Goal: Transaction & Acquisition: Purchase product/service

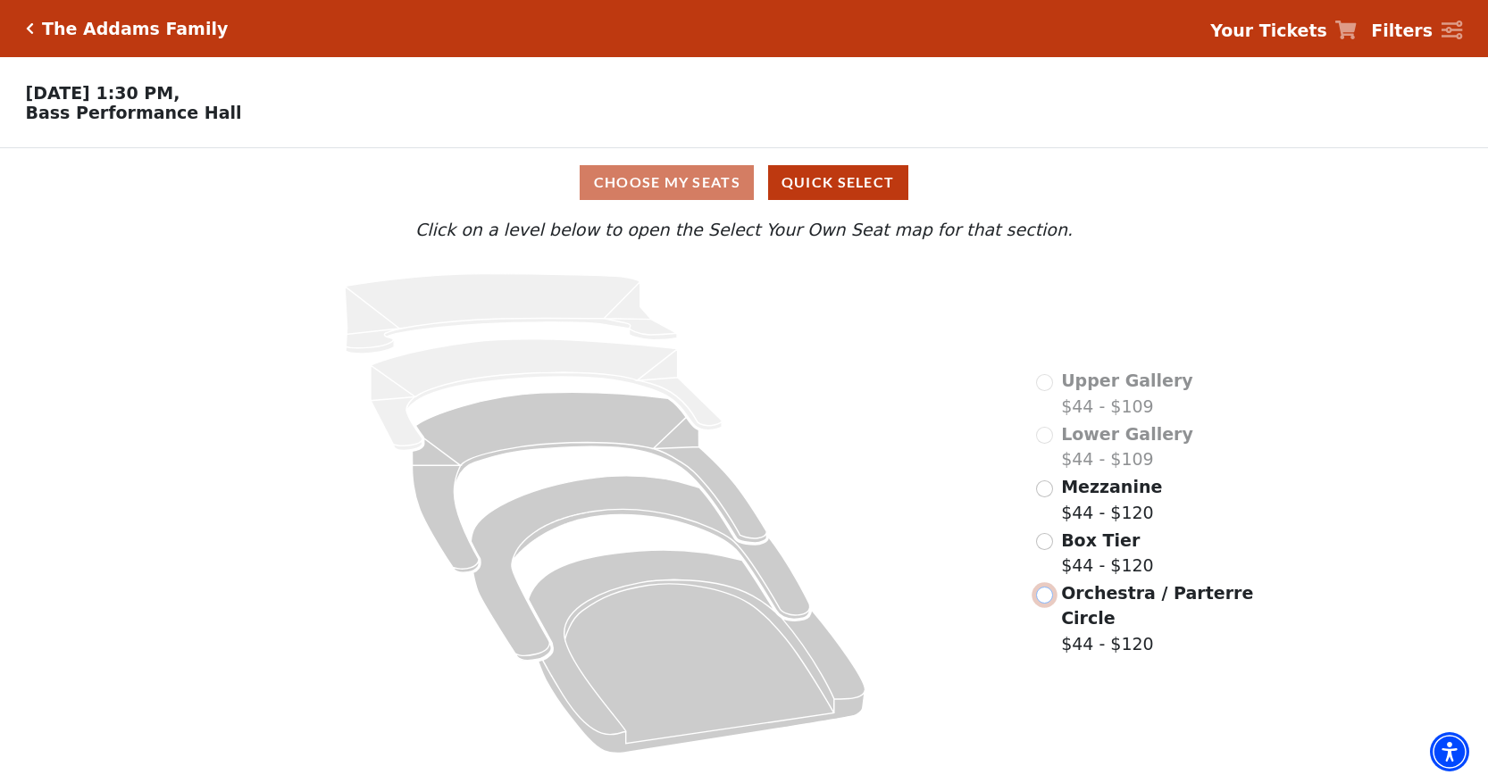
click at [1050, 587] on input "Orchestra / Parterre Circle$44 - $120\a" at bounding box center [1044, 595] width 17 height 17
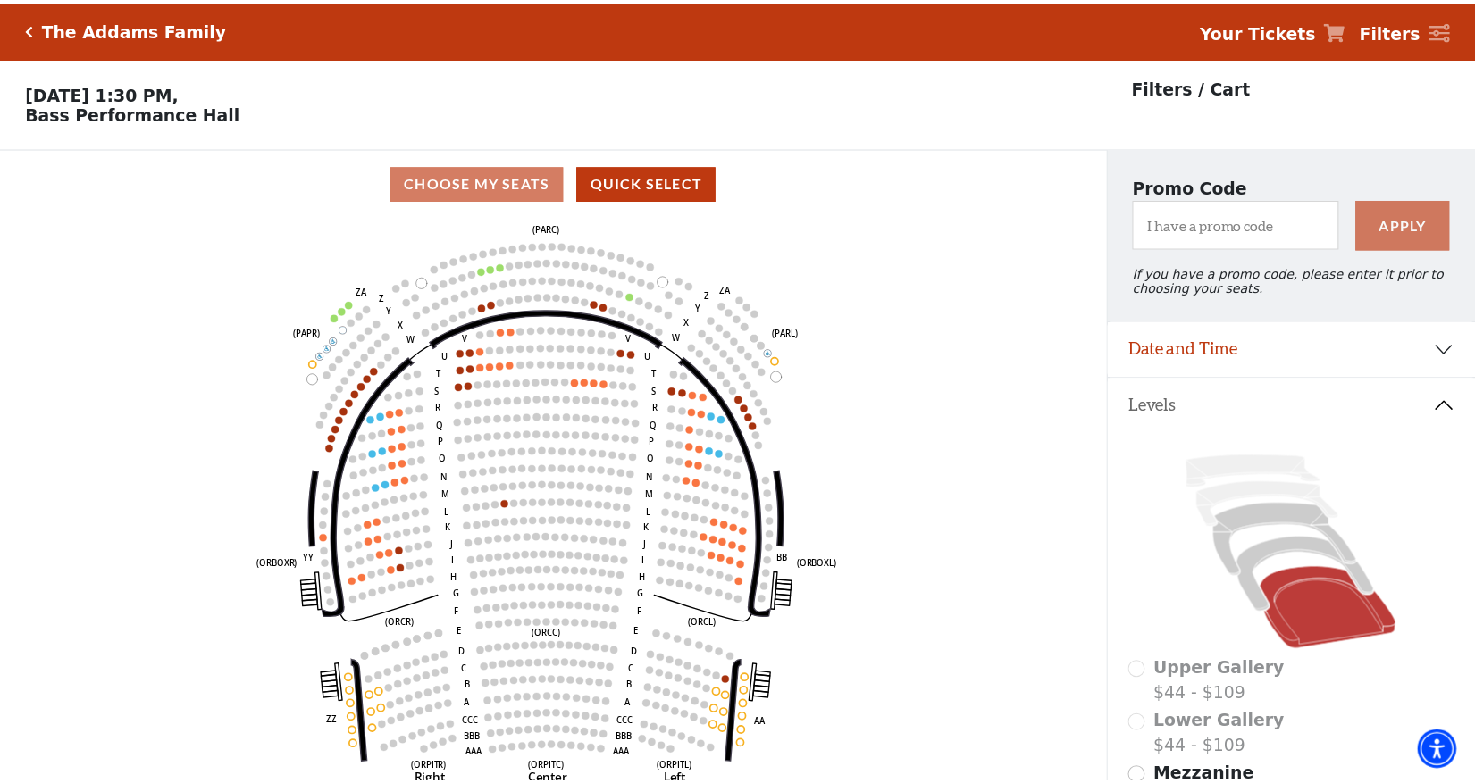
scroll to position [83, 0]
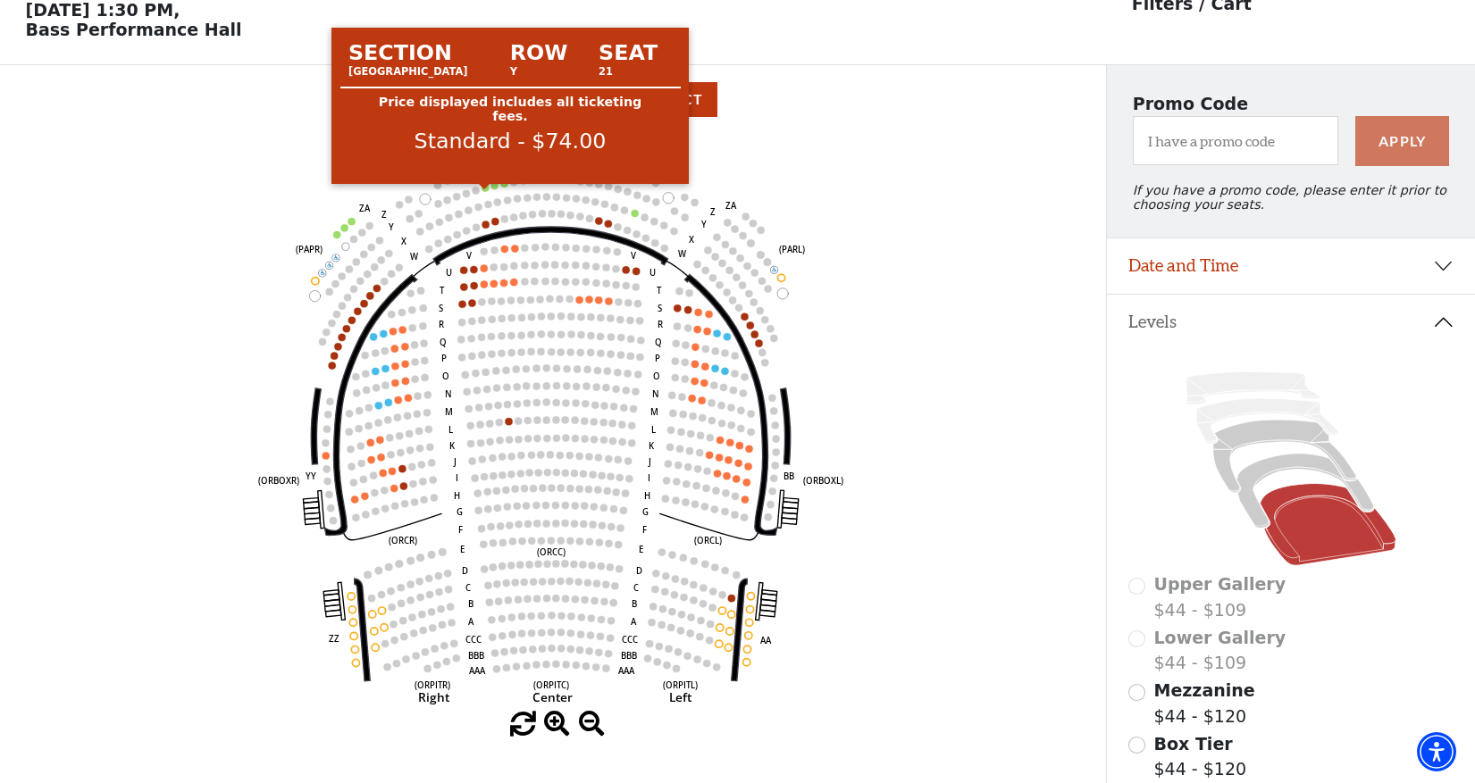
click at [485, 191] on circle at bounding box center [484, 187] width 7 height 7
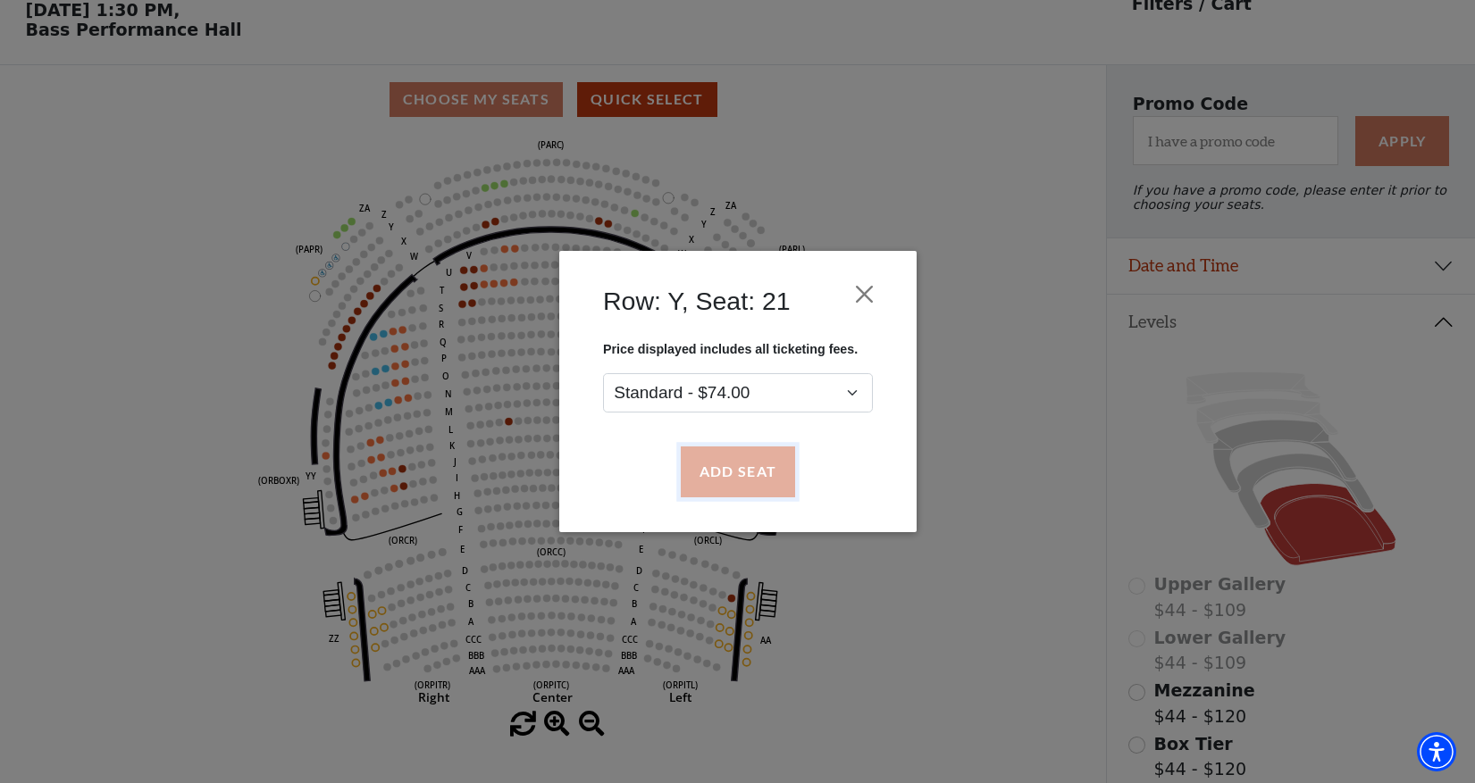
click at [740, 462] on button "Add Seat" at bounding box center [737, 472] width 114 height 50
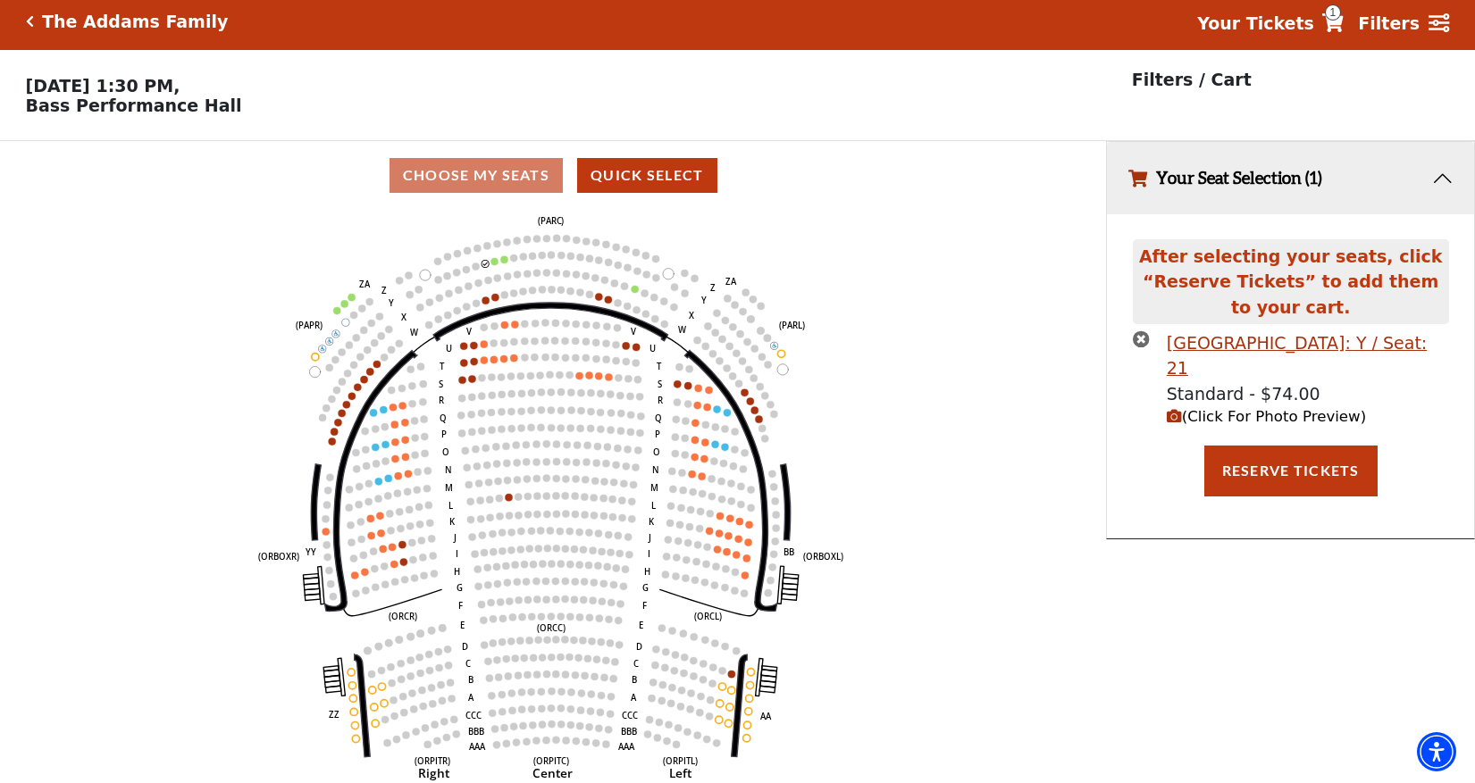
scroll to position [0, 0]
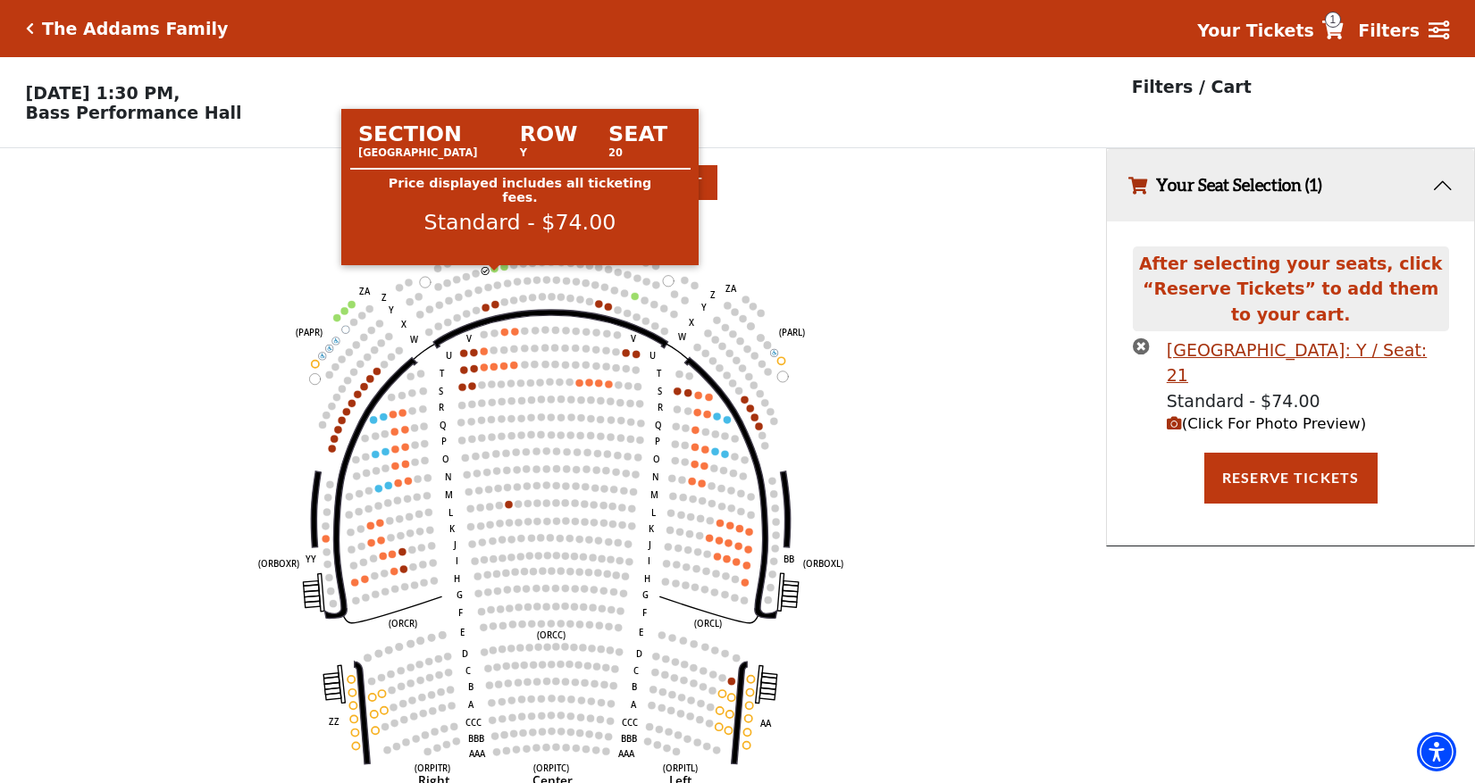
click at [497, 272] on circle at bounding box center [493, 268] width 7 height 7
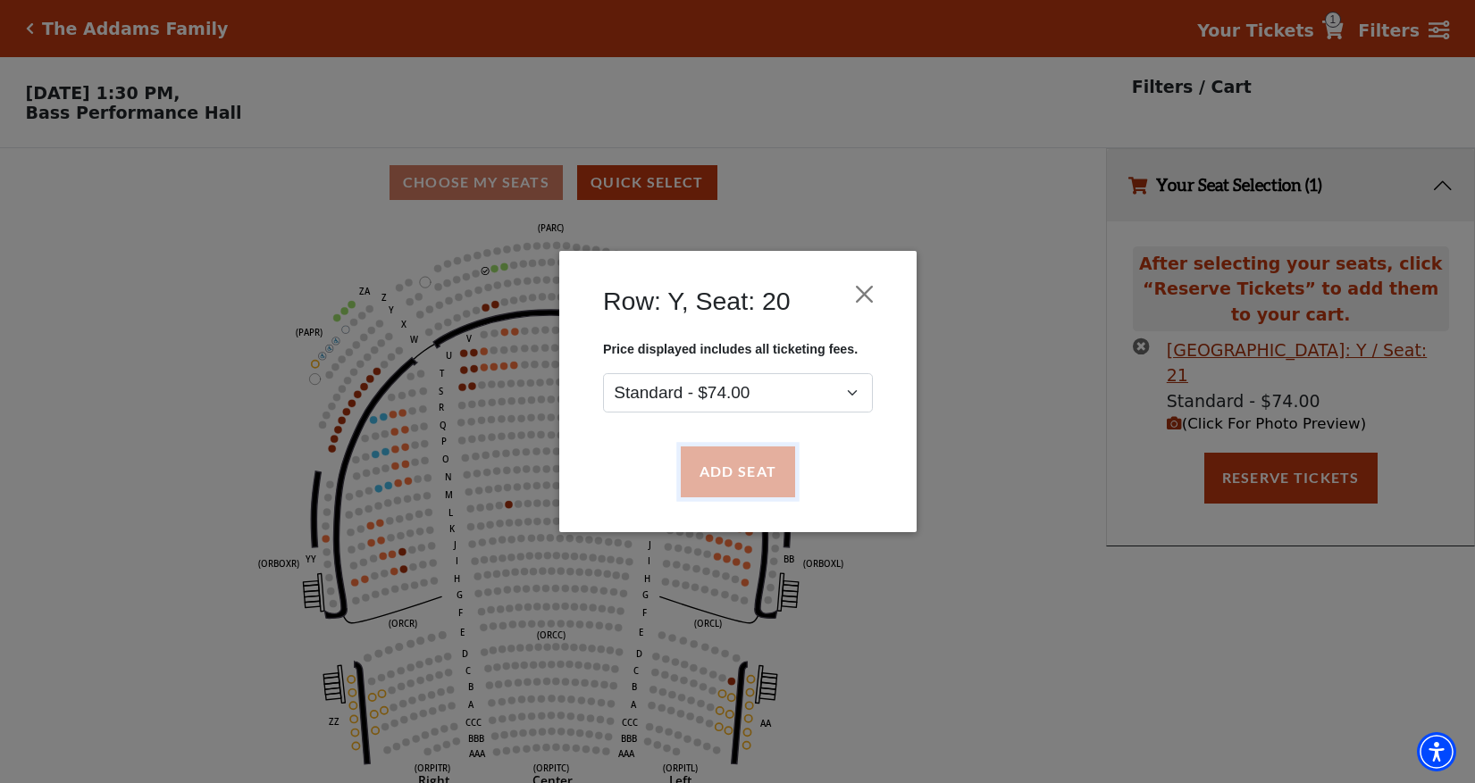
click at [733, 461] on button "Add Seat" at bounding box center [737, 472] width 114 height 50
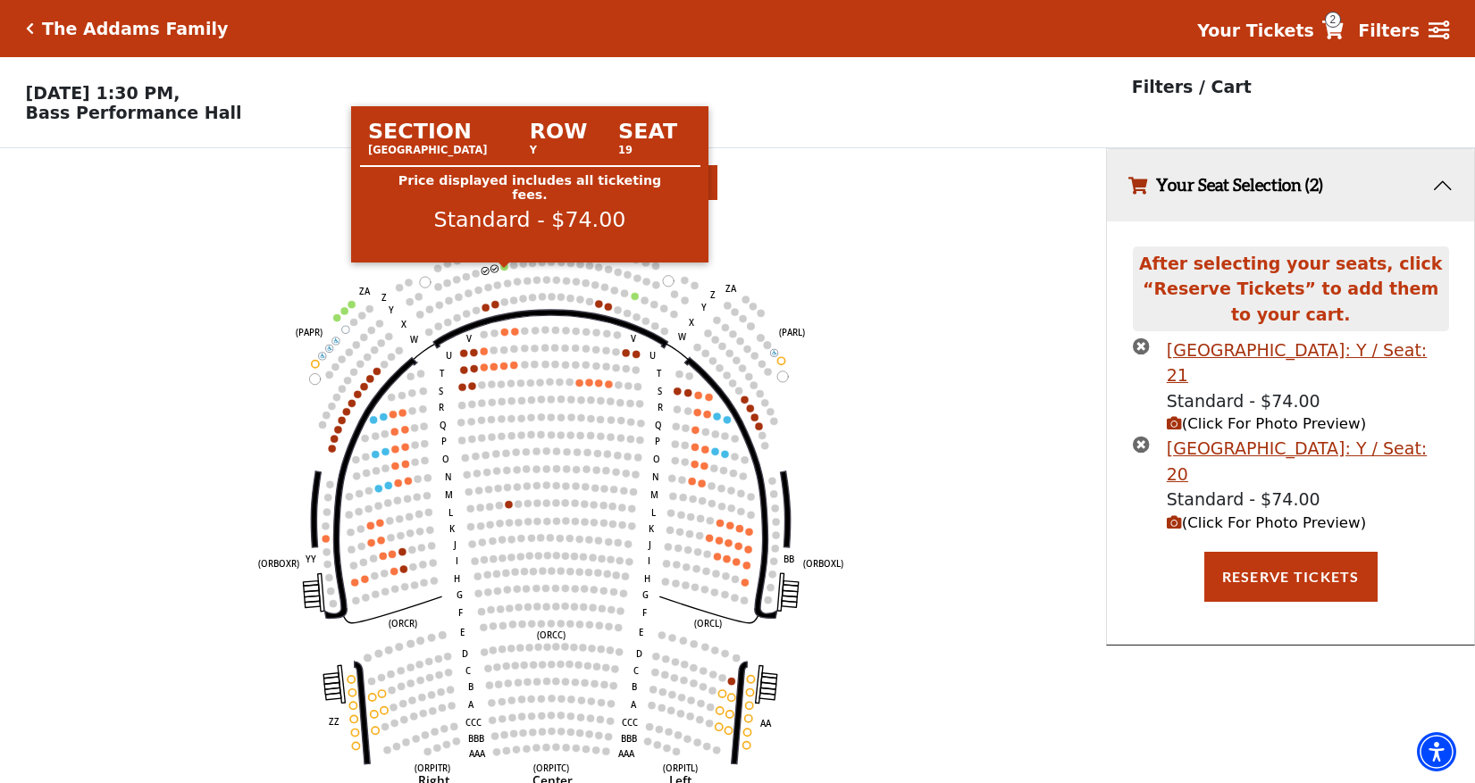
click at [506, 270] on circle at bounding box center [503, 266] width 7 height 7
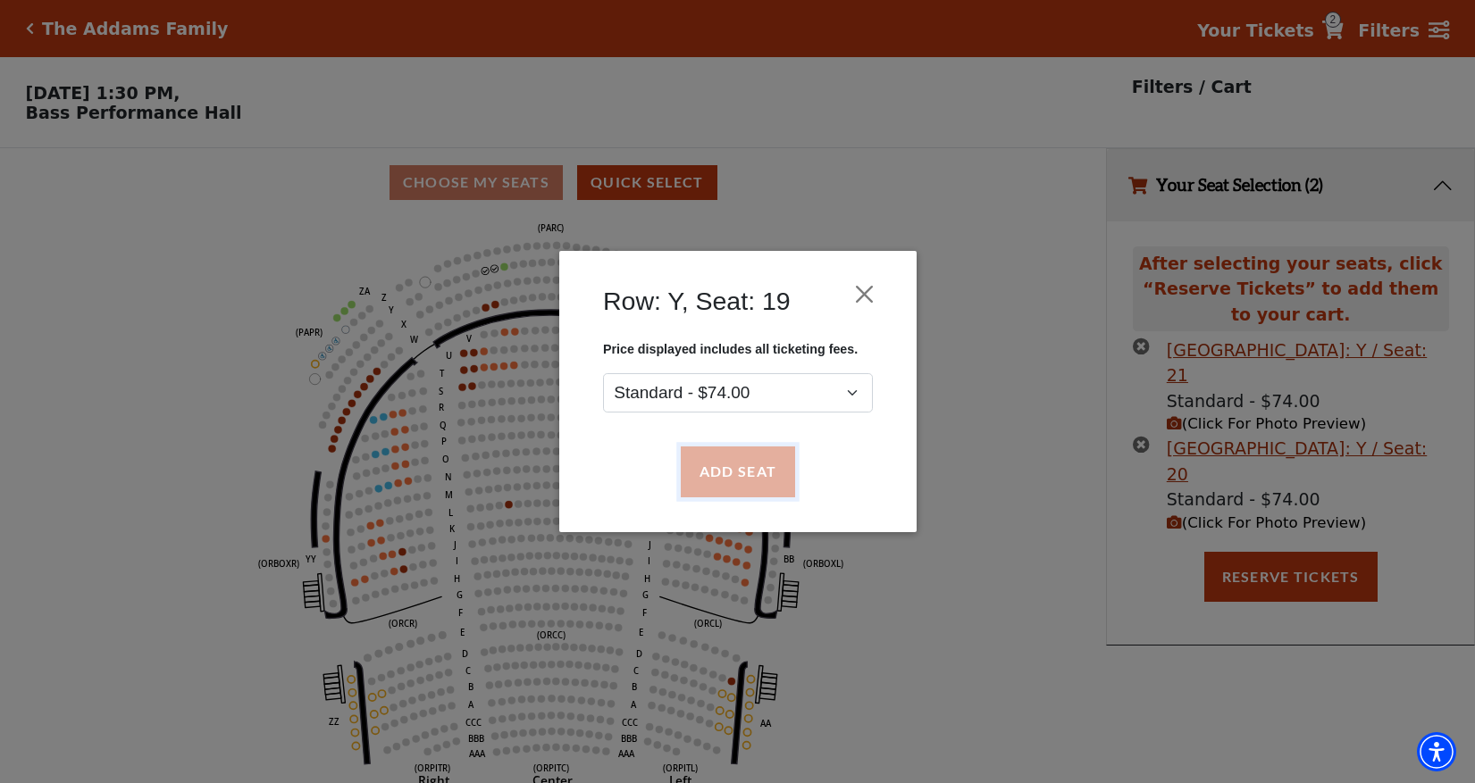
click at [713, 466] on button "Add Seat" at bounding box center [737, 472] width 114 height 50
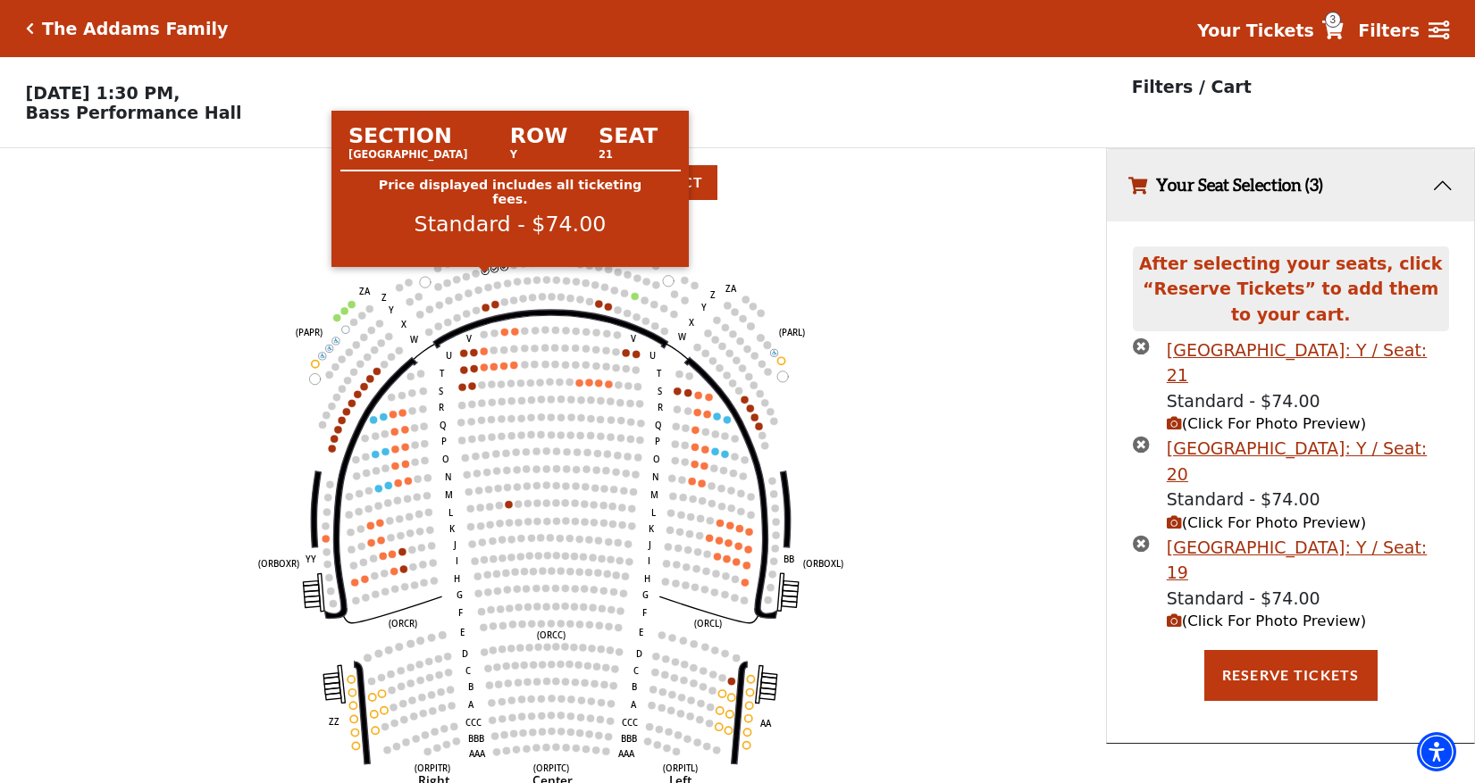
click at [485, 274] on circle at bounding box center [484, 270] width 7 height 7
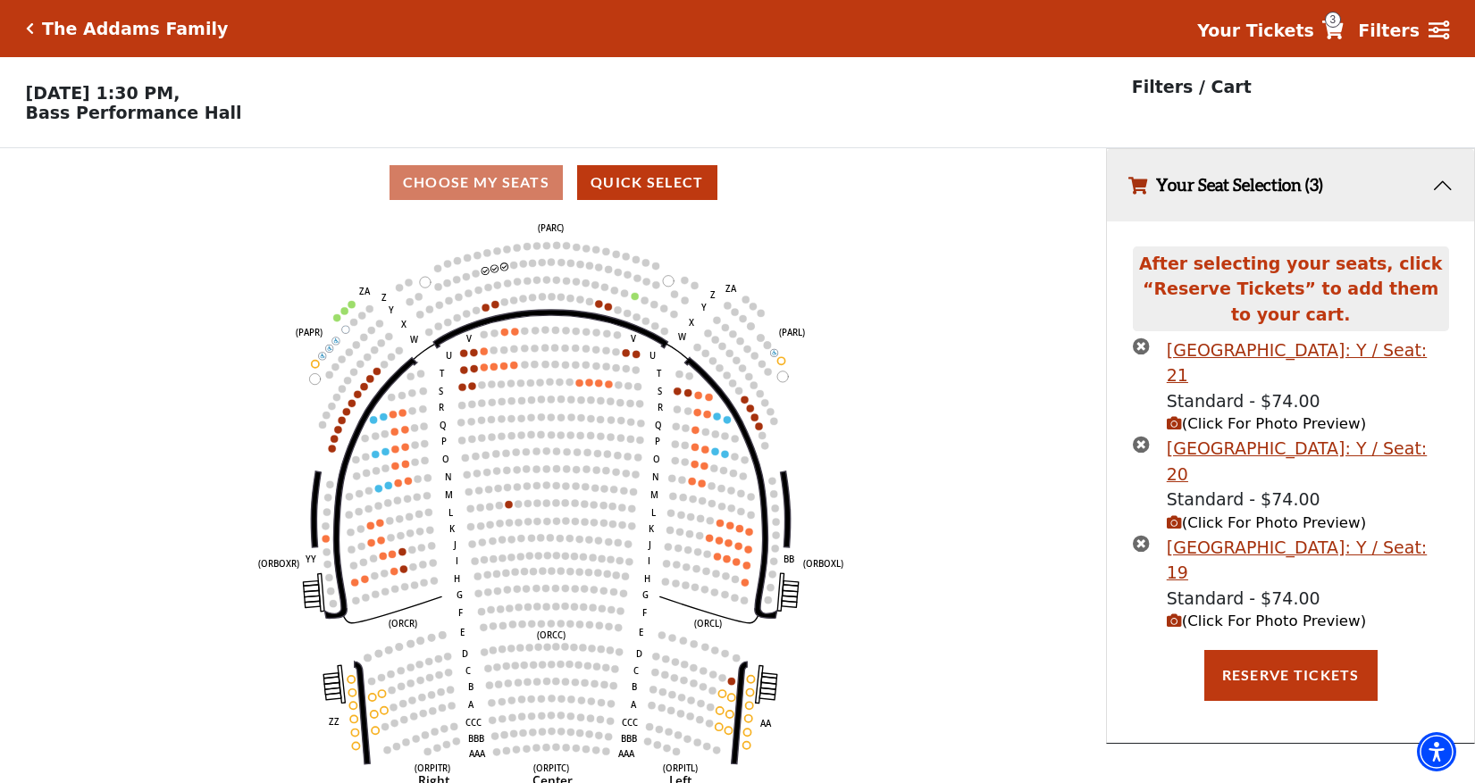
click at [1141, 351] on icon "times-circle" at bounding box center [1141, 346] width 17 height 17
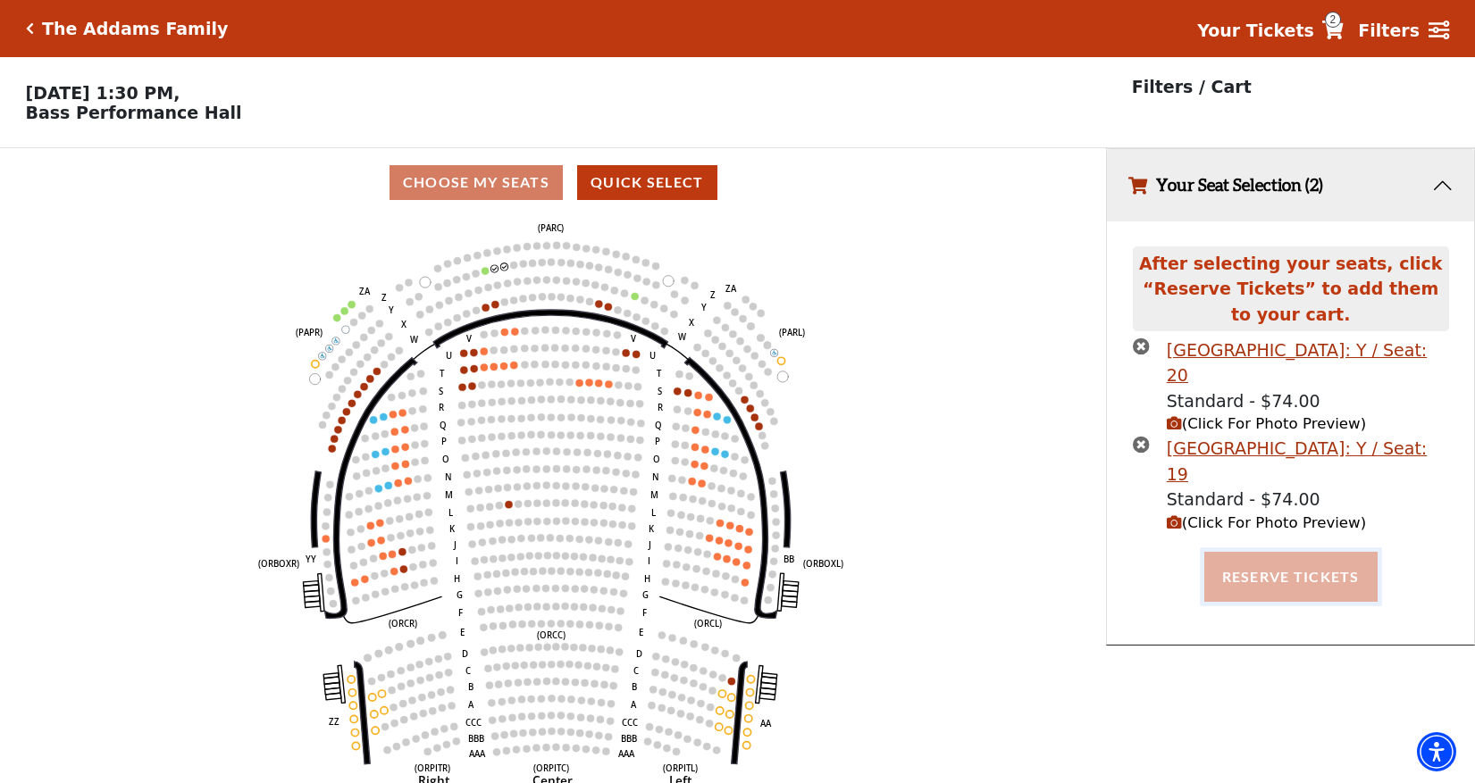
click at [1295, 595] on button "Reserve Tickets" at bounding box center [1290, 577] width 173 height 50
click at [1303, 587] on button "Reserve Tickets" at bounding box center [1290, 577] width 173 height 50
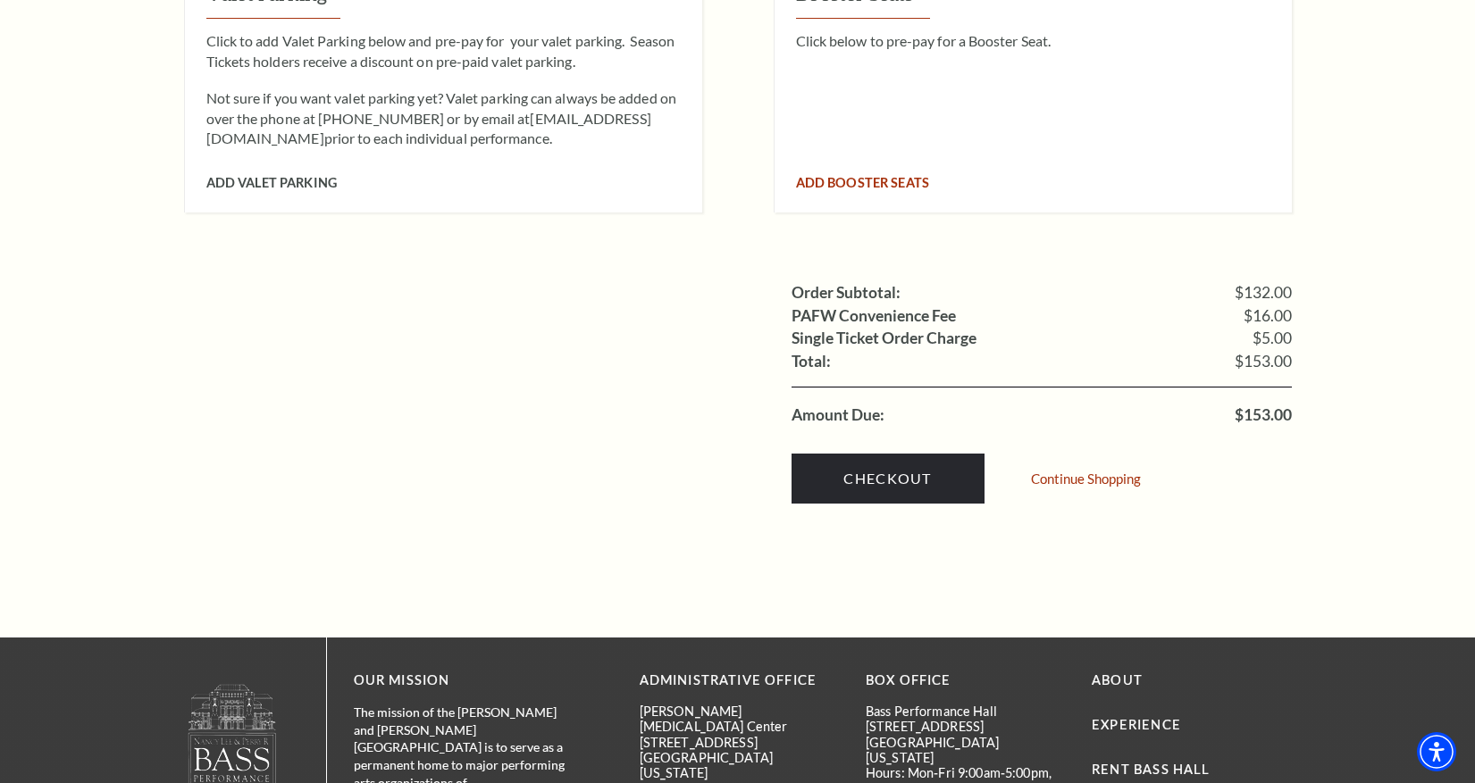
scroll to position [1608, 0]
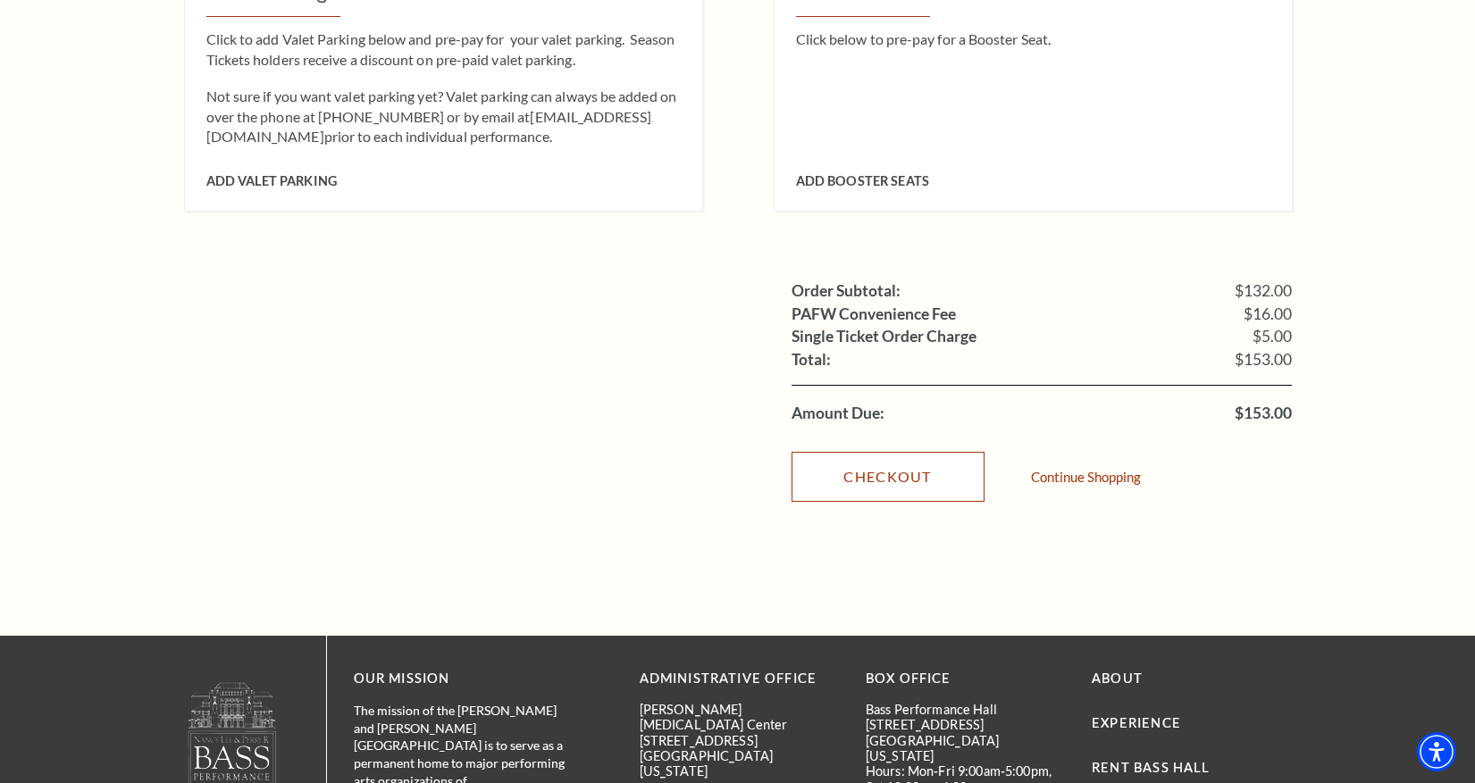
click at [872, 465] on link "Checkout" at bounding box center [887, 477] width 193 height 50
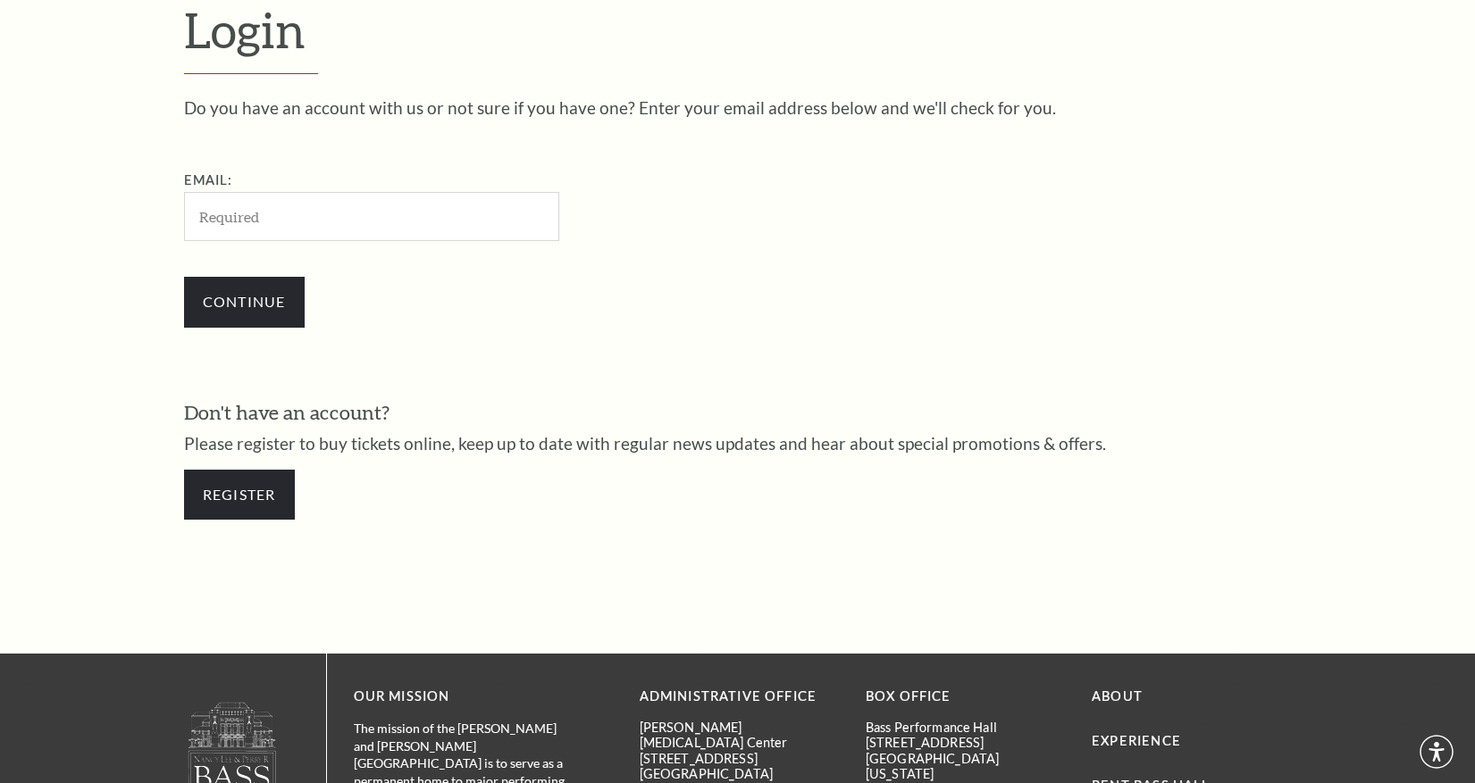
scroll to position [552, 0]
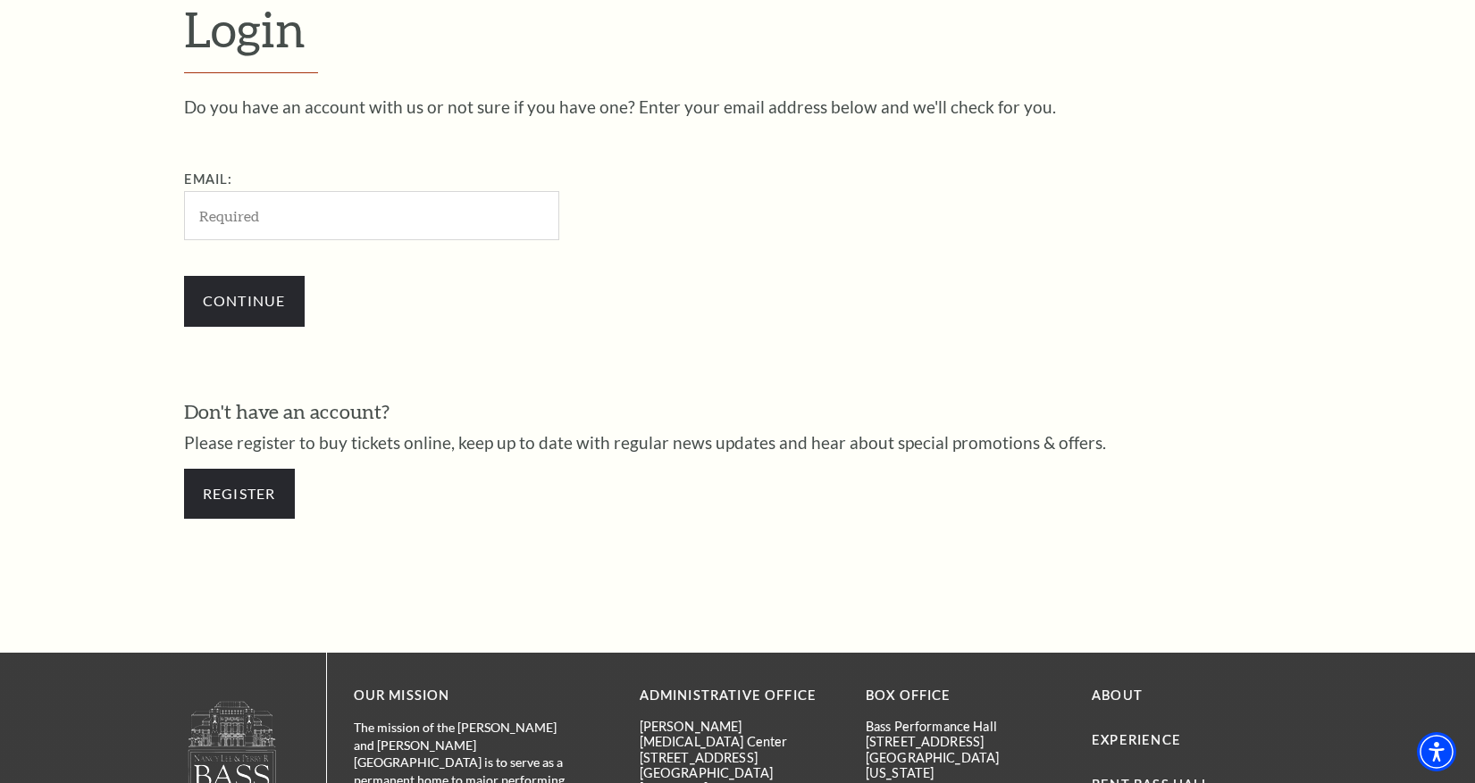
click at [393, 217] on input "Email:" at bounding box center [371, 215] width 375 height 49
type input "guineveresm124@gmail.com"
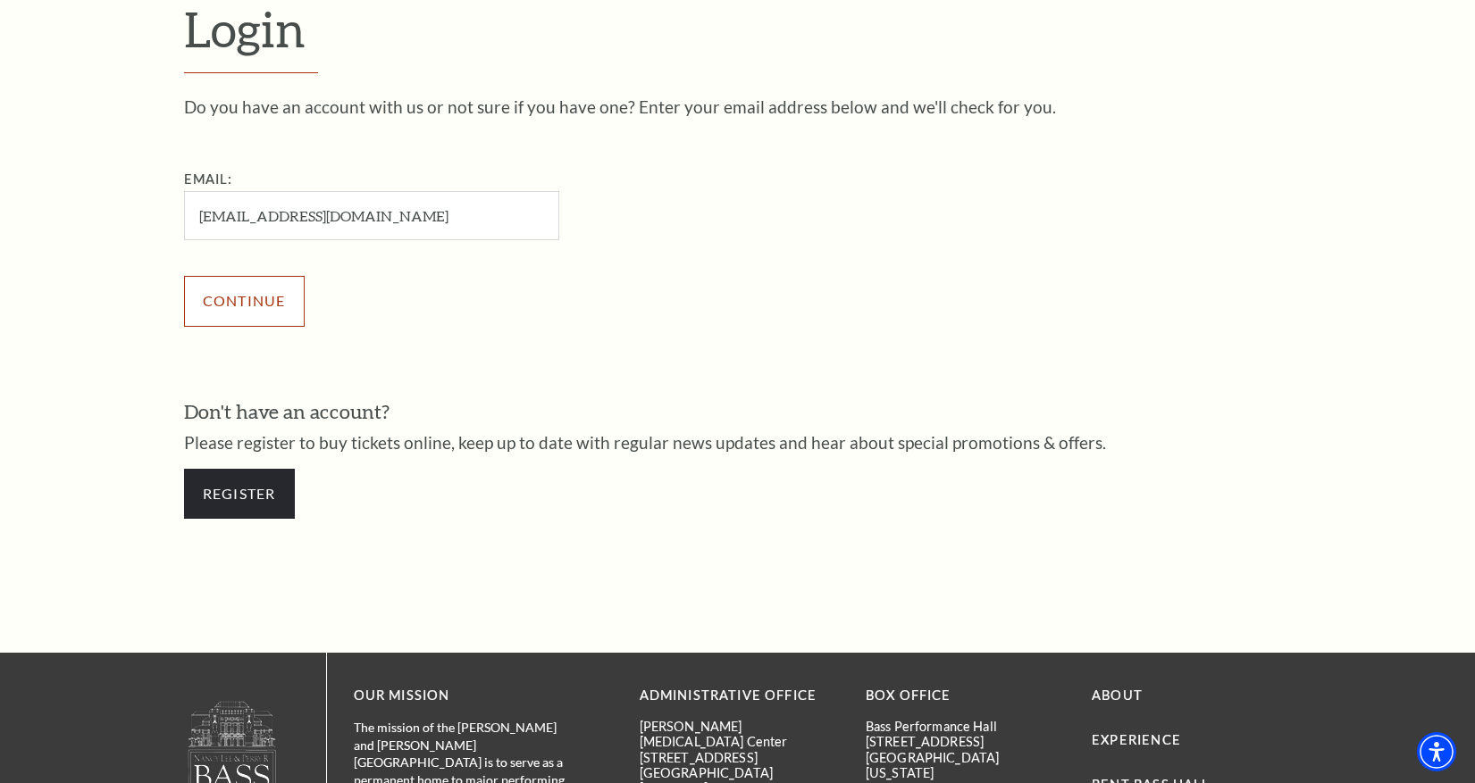
click at [263, 309] on input "Continue" at bounding box center [244, 301] width 121 height 50
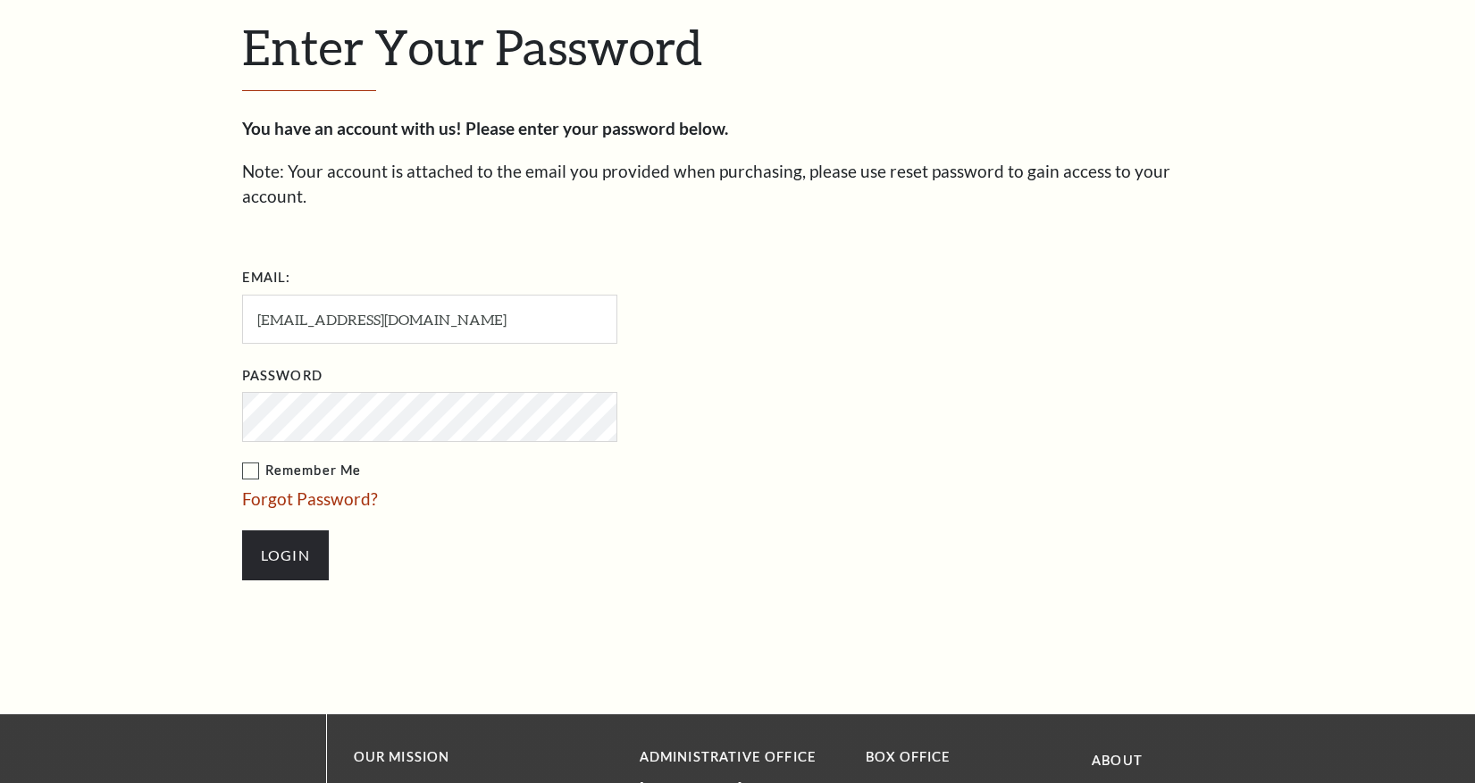
scroll to position [569, 0]
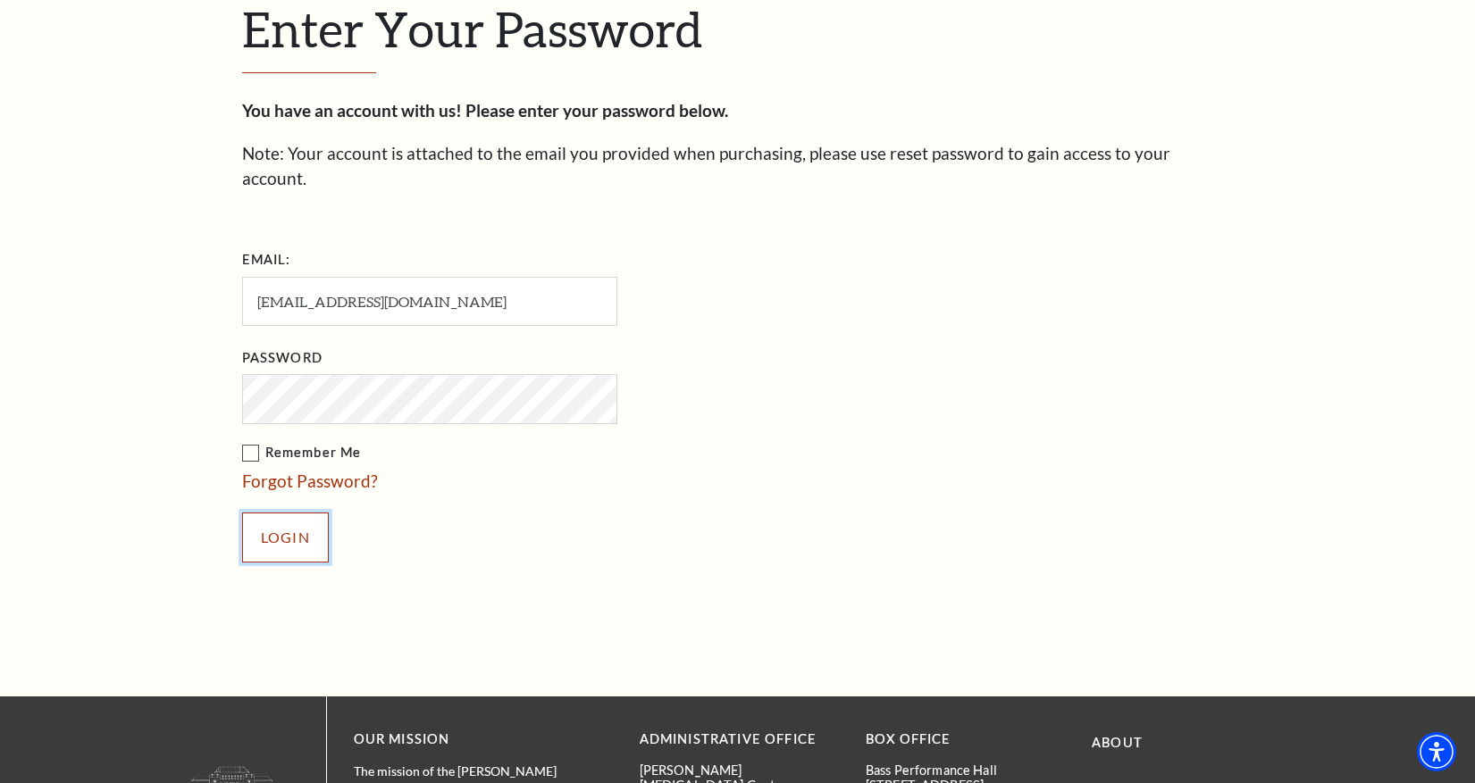
click at [269, 513] on input "Login" at bounding box center [285, 538] width 87 height 50
click at [511, 277] on input "[EMAIL_ADDRESS][DOMAIN_NAME]" at bounding box center [429, 301] width 375 height 49
type input "g"
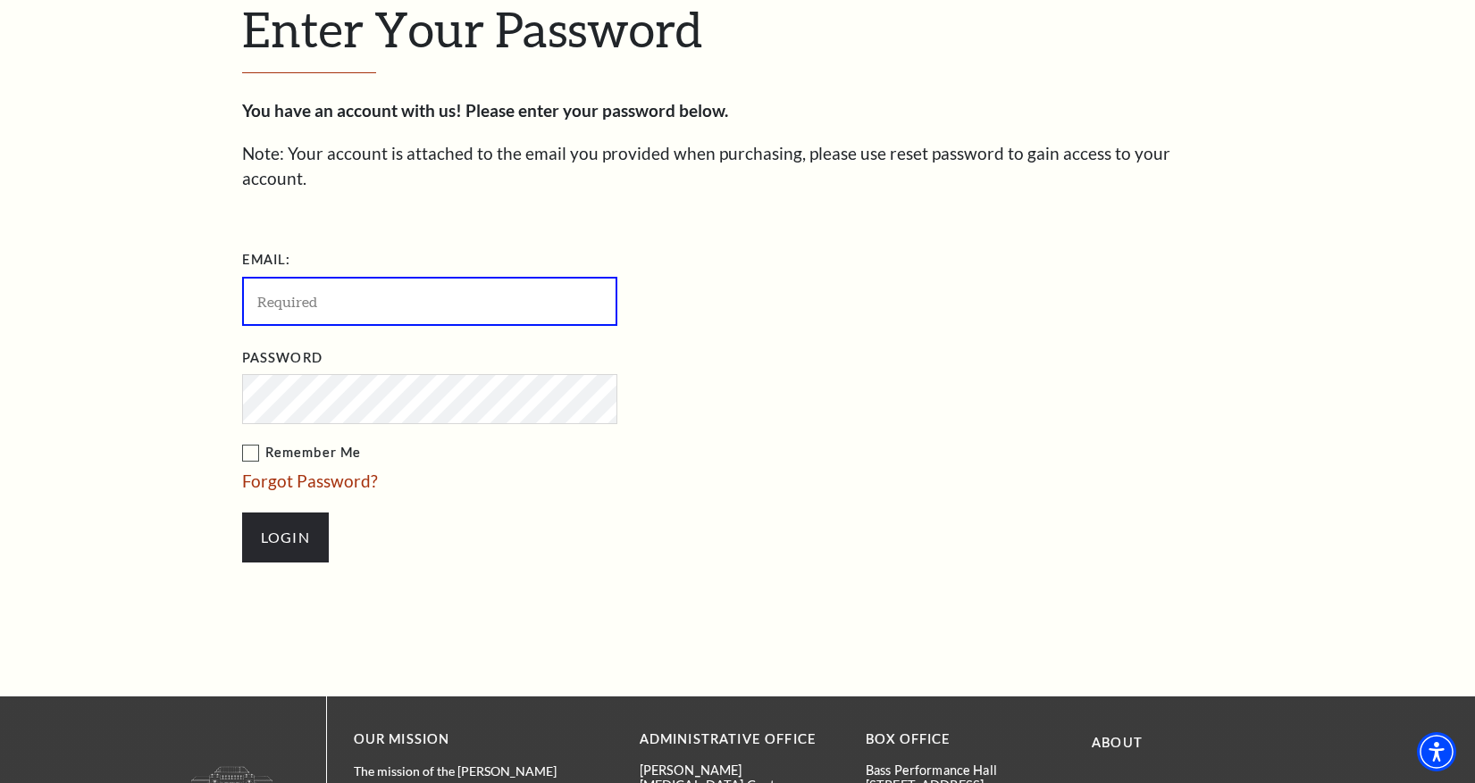
paste input "woodjenni001@gmail.com"
type input "woodjenni001@gmail.com"
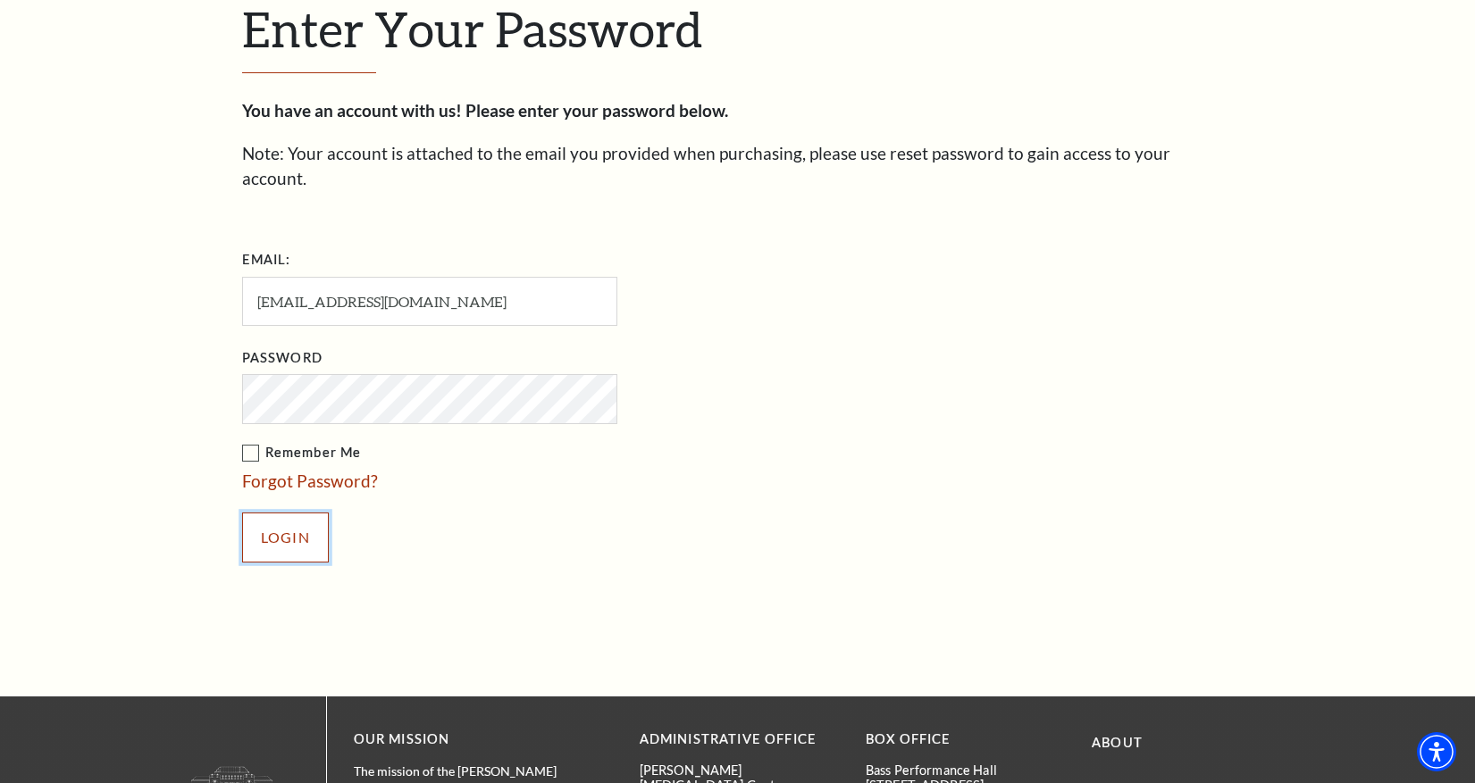
click at [284, 513] on input "Login" at bounding box center [285, 538] width 87 height 50
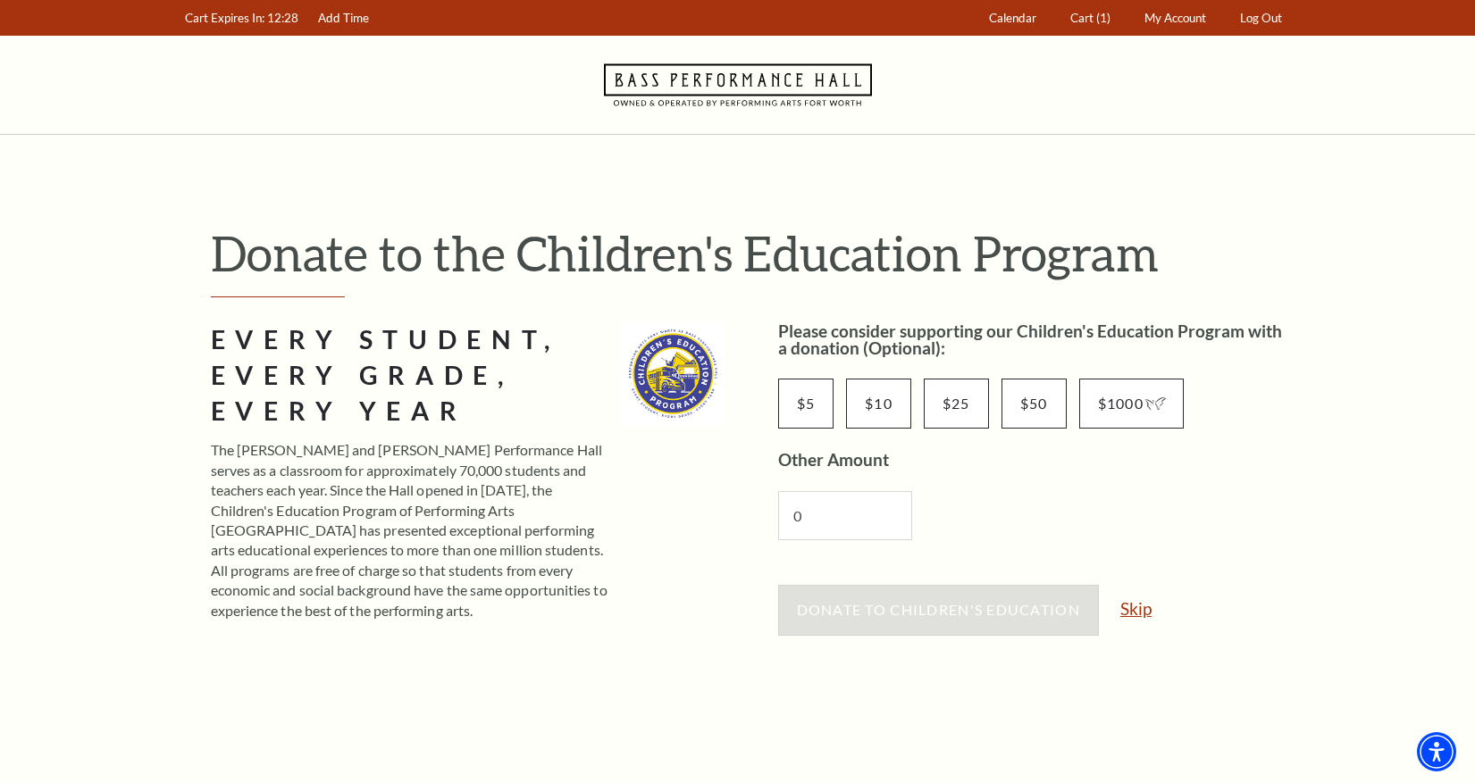
click at [1140, 607] on link "Skip" at bounding box center [1135, 608] width 31 height 17
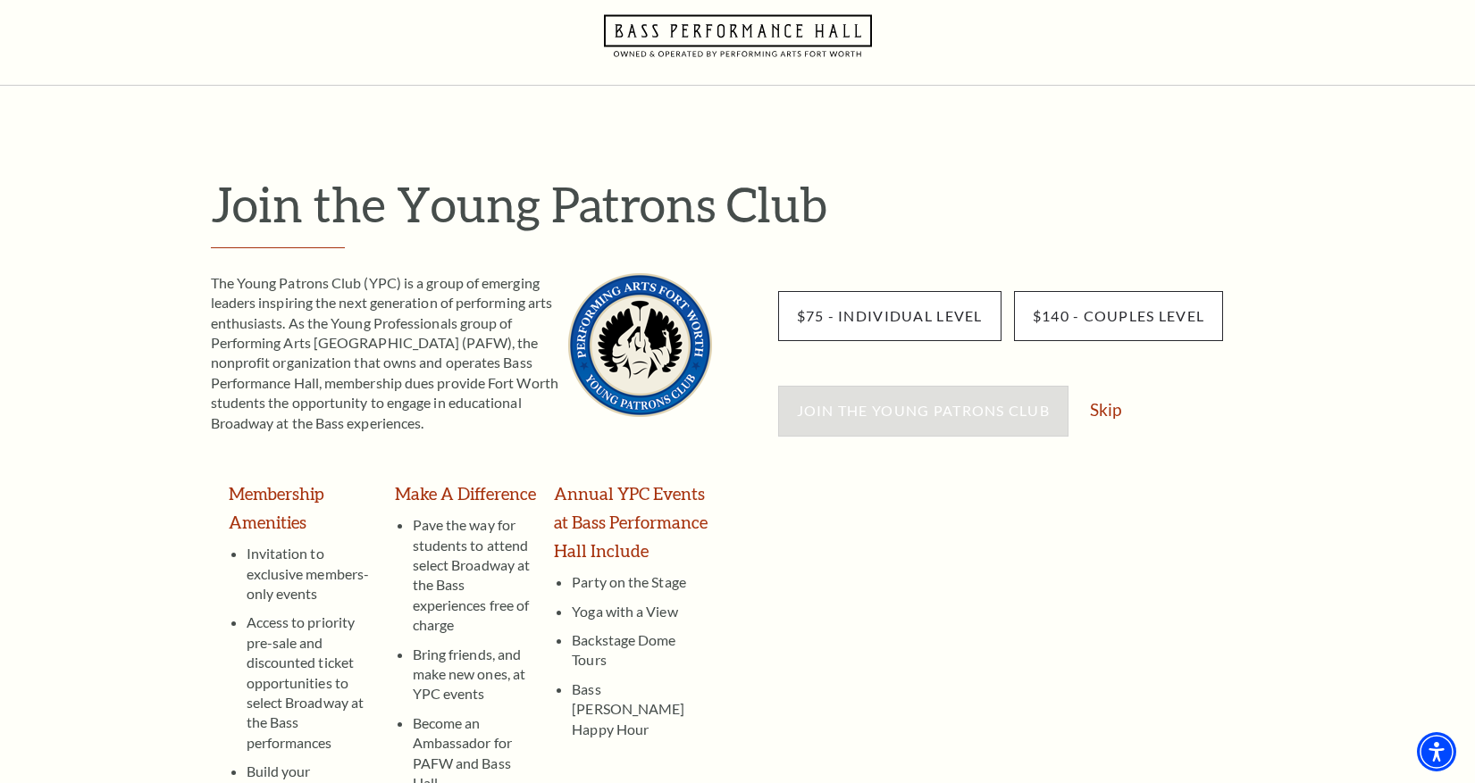
scroll to position [89, 0]
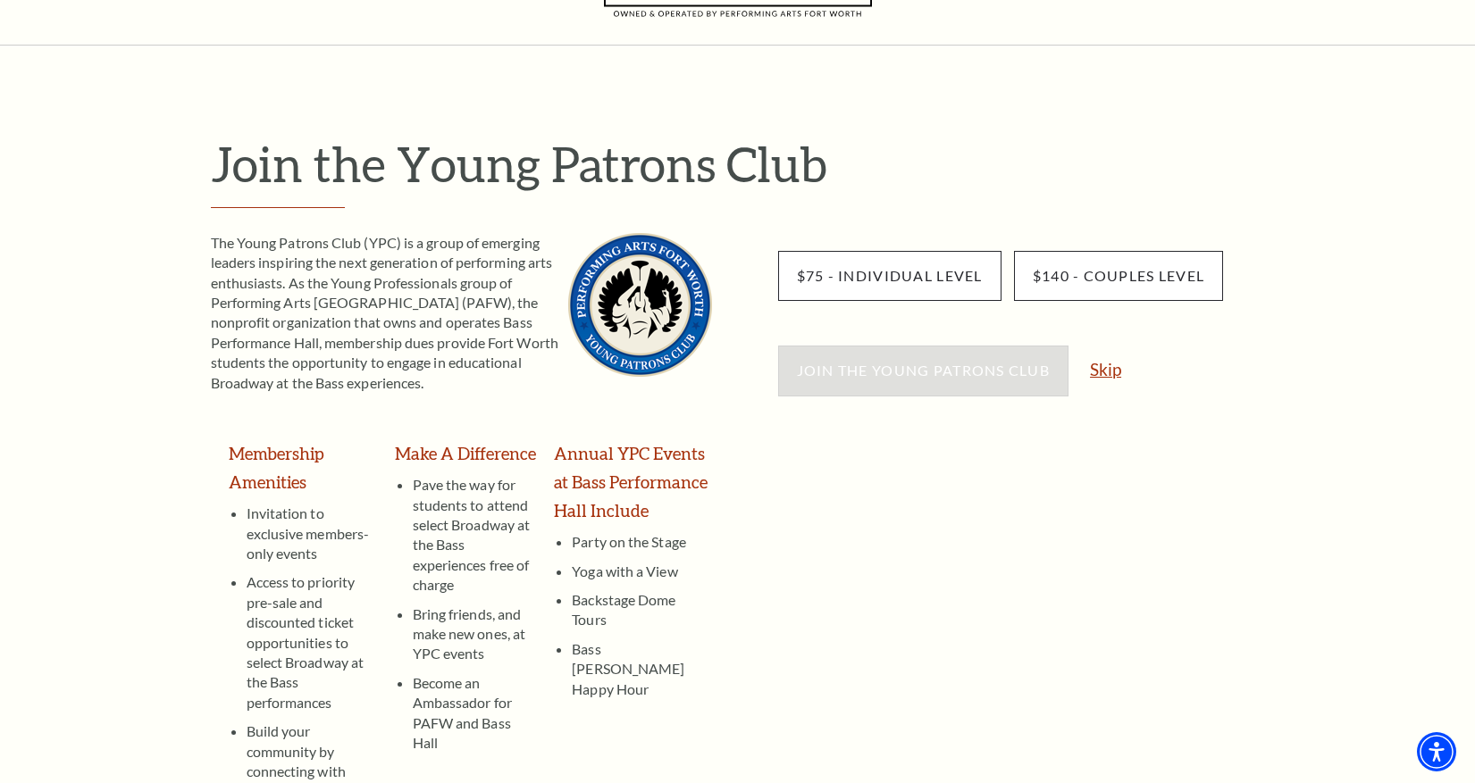
click at [1119, 375] on link "Skip" at bounding box center [1105, 369] width 31 height 17
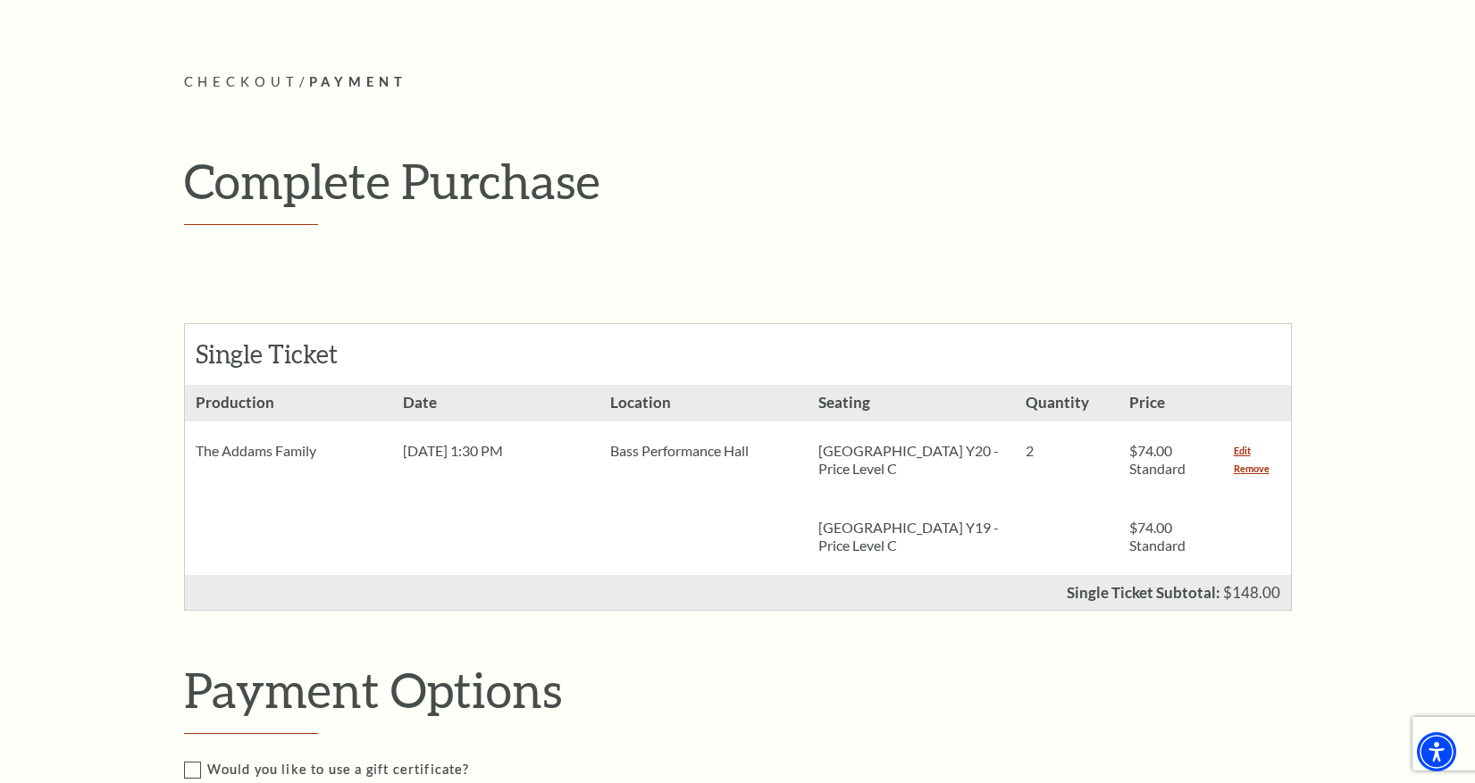
scroll to position [179, 0]
click at [1257, 469] on link "Remove" at bounding box center [1251, 470] width 36 height 18
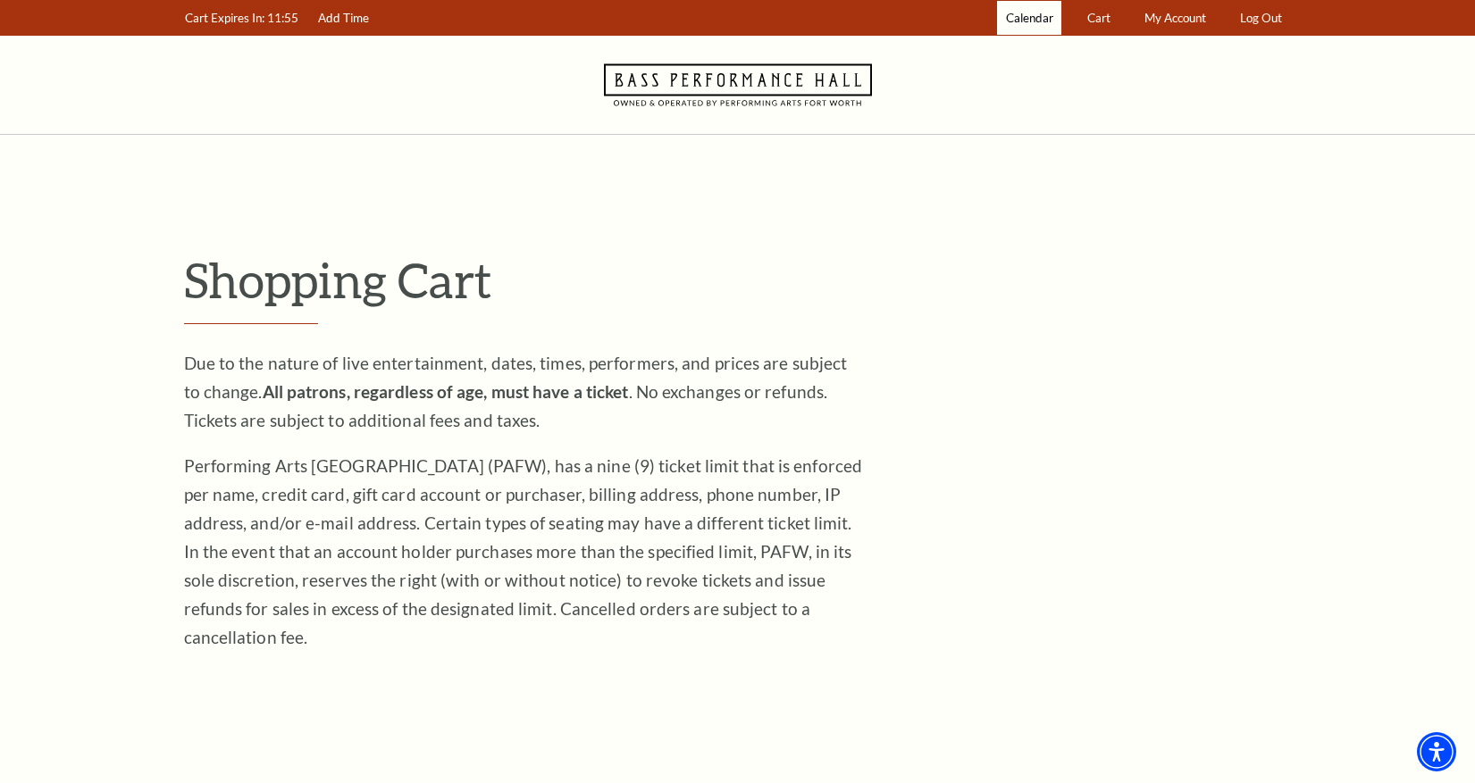
click at [1027, 14] on span "Calendar" at bounding box center [1029, 18] width 47 height 14
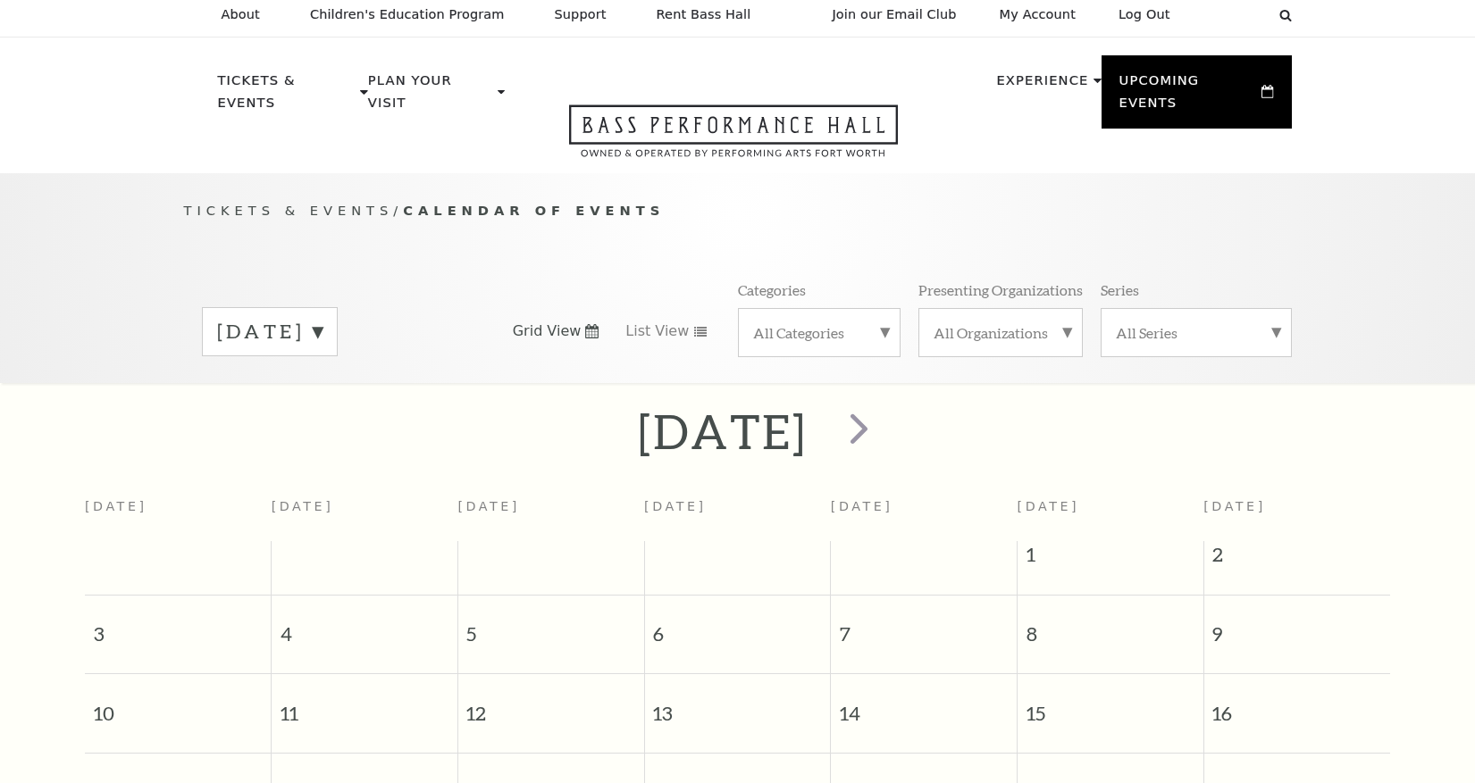
scroll to position [158, 0]
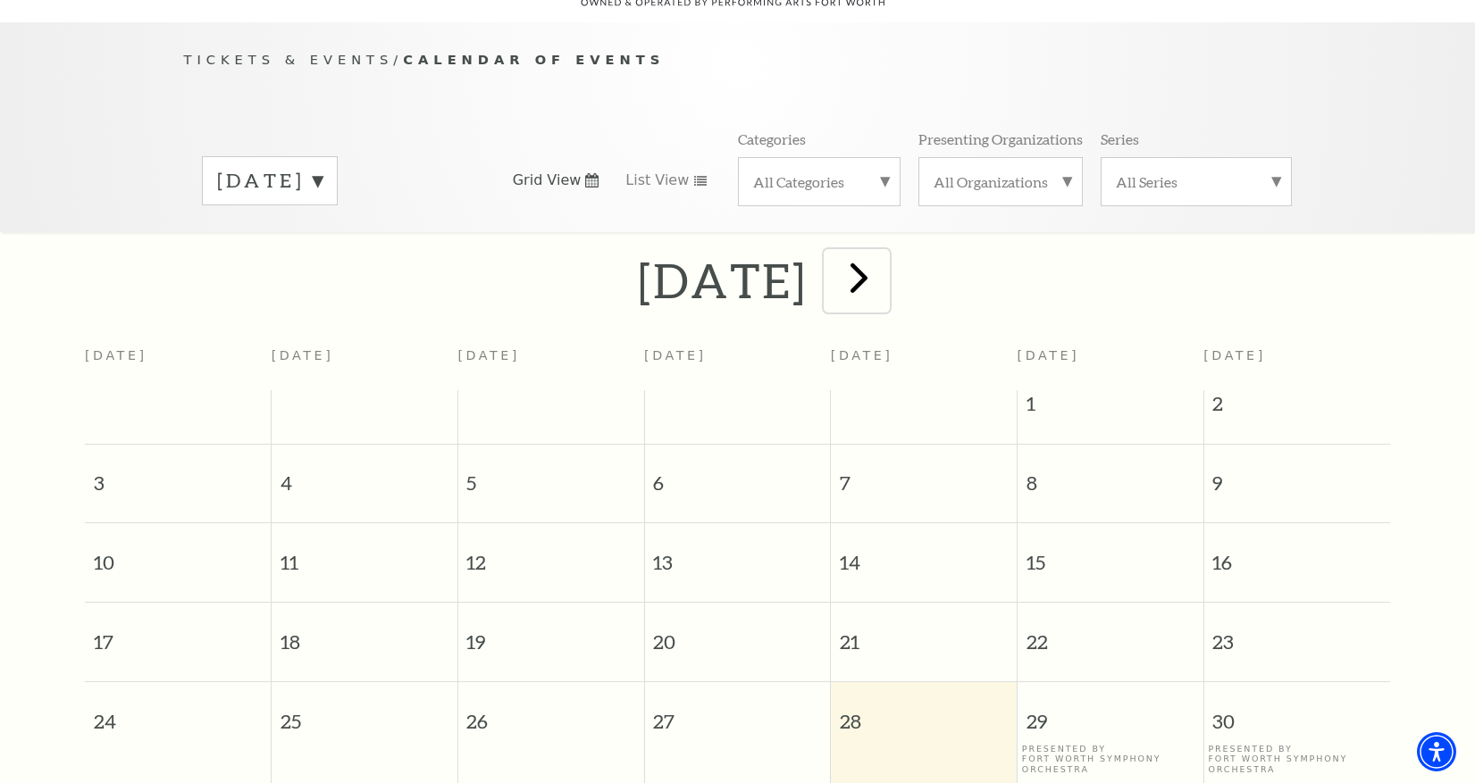
click at [884, 261] on span "next" at bounding box center [858, 277] width 51 height 51
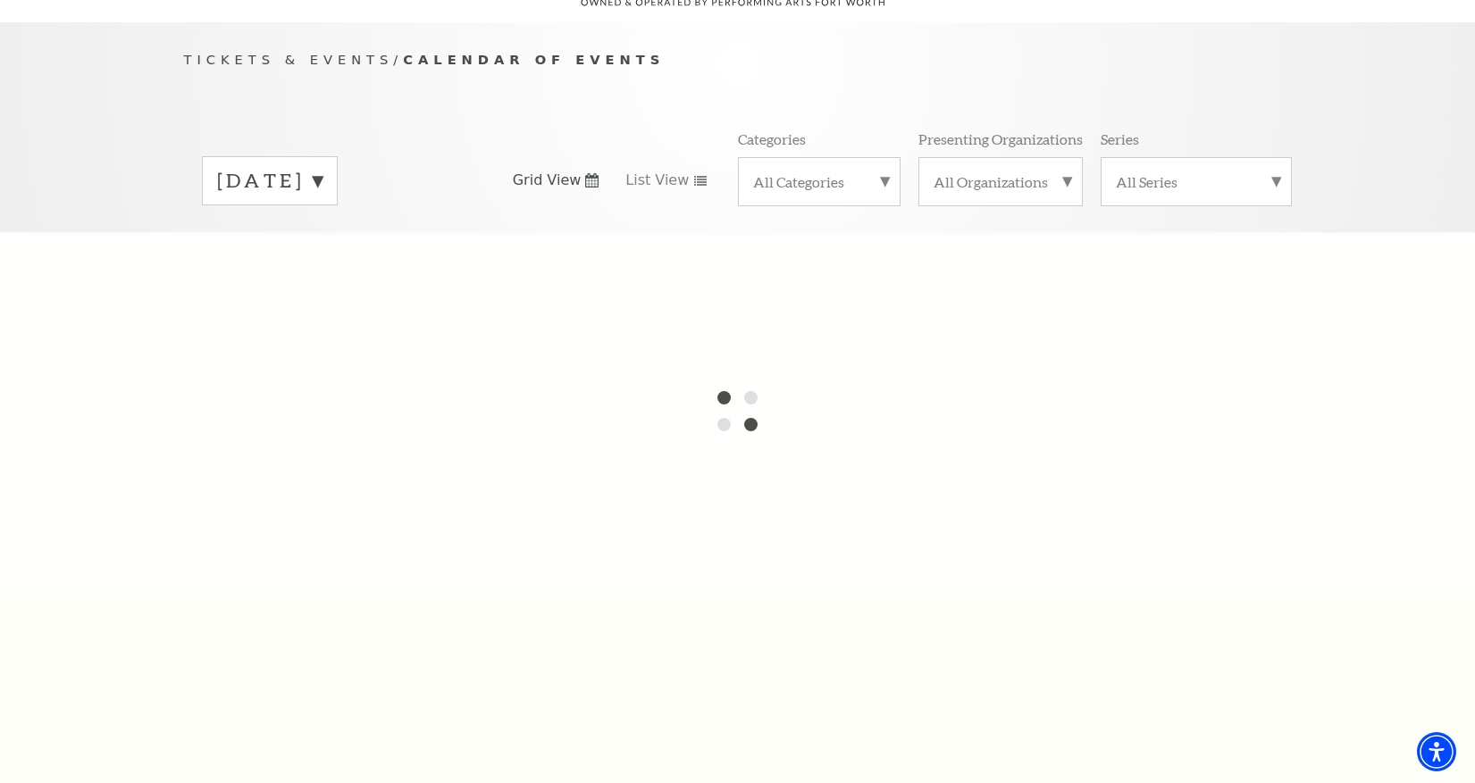
click at [923, 261] on div at bounding box center [737, 410] width 1475 height 357
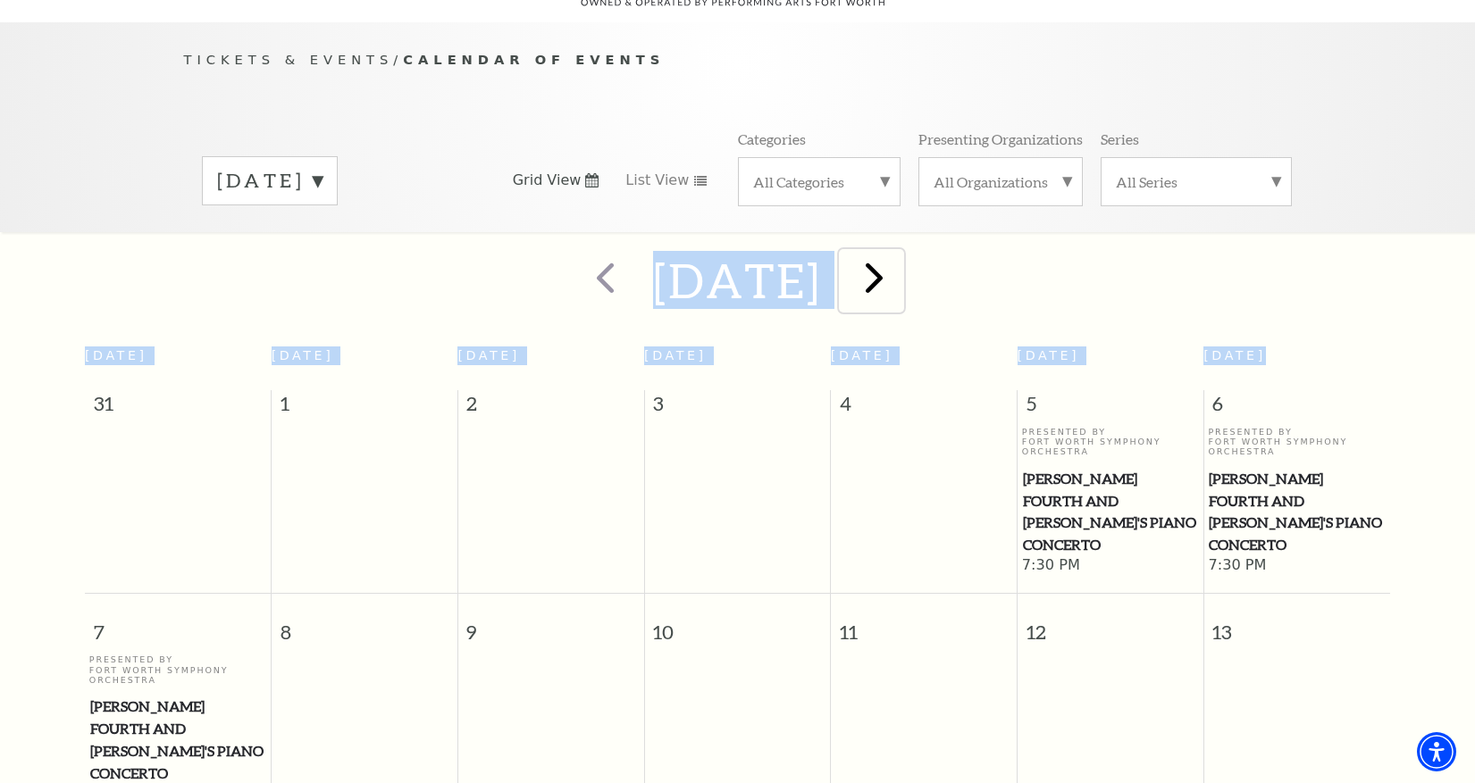
click at [899, 262] on span "next" at bounding box center [874, 277] width 51 height 51
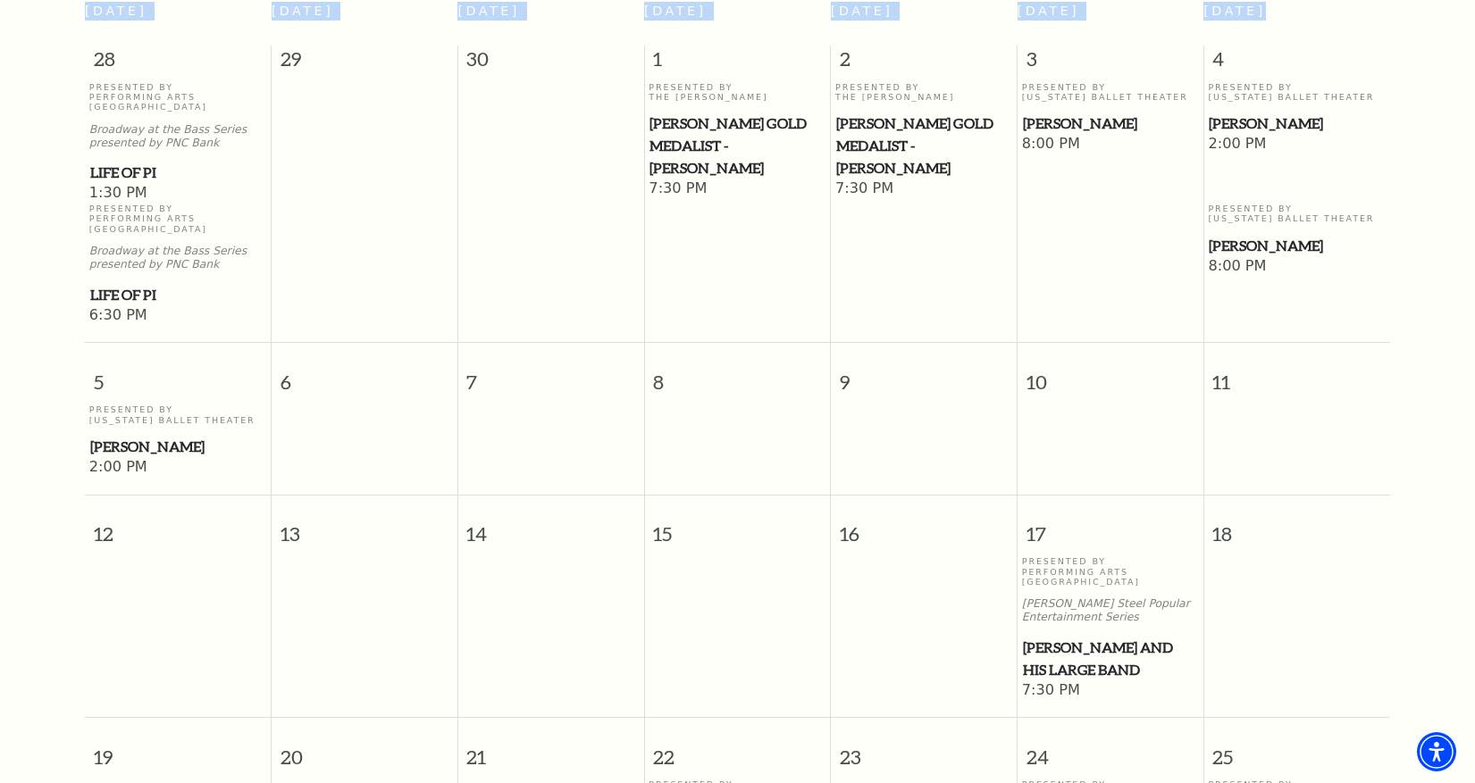
scroll to position [694, 0]
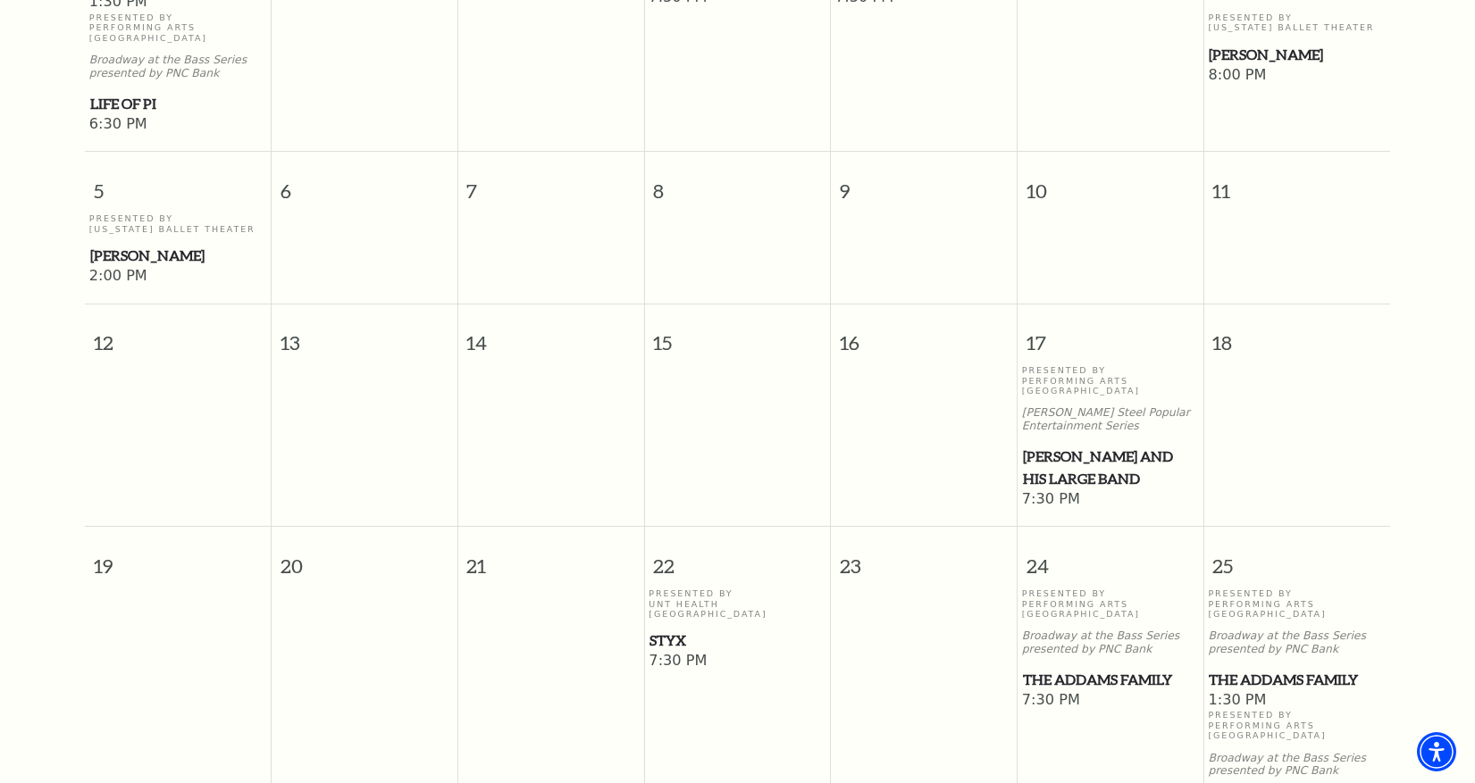
click at [1284, 669] on span "The Addams Family" at bounding box center [1296, 680] width 176 height 22
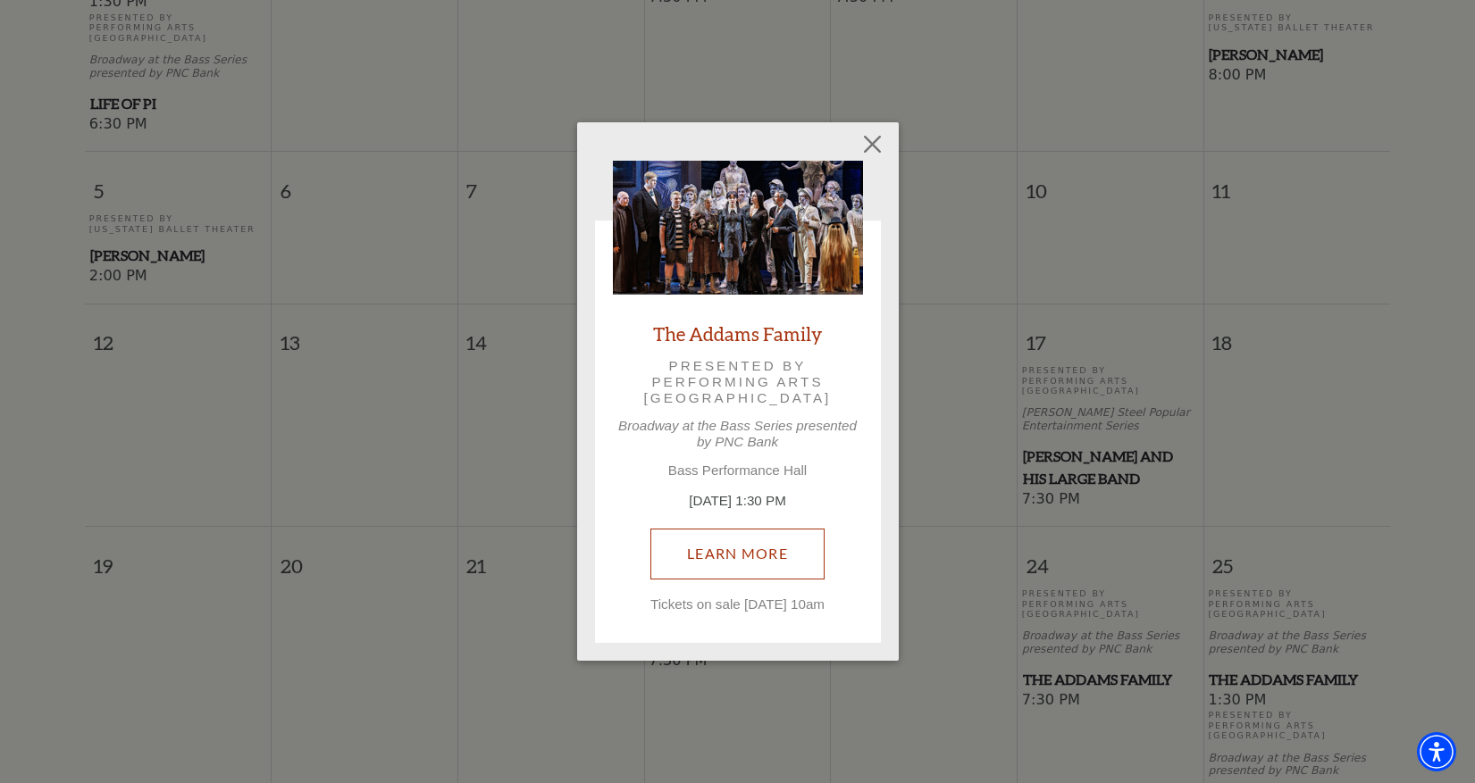
click at [708, 544] on link "Learn More" at bounding box center [737, 554] width 174 height 50
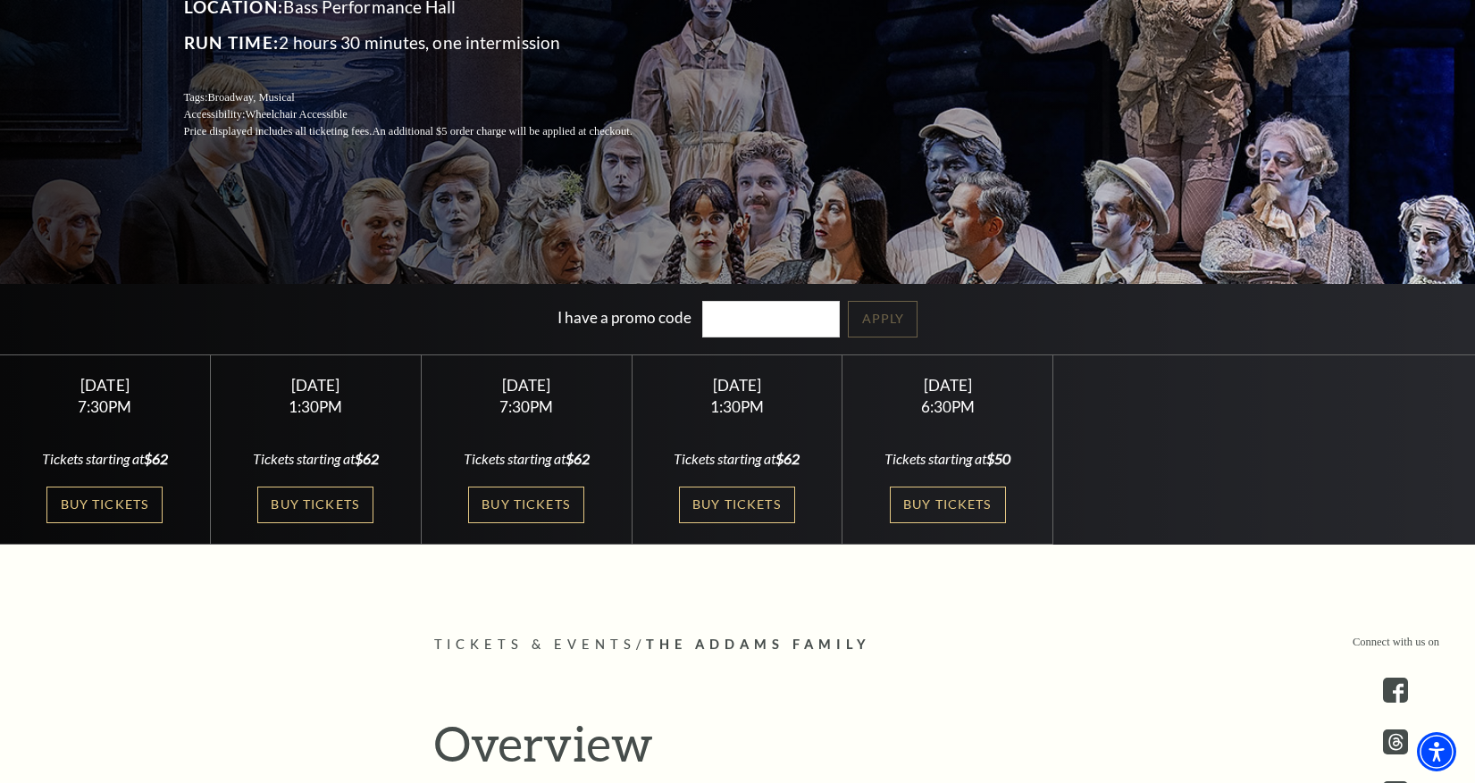
scroll to position [357, 0]
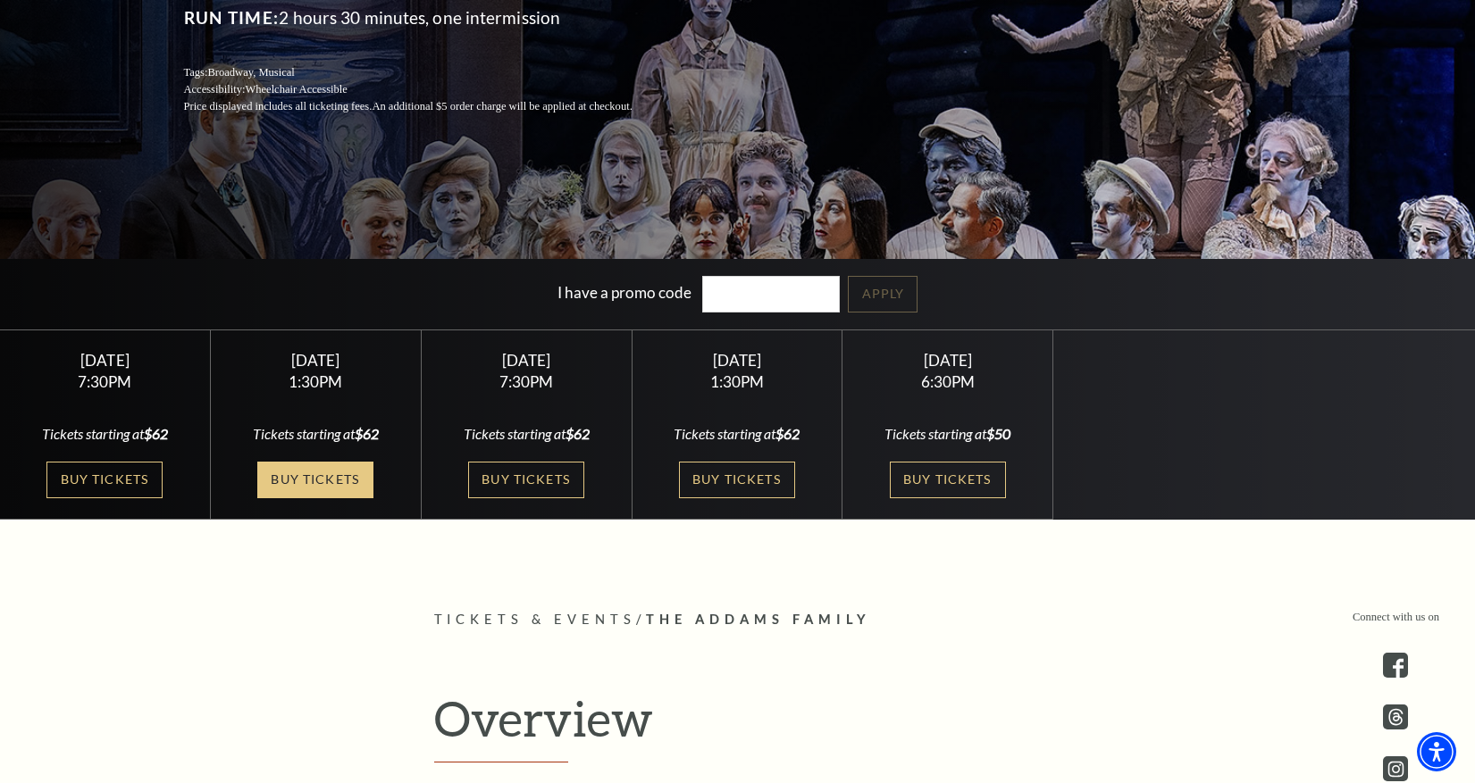
click at [296, 473] on link "Buy Tickets" at bounding box center [315, 480] width 116 height 37
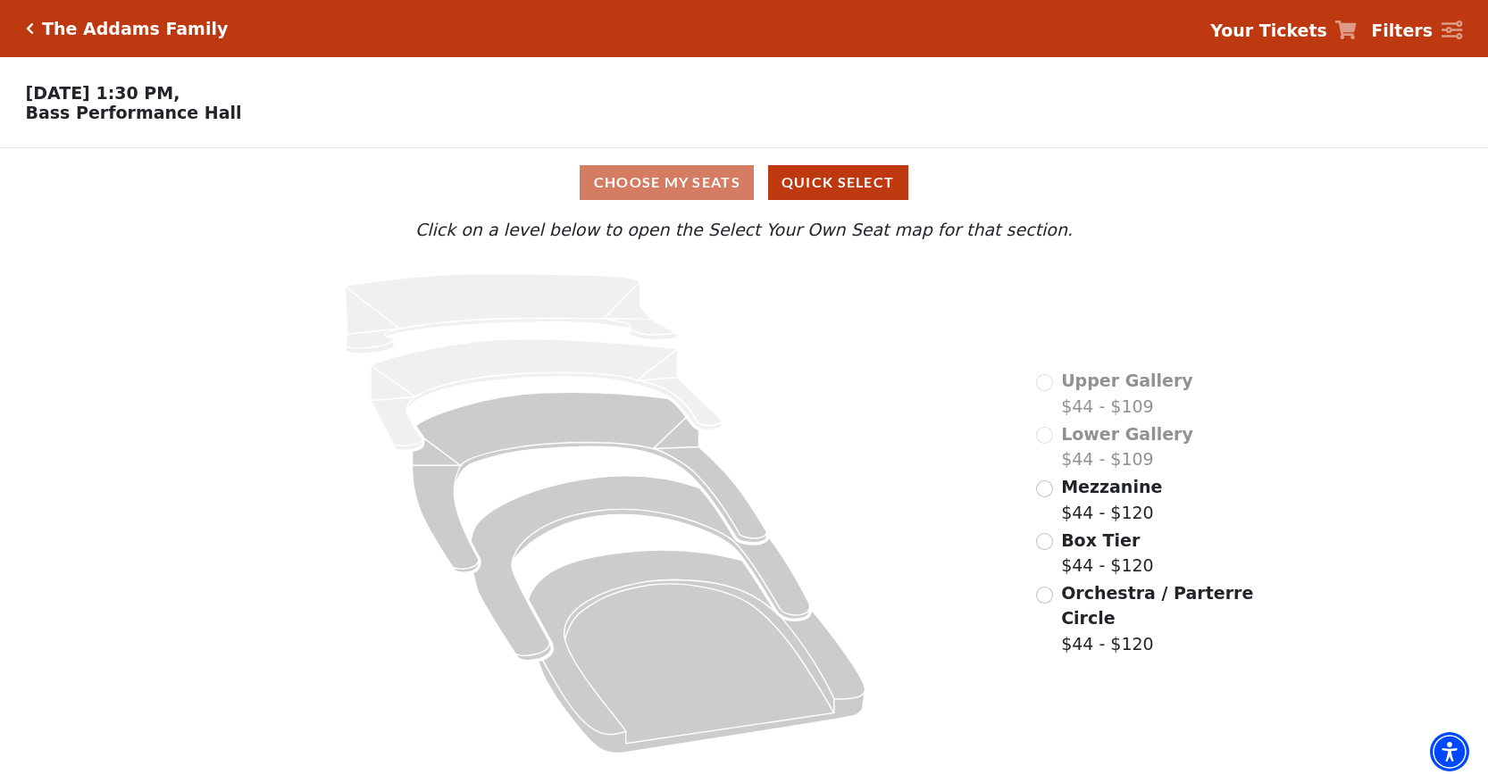
click at [1094, 596] on span "Orchestra / Parterre Circle" at bounding box center [1157, 606] width 192 height 46
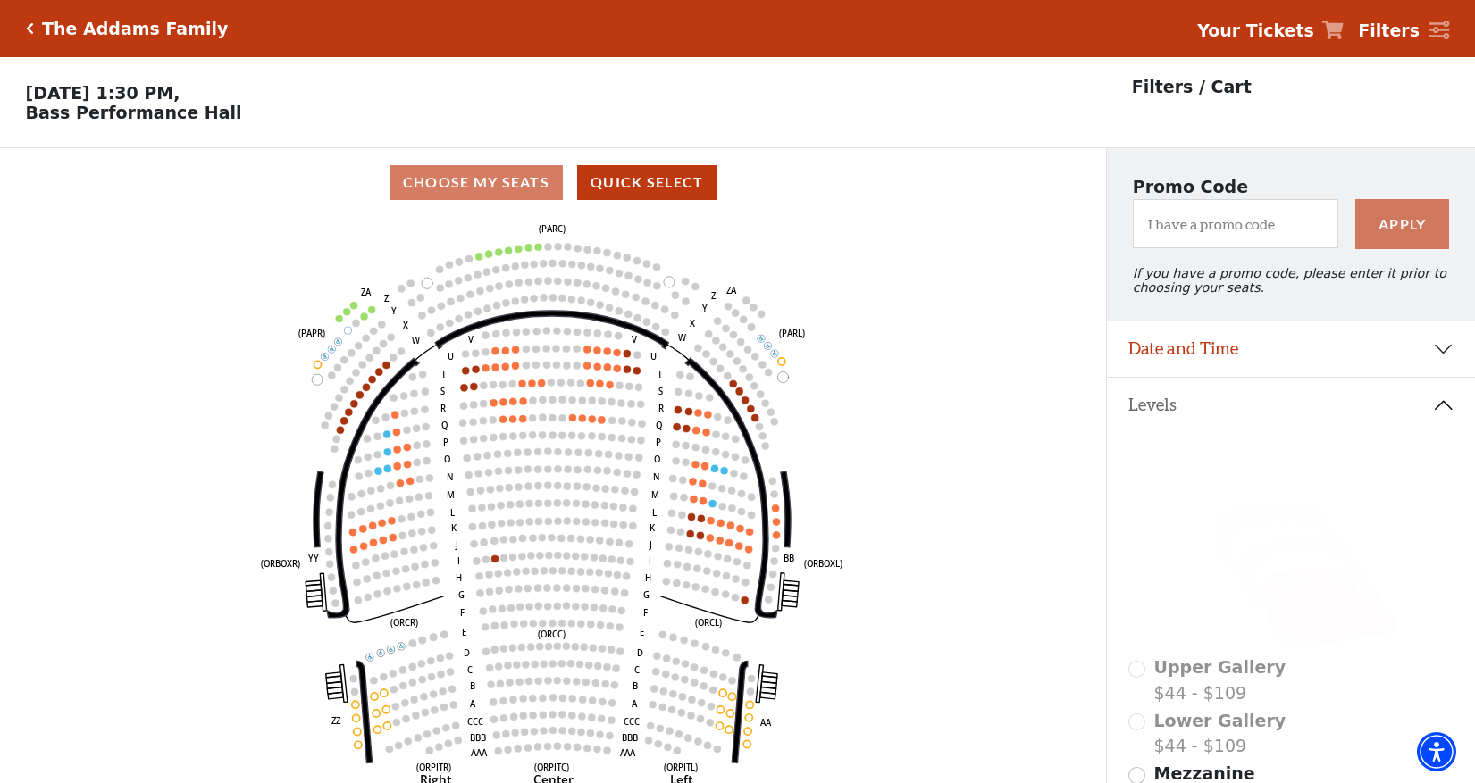
click at [29, 21] on div "The Addams Family" at bounding box center [127, 29] width 203 height 21
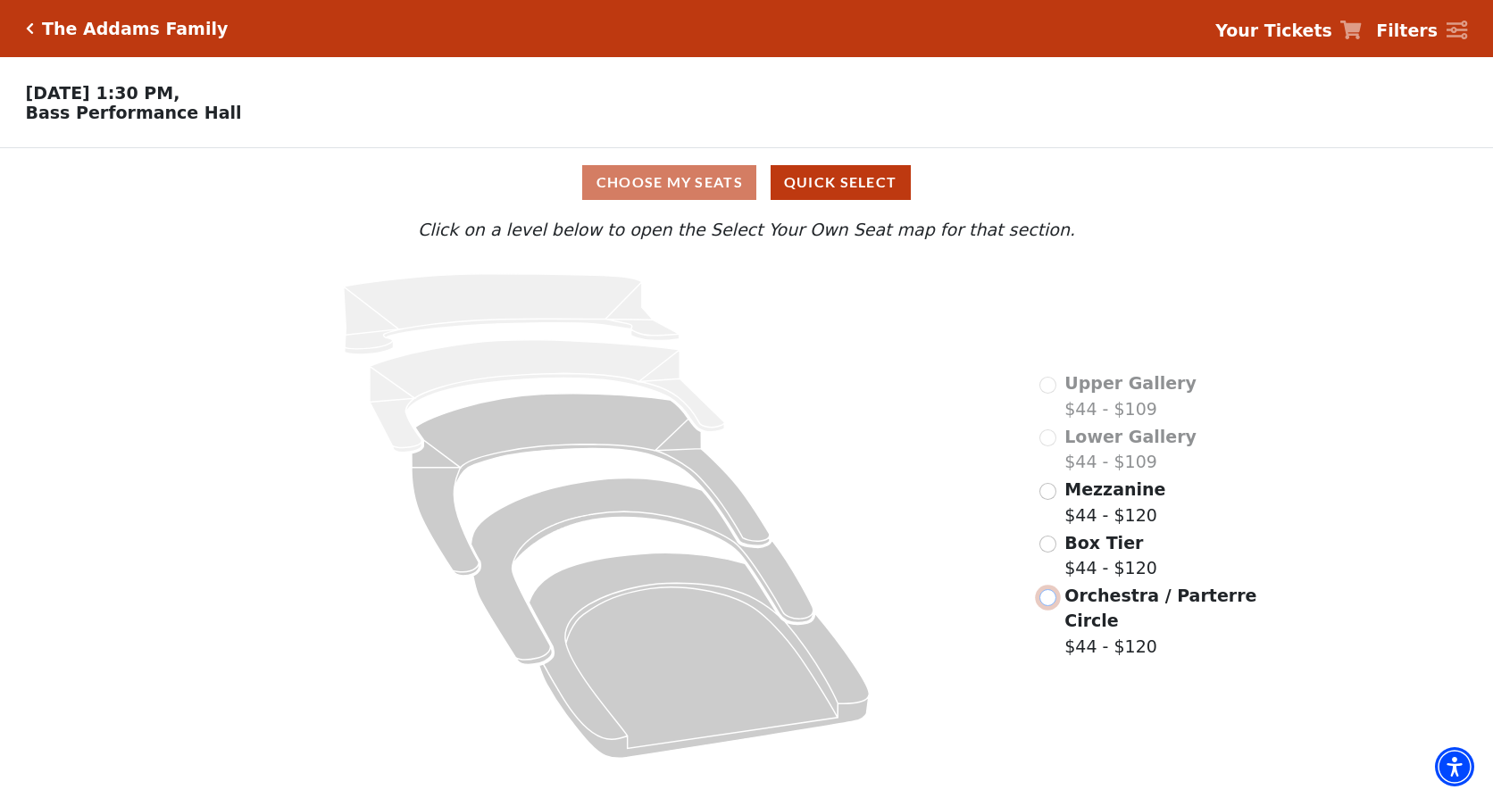
click at [1053, 589] on input "Orchestra / Parterre Circle$44 - $120\a" at bounding box center [1048, 597] width 17 height 17
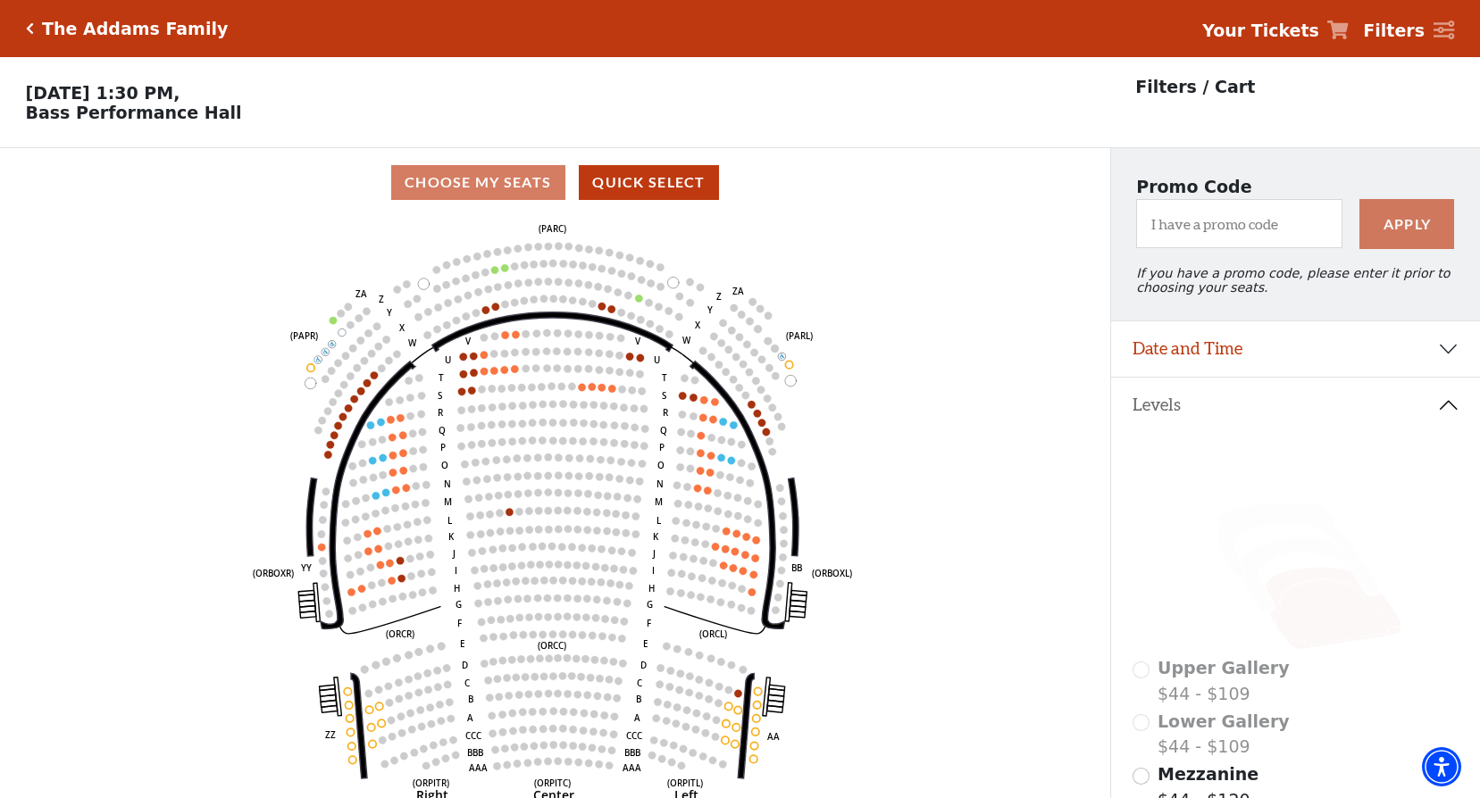
scroll to position [83, 0]
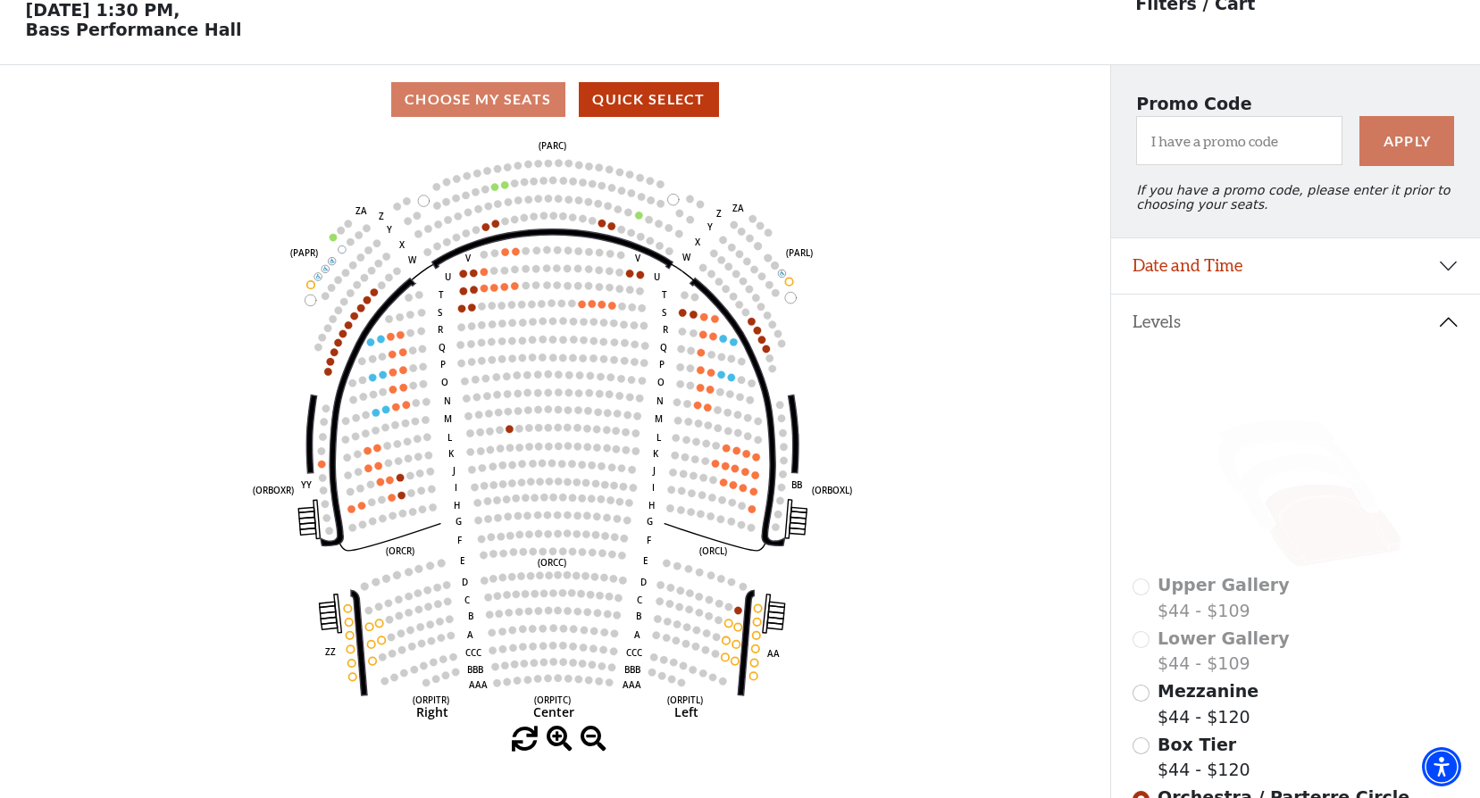
click at [493, 190] on icon "Left (ORPITL) Right (ORPITR) Center (ORPITC) ZZ AA YY BB ZA ZA (ORCL) (ORCR) (O…" at bounding box center [554, 430] width 999 height 593
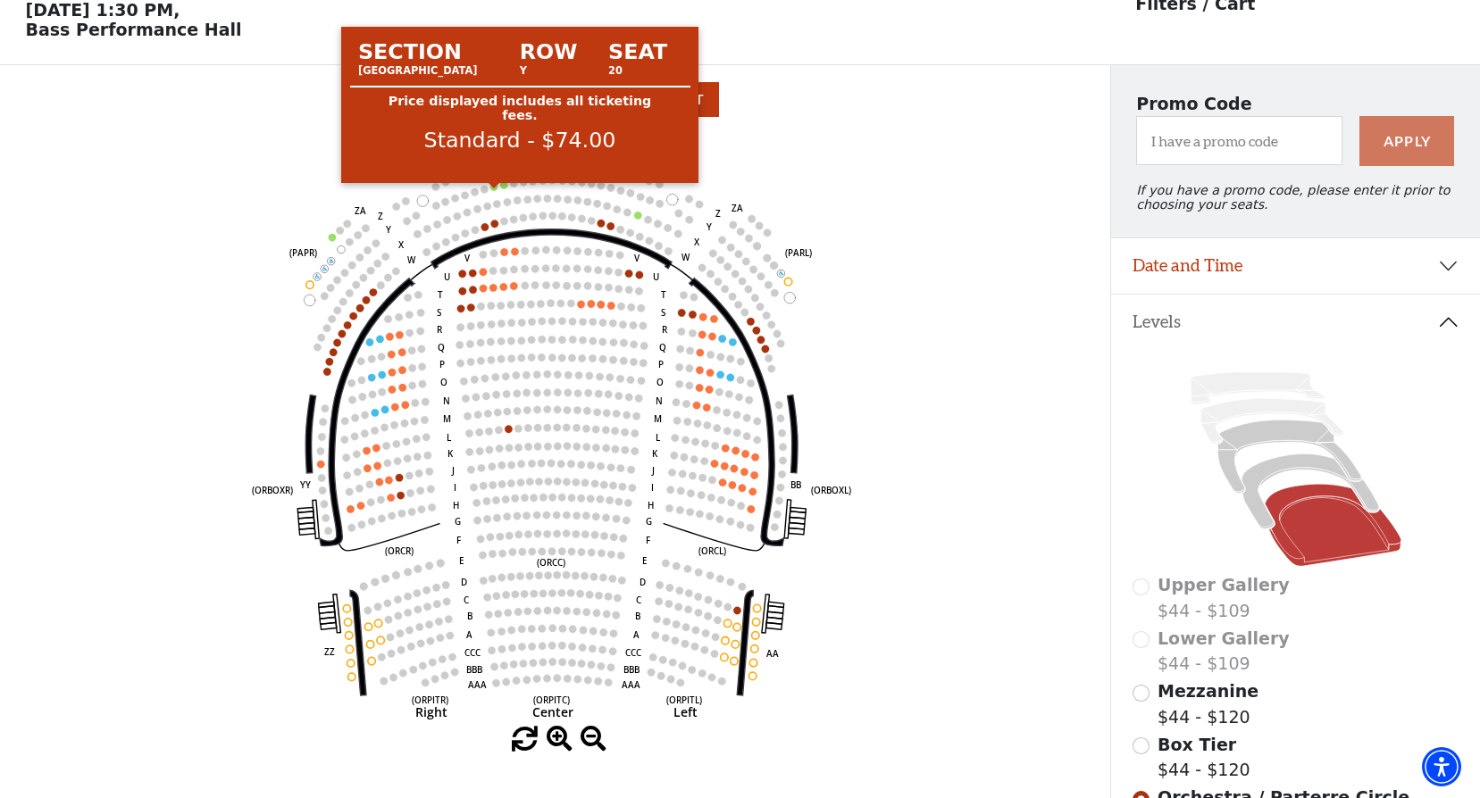
click at [497, 190] on circle at bounding box center [493, 186] width 7 height 7
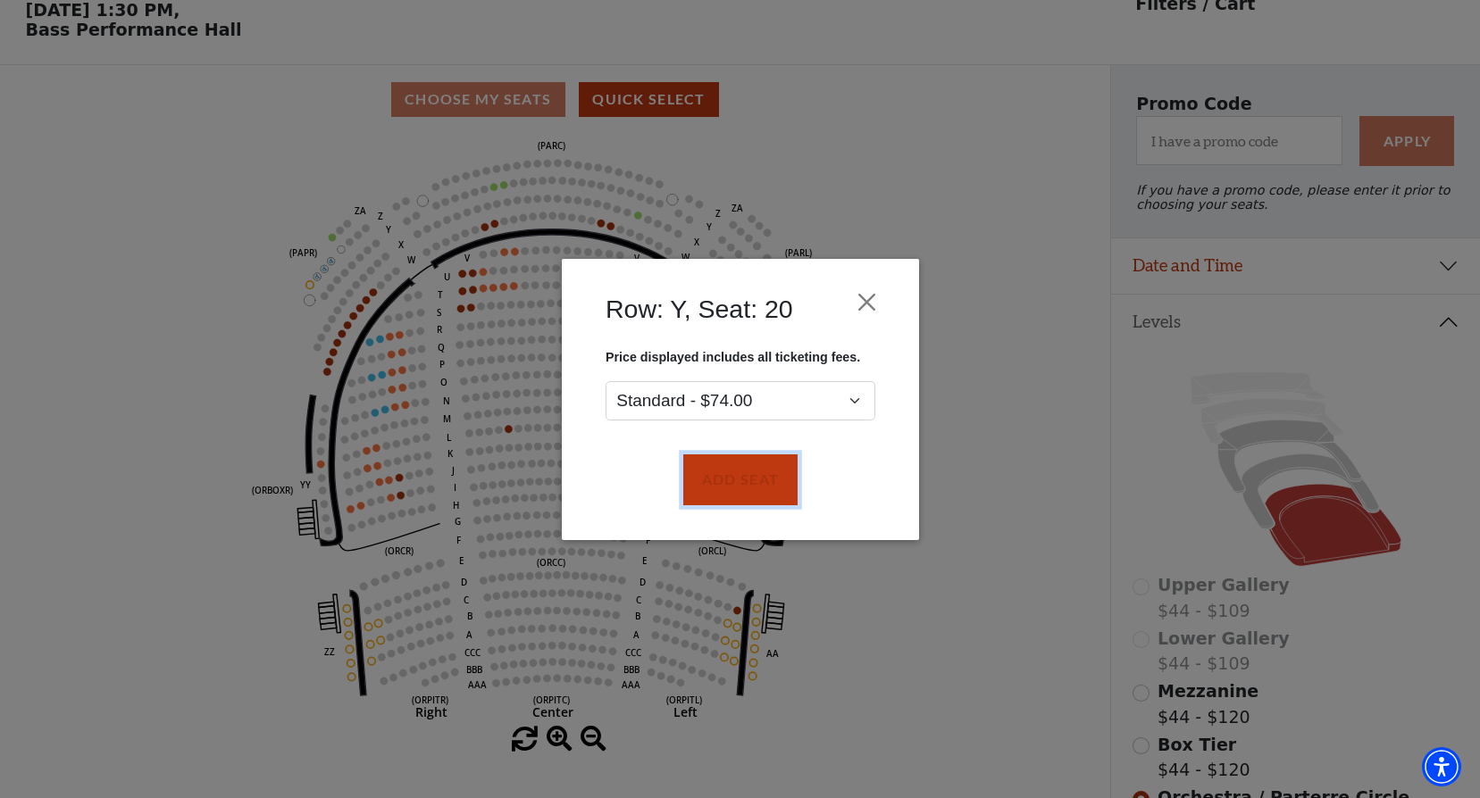
drag, startPoint x: 719, startPoint y: 486, endPoint x: 649, endPoint y: 391, distance: 117.5
click at [690, 452] on div "Add Seat" at bounding box center [741, 480] width 304 height 84
click at [741, 477] on button "Add Seat" at bounding box center [739, 480] width 114 height 50
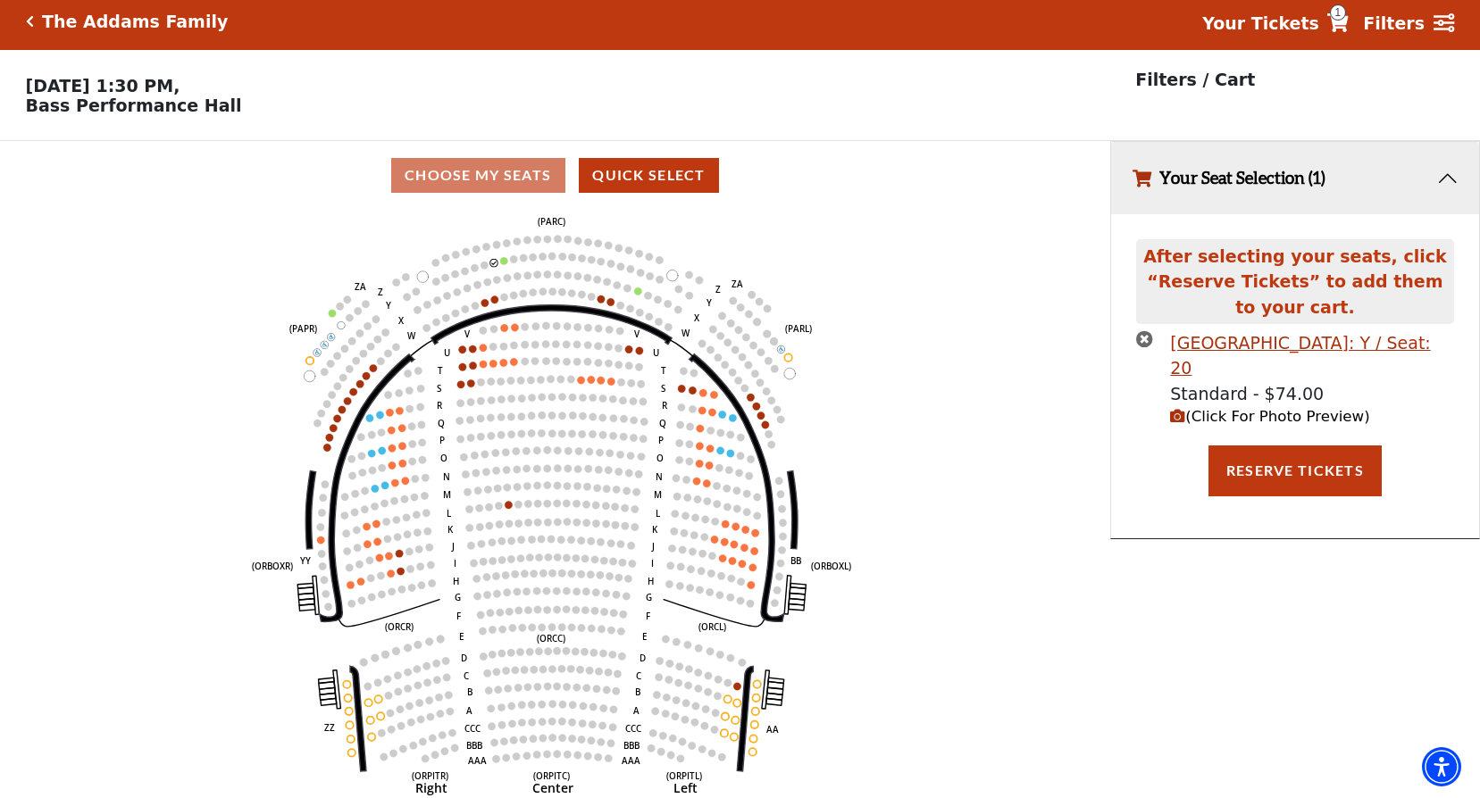
scroll to position [0, 0]
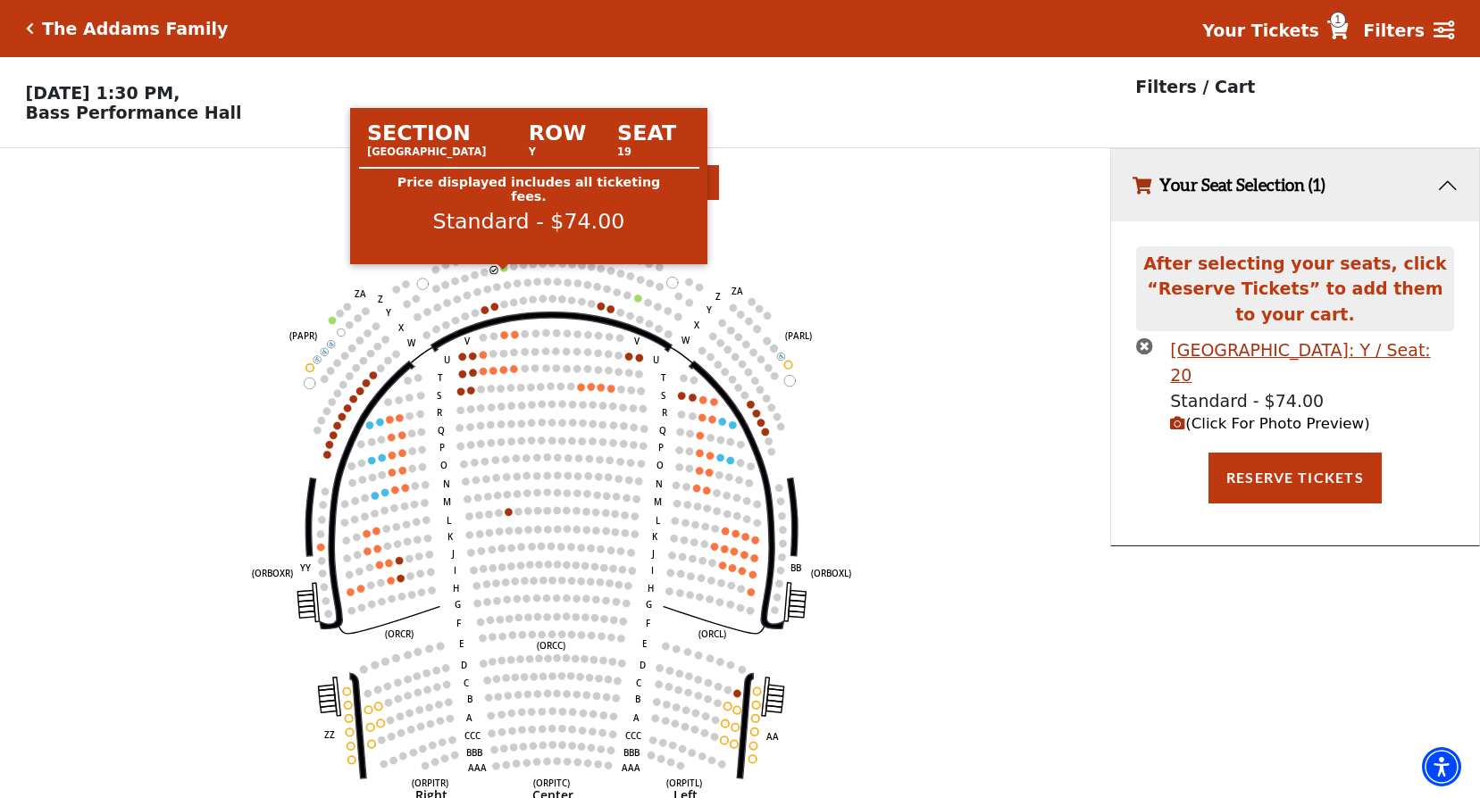
click at [504, 272] on circle at bounding box center [503, 267] width 7 height 7
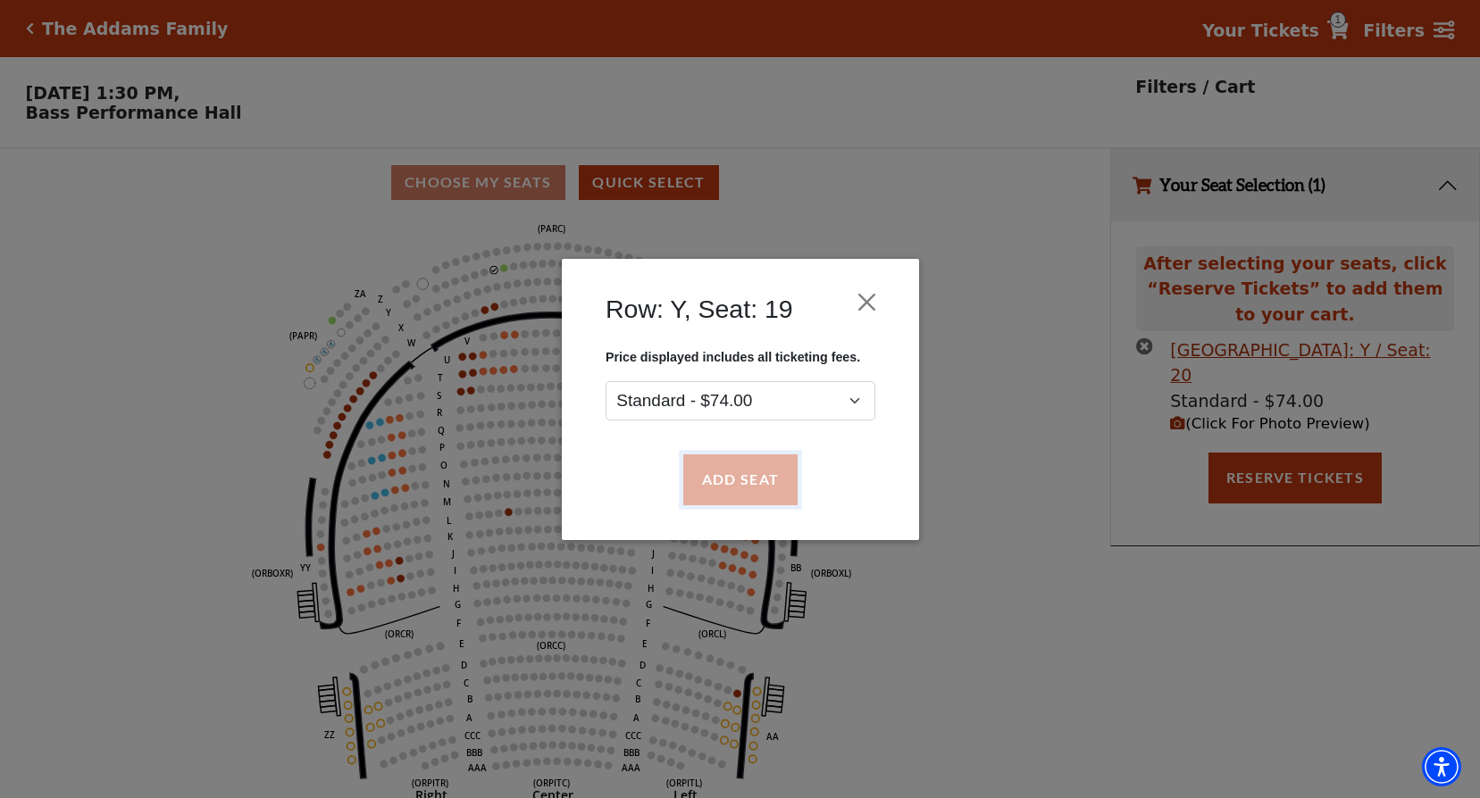
click at [736, 486] on button "Add Seat" at bounding box center [739, 480] width 114 height 50
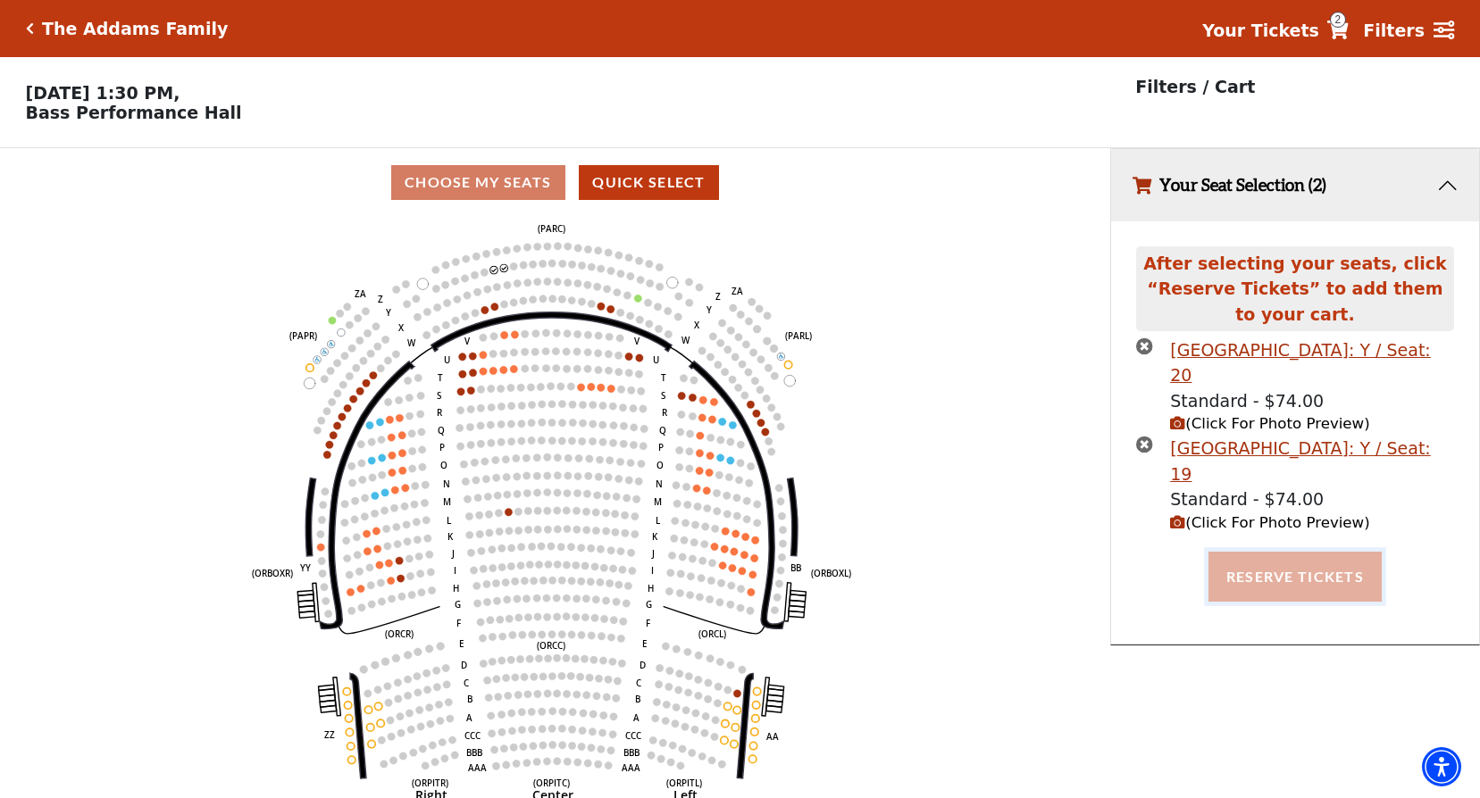
click at [1319, 580] on button "Reserve Tickets" at bounding box center [1294, 577] width 173 height 50
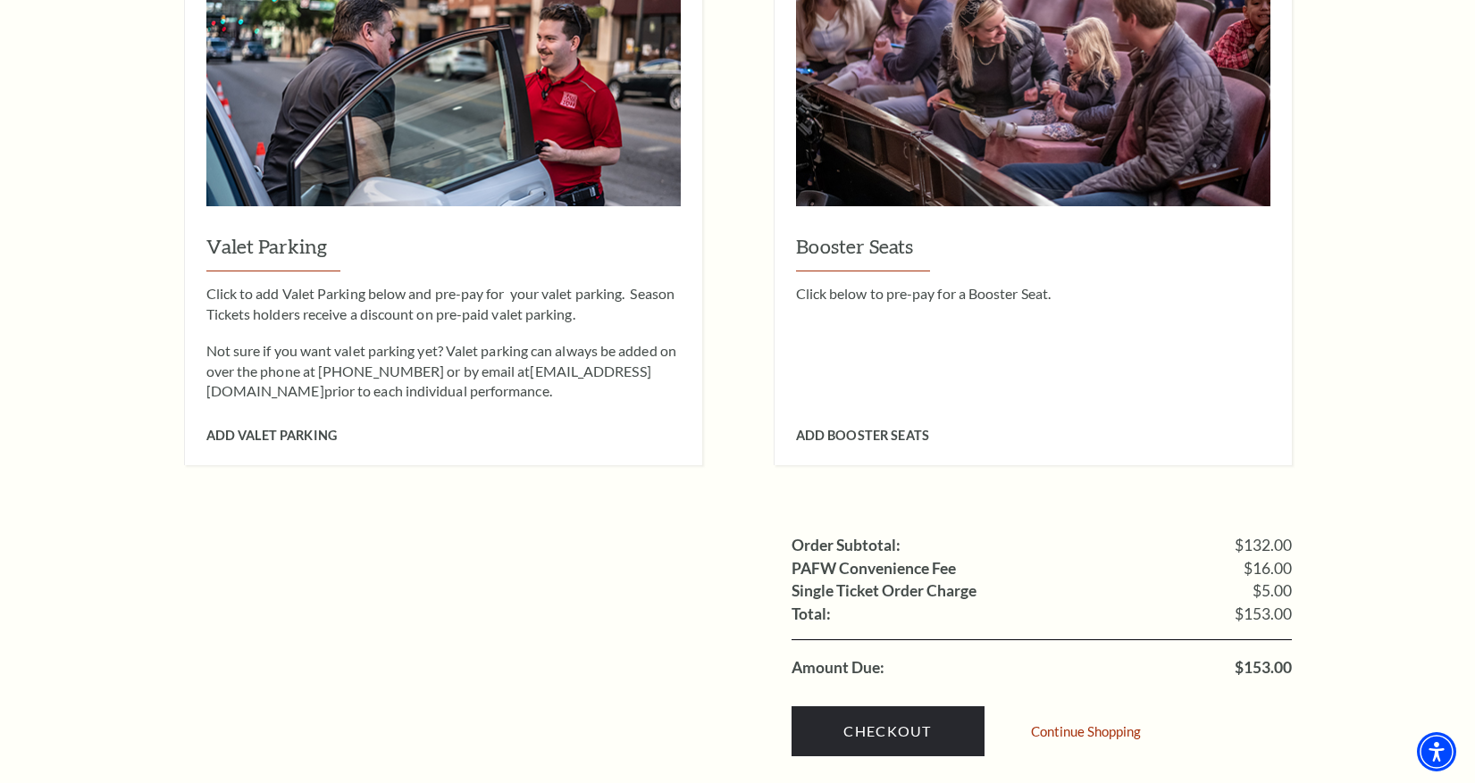
scroll to position [1429, 0]
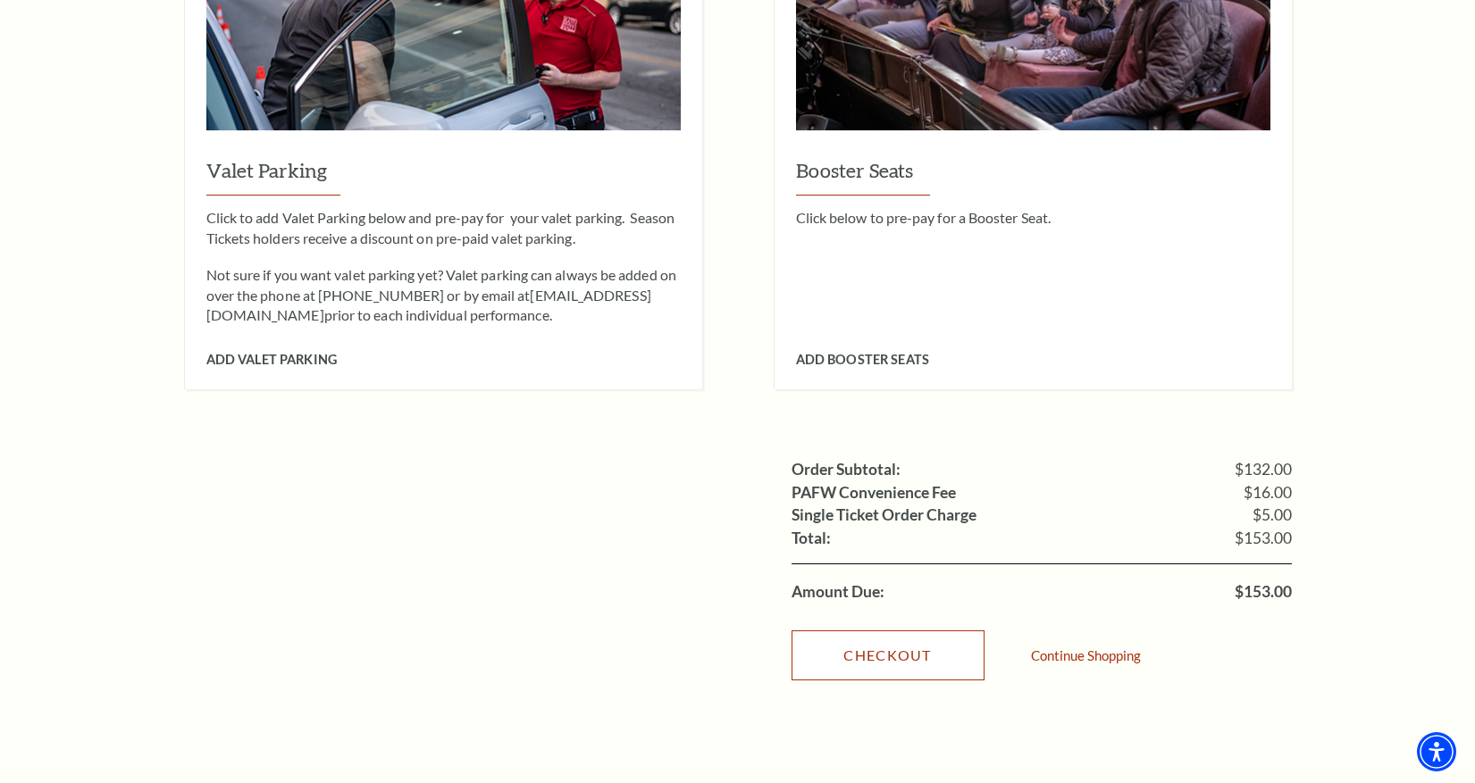
click at [864, 631] on link "Checkout" at bounding box center [887, 656] width 193 height 50
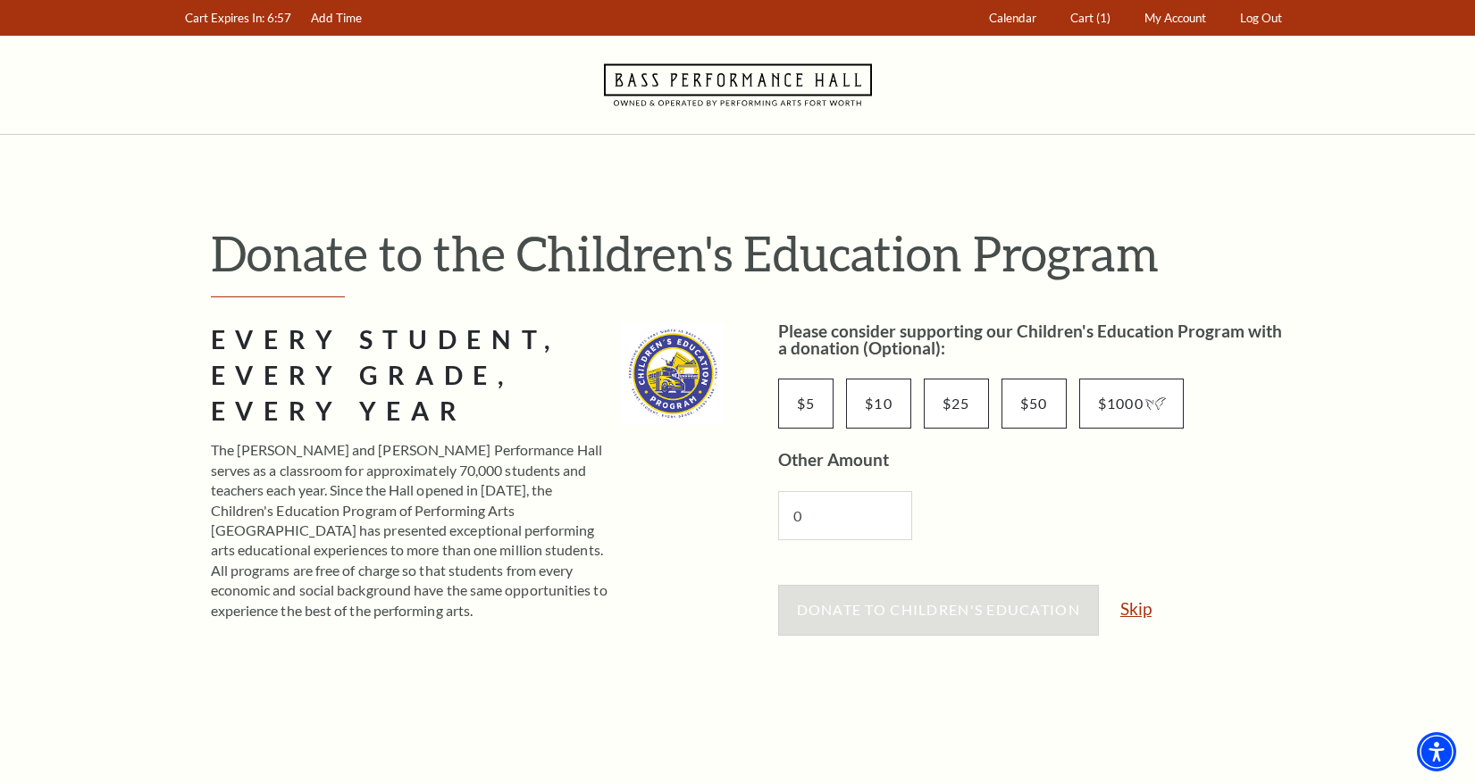
click at [1144, 608] on link "Skip" at bounding box center [1135, 608] width 31 height 17
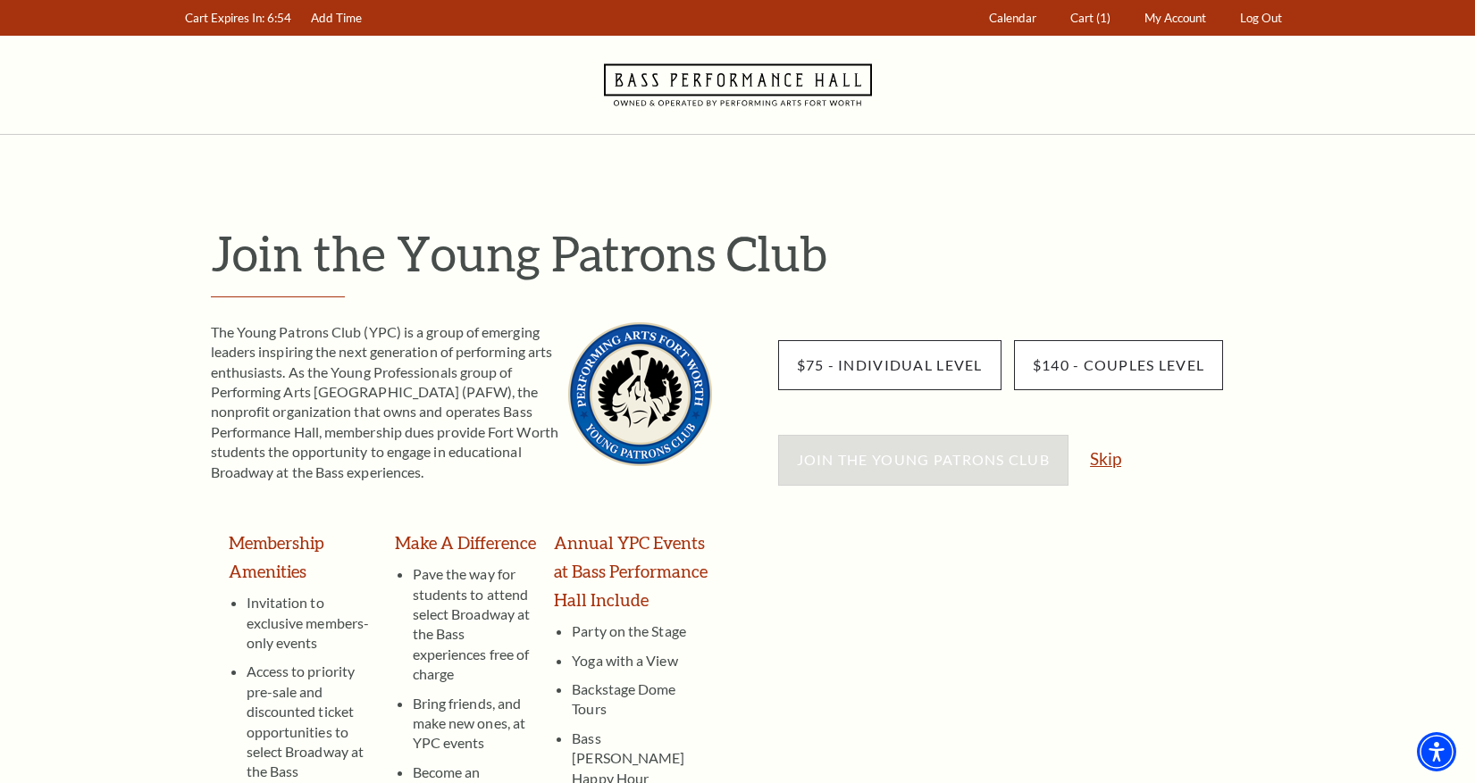
click at [1099, 463] on link "Skip" at bounding box center [1105, 458] width 31 height 17
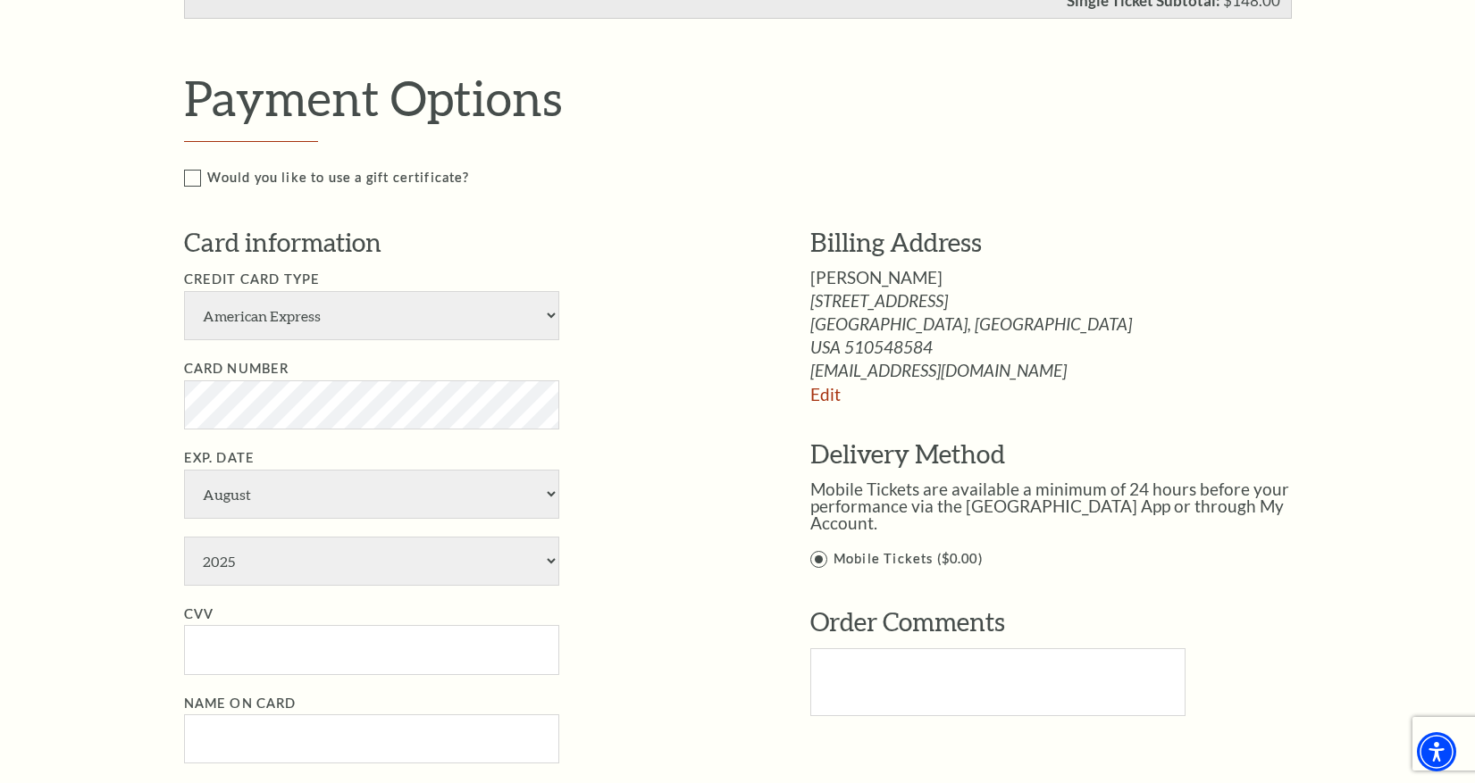
scroll to position [804, 0]
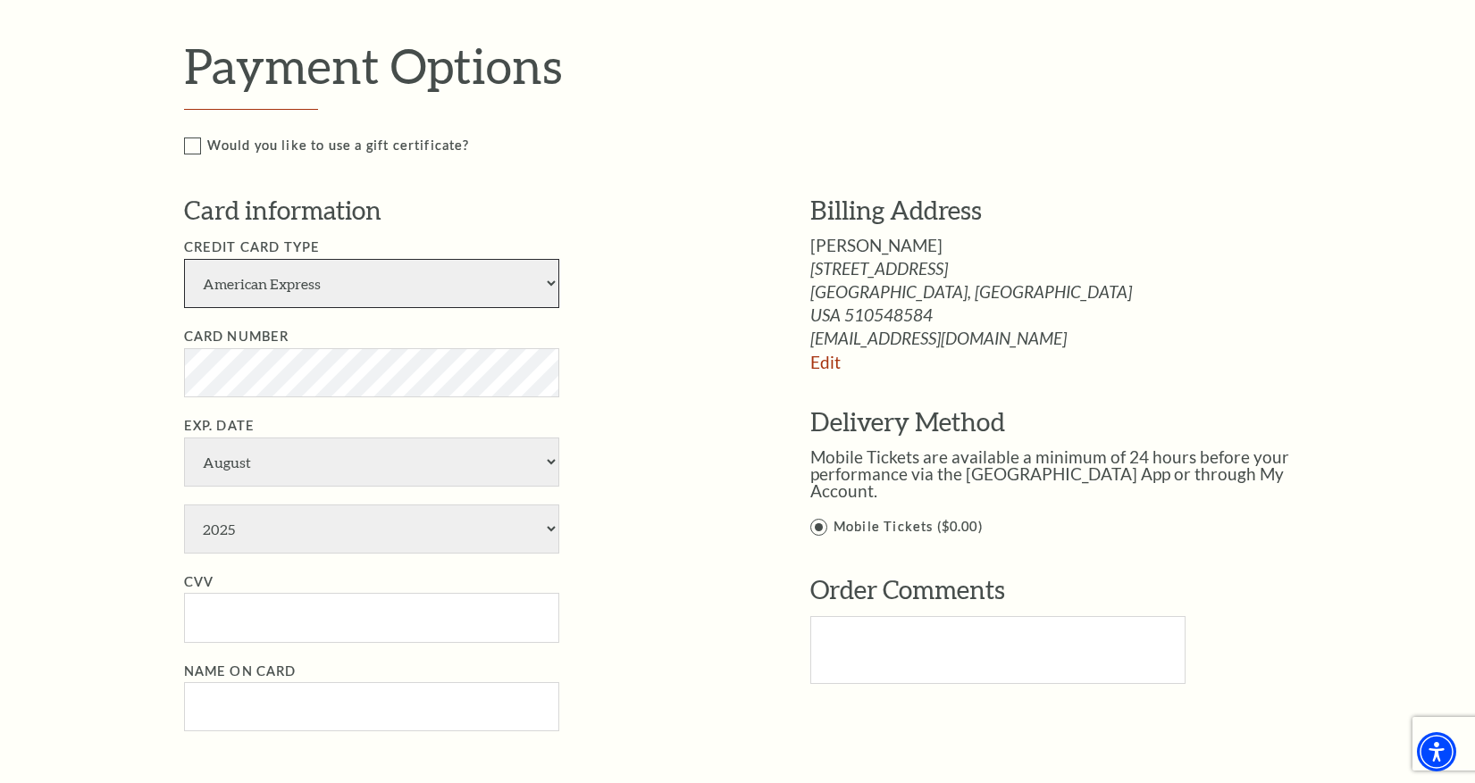
click at [352, 283] on select "American Express Visa Master Card Discover" at bounding box center [371, 283] width 375 height 49
click at [184, 259] on select "American Express Visa Master Card Discover" at bounding box center [371, 283] width 375 height 49
click at [267, 279] on select "American Express Visa Master Card Discover" at bounding box center [371, 283] width 375 height 49
select select "25"
click at [184, 259] on select "American Express Visa Master Card Discover" at bounding box center [371, 283] width 375 height 49
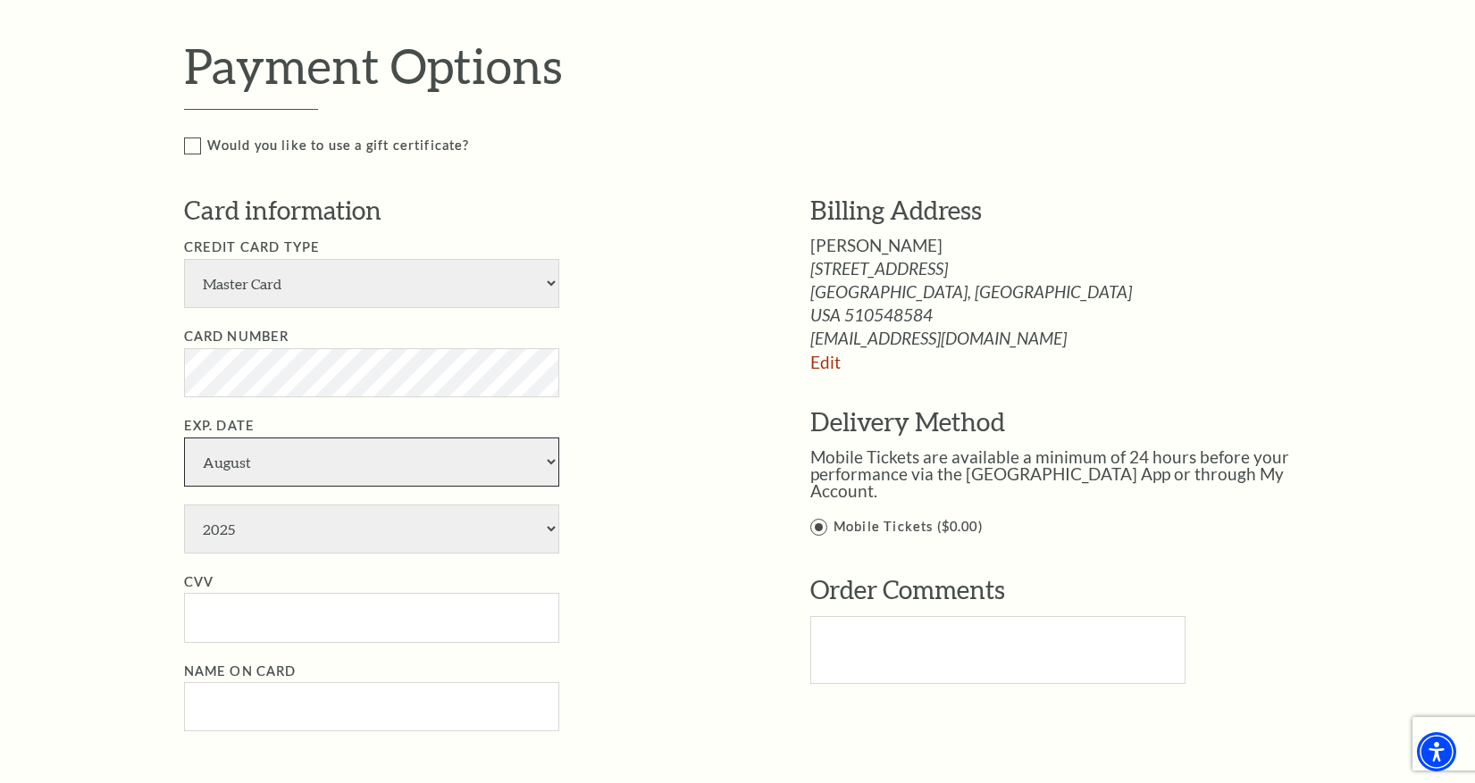
select select "1"
select select "2028"
type input "162"
type input "Jen Wood"
click at [333, 297] on select "American Express Visa Master Card Discover" at bounding box center [371, 283] width 375 height 49
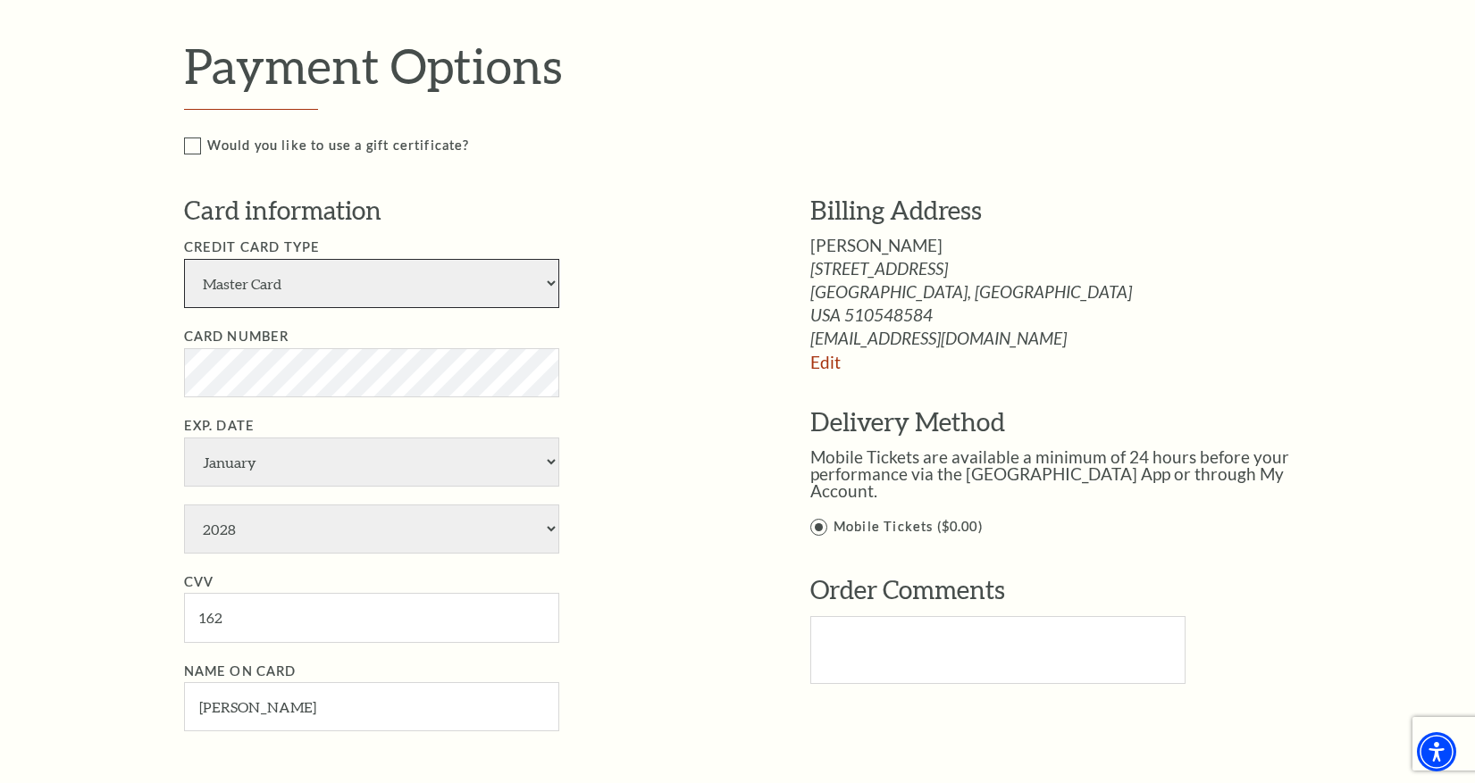
select select "24"
click at [184, 259] on select "American Express Visa Master Card Discover" at bounding box center [371, 283] width 375 height 49
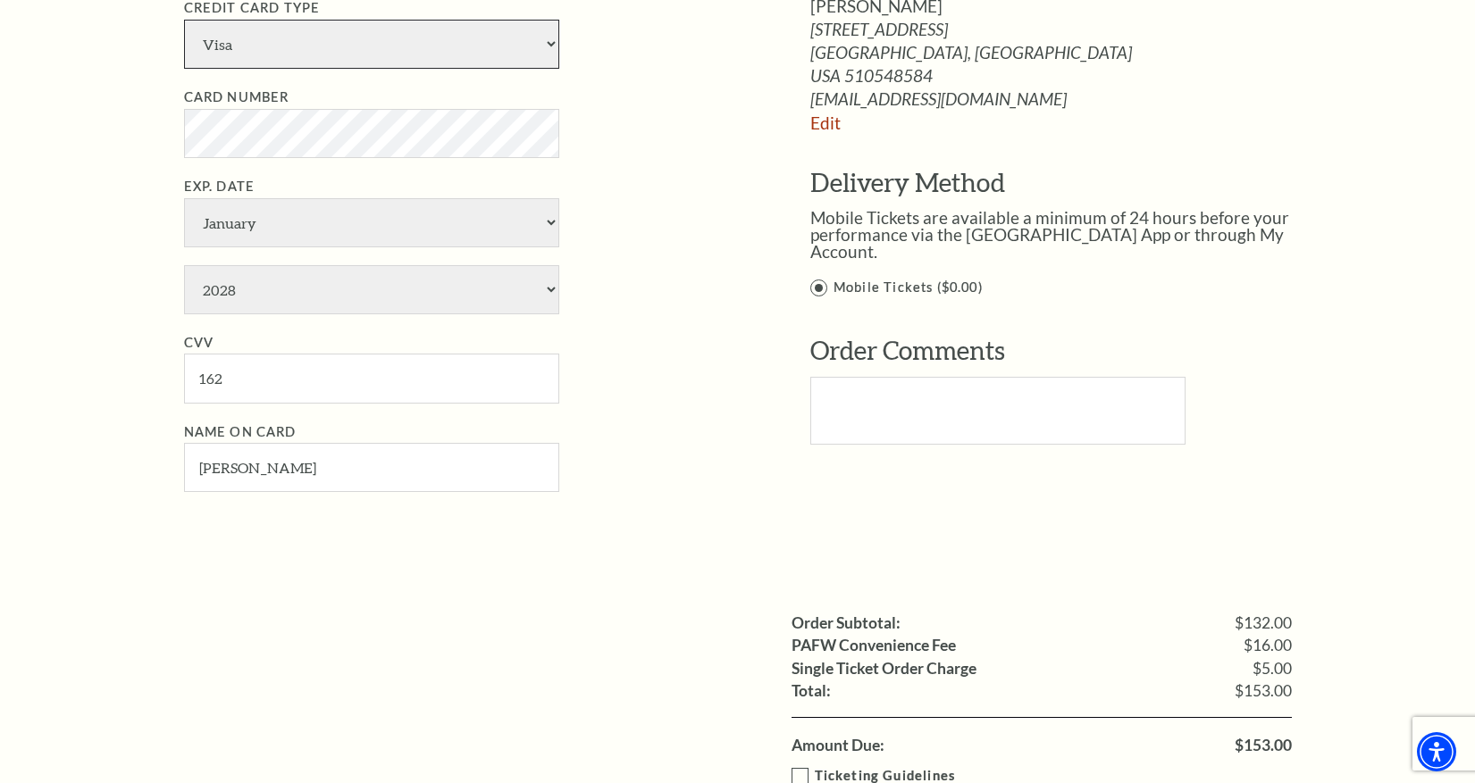
scroll to position [1072, 0]
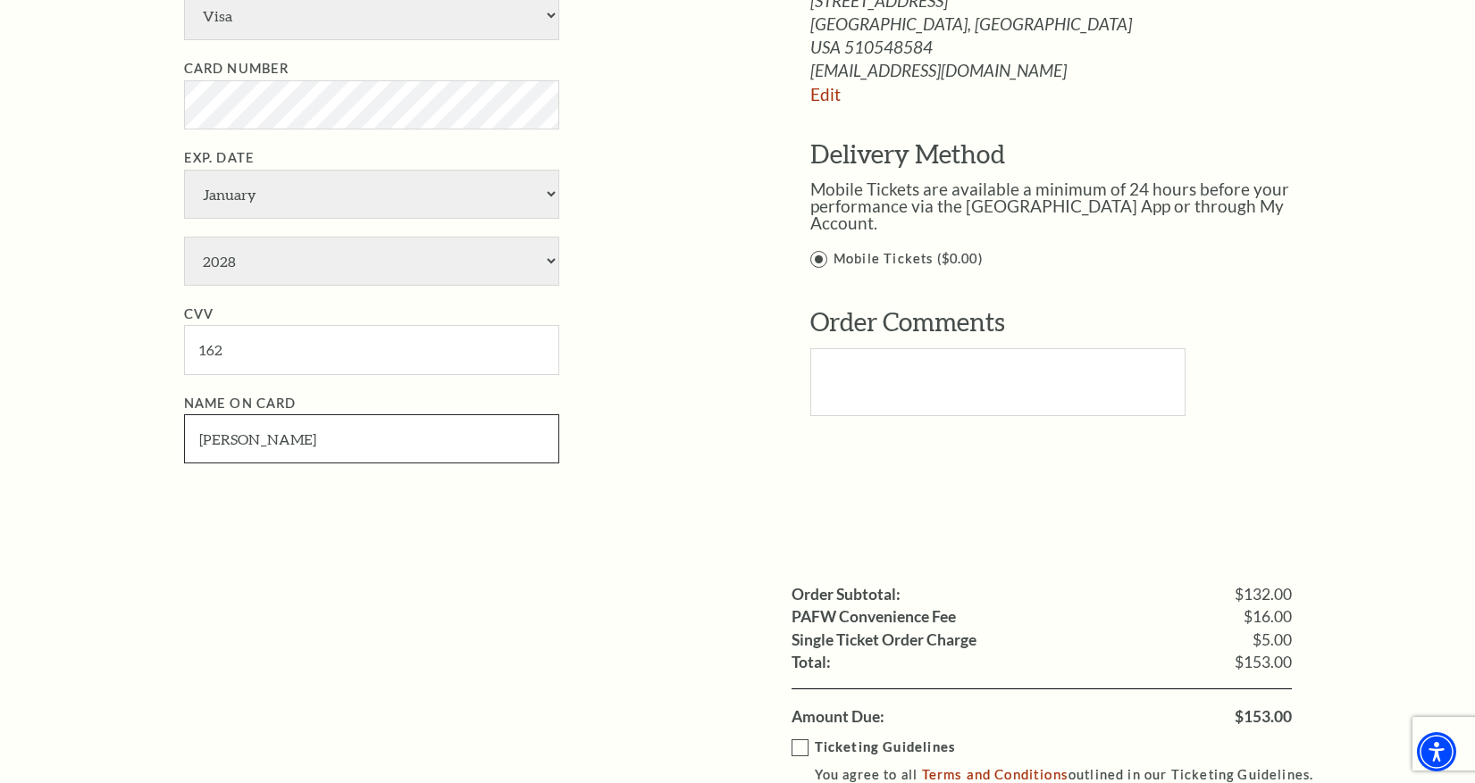
click at [220, 439] on input "Jen Wood" at bounding box center [371, 438] width 375 height 49
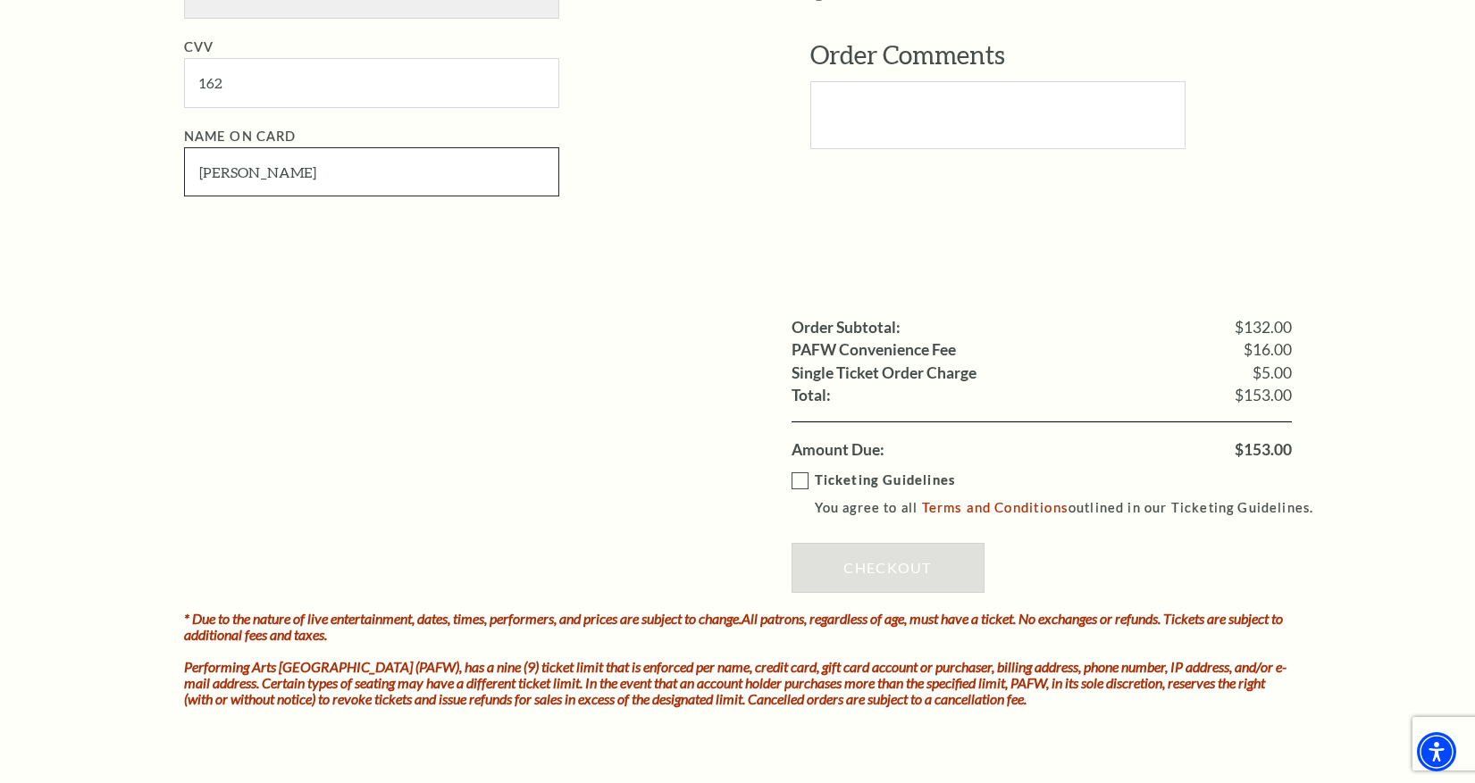
scroll to position [1340, 0]
type input "Jenni Wood"
click at [797, 470] on label "Ticketing Guidelines You agree to all Terms and Conditions outlined in our Tick…" at bounding box center [1060, 493] width 539 height 49
click at [0, 0] on input "Ticketing Guidelines You agree to all Terms and Conditions outlined in our Tick…" at bounding box center [0, 0] width 0 height 0
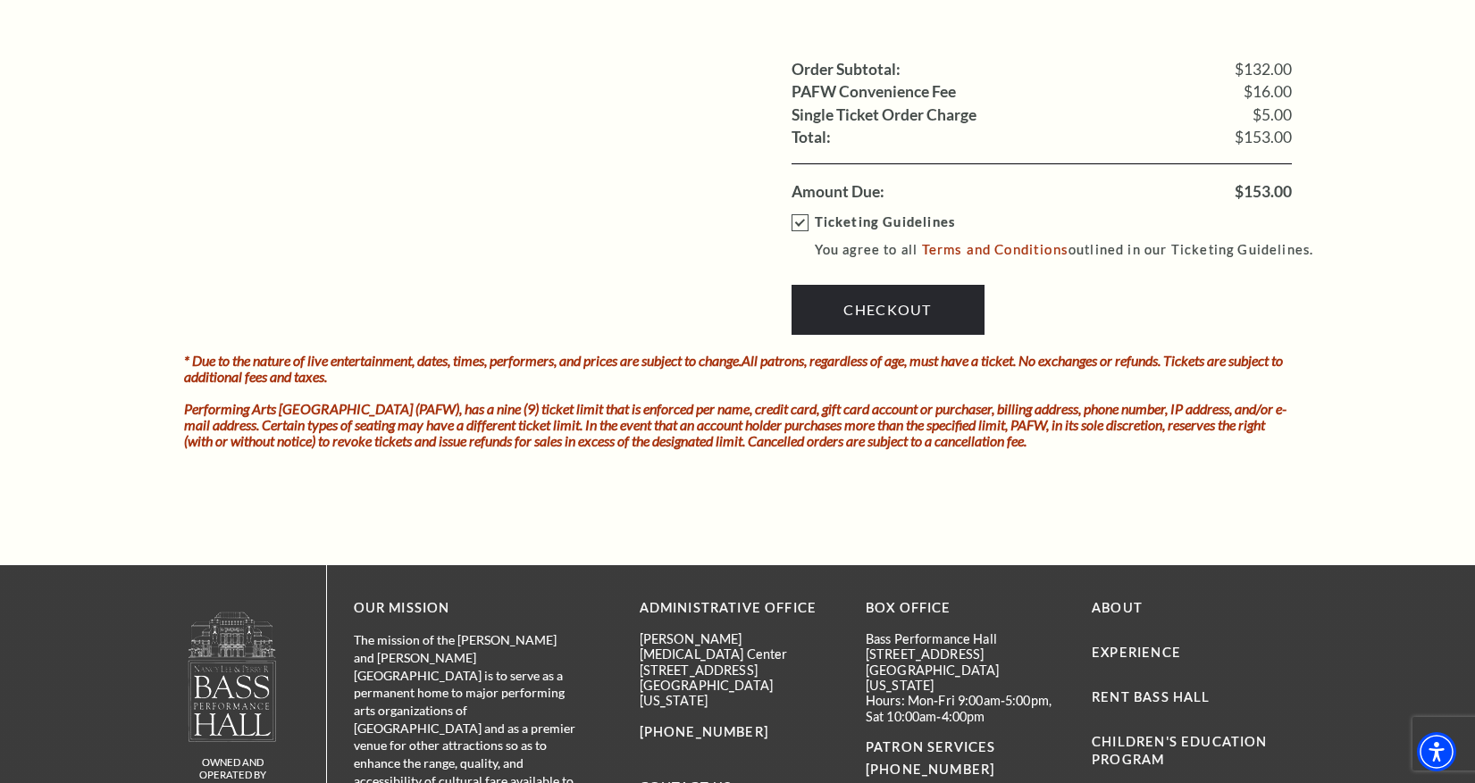
scroll to position [1608, 0]
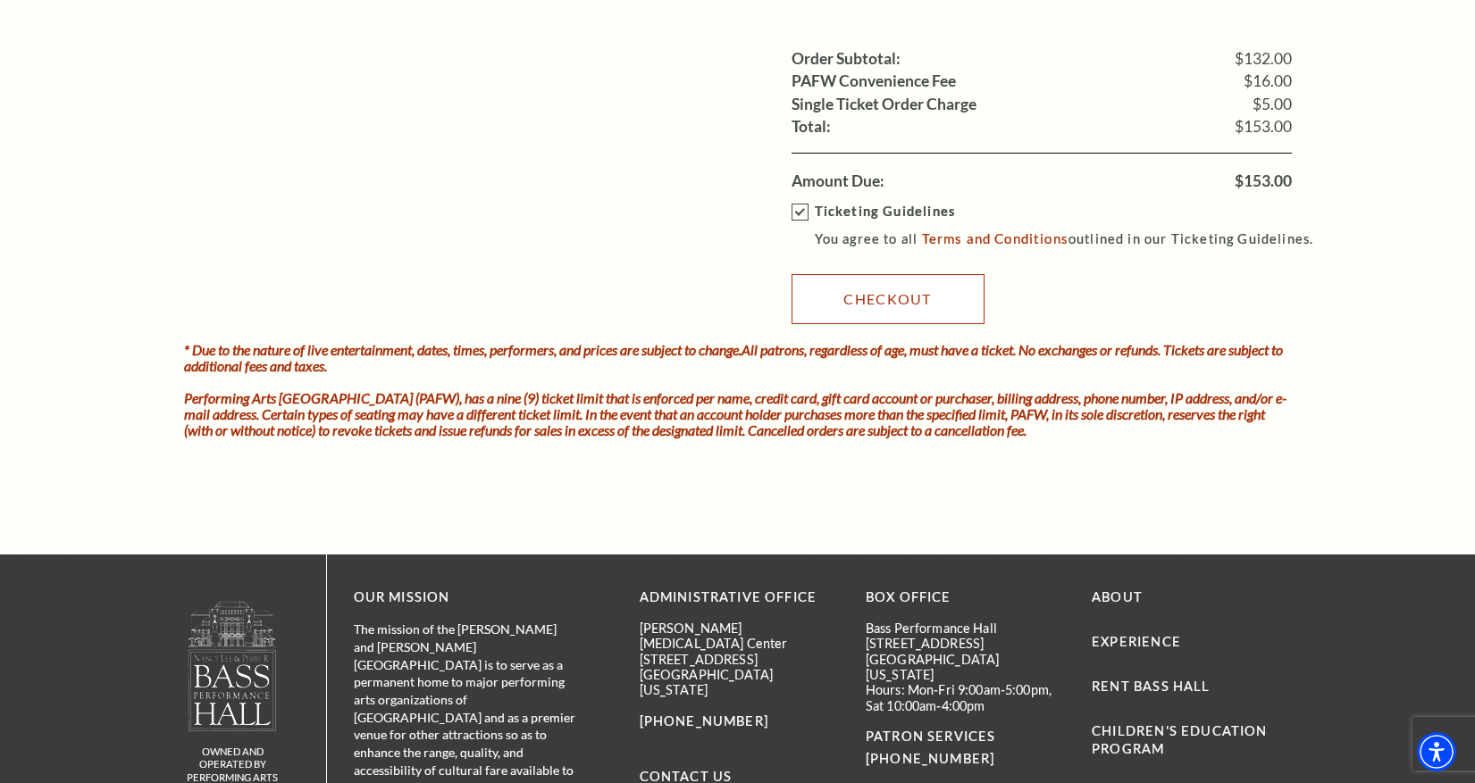
click at [916, 304] on link "Checkout" at bounding box center [887, 299] width 193 height 50
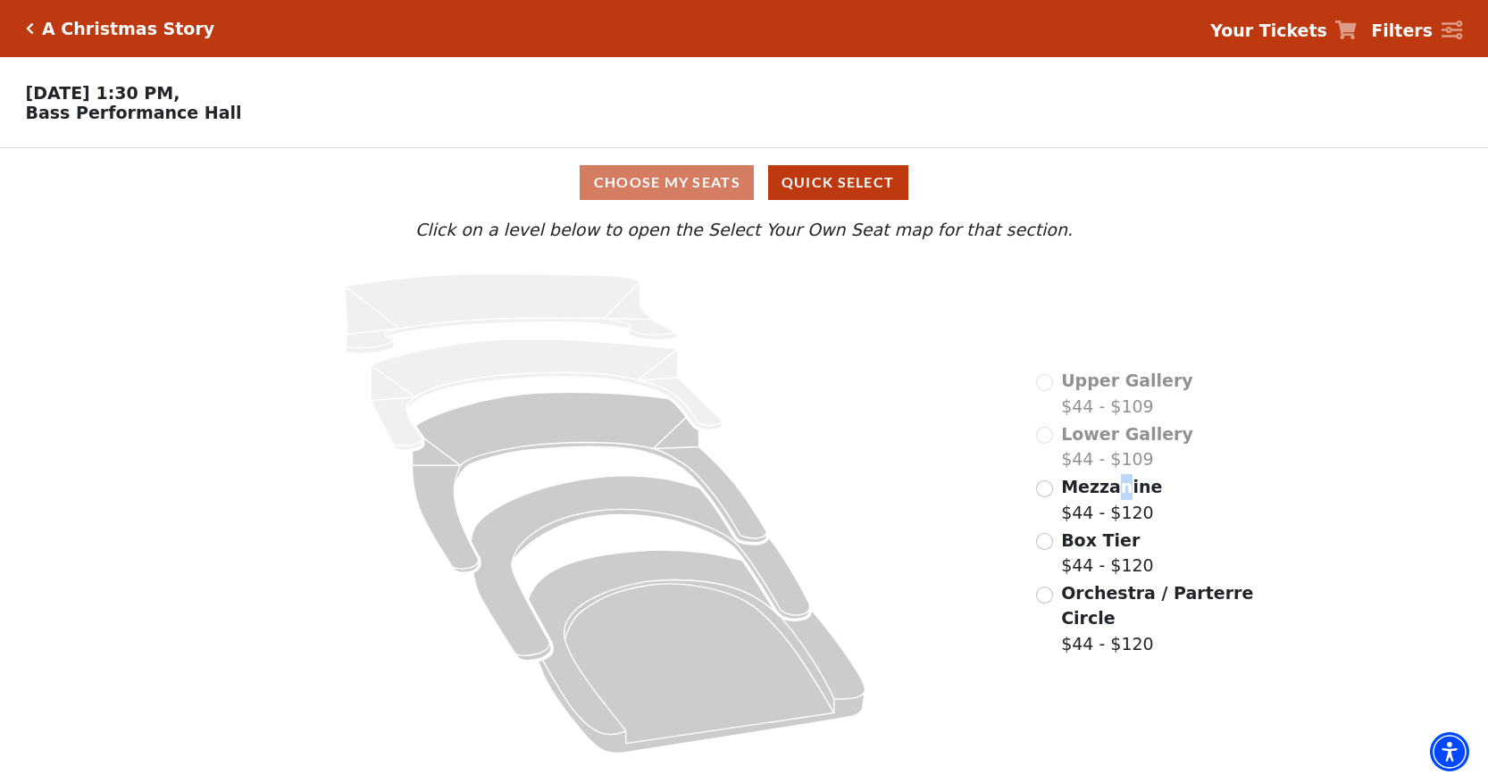
click at [1116, 497] on span "Mezzanine" at bounding box center [1111, 487] width 101 height 20
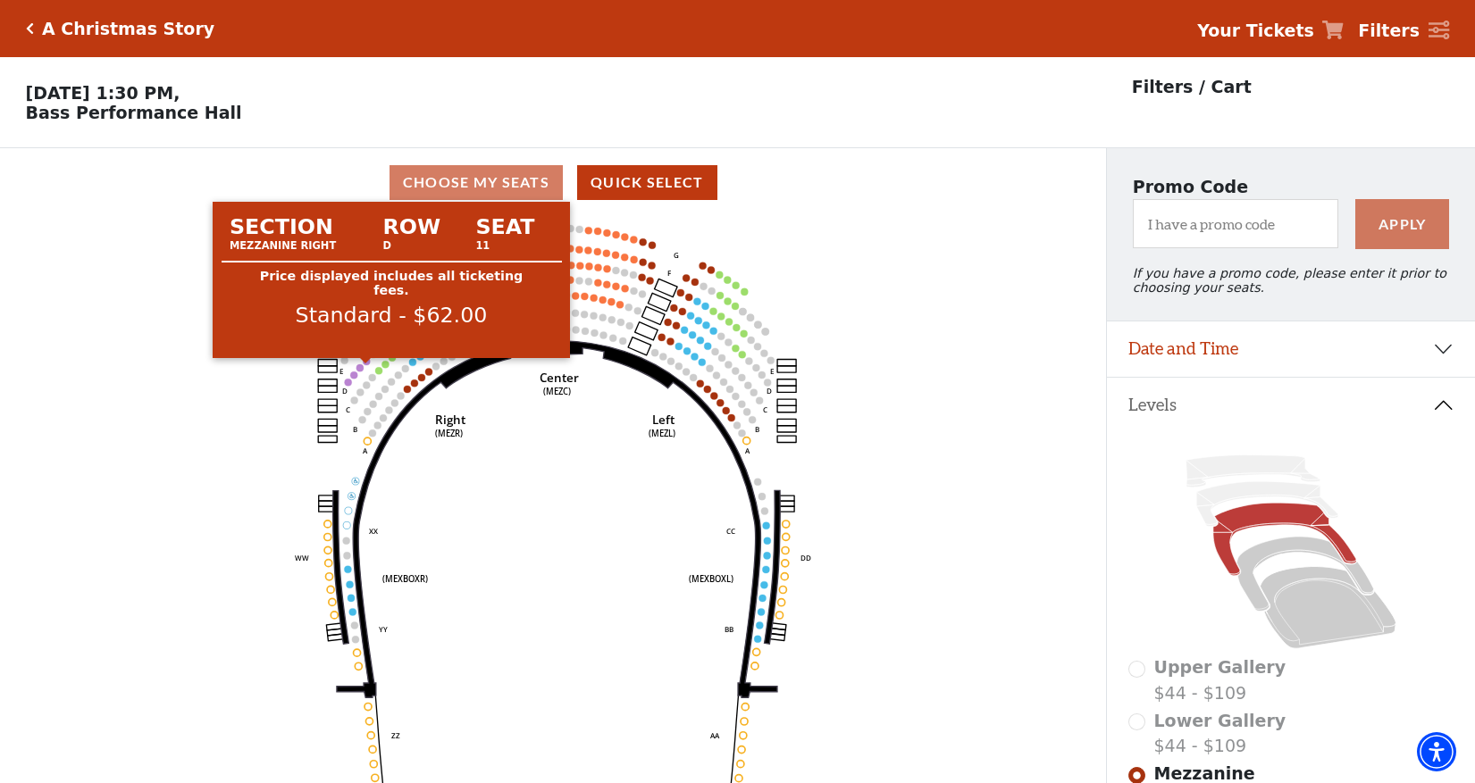
click at [367, 365] on circle at bounding box center [366, 361] width 7 height 7
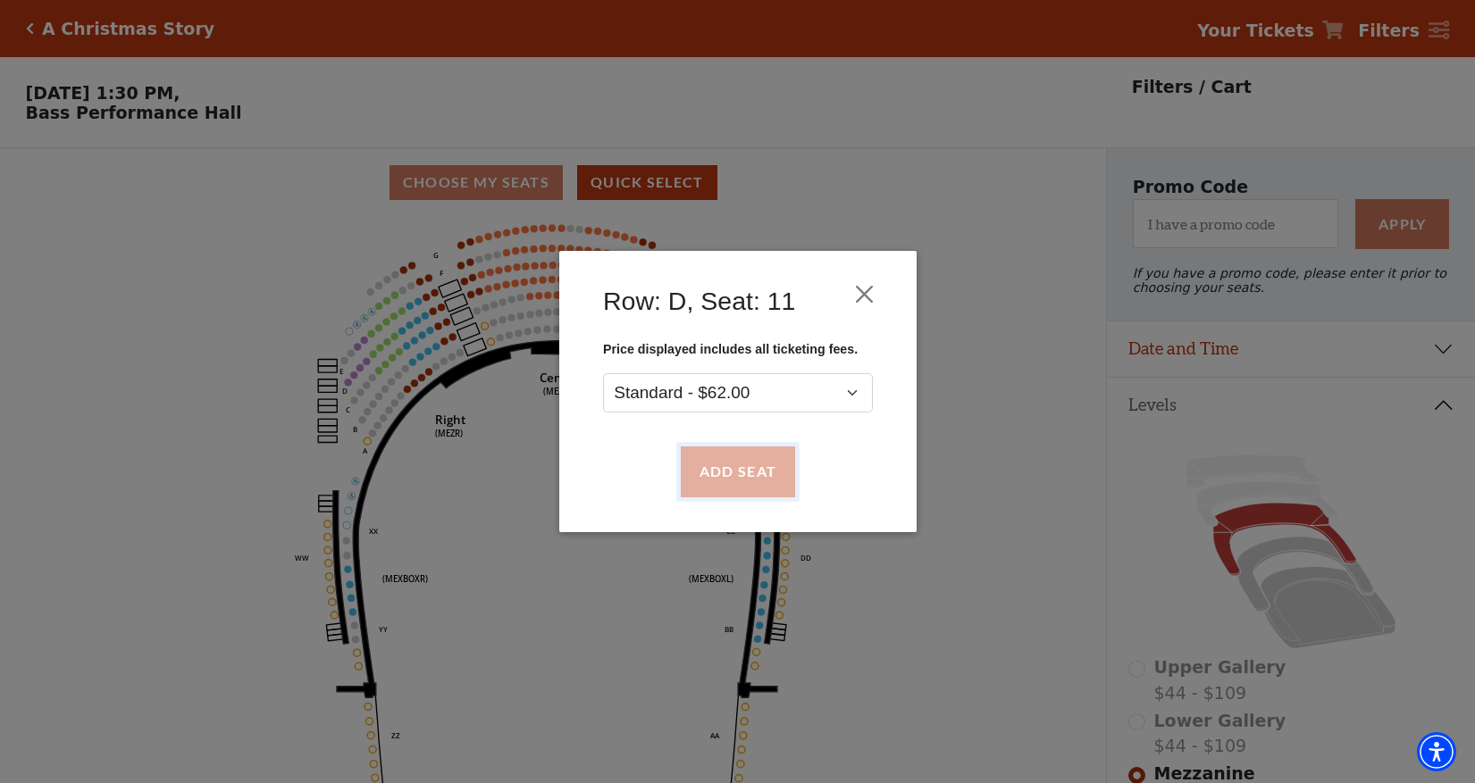
click at [700, 480] on button "Add Seat" at bounding box center [737, 472] width 114 height 50
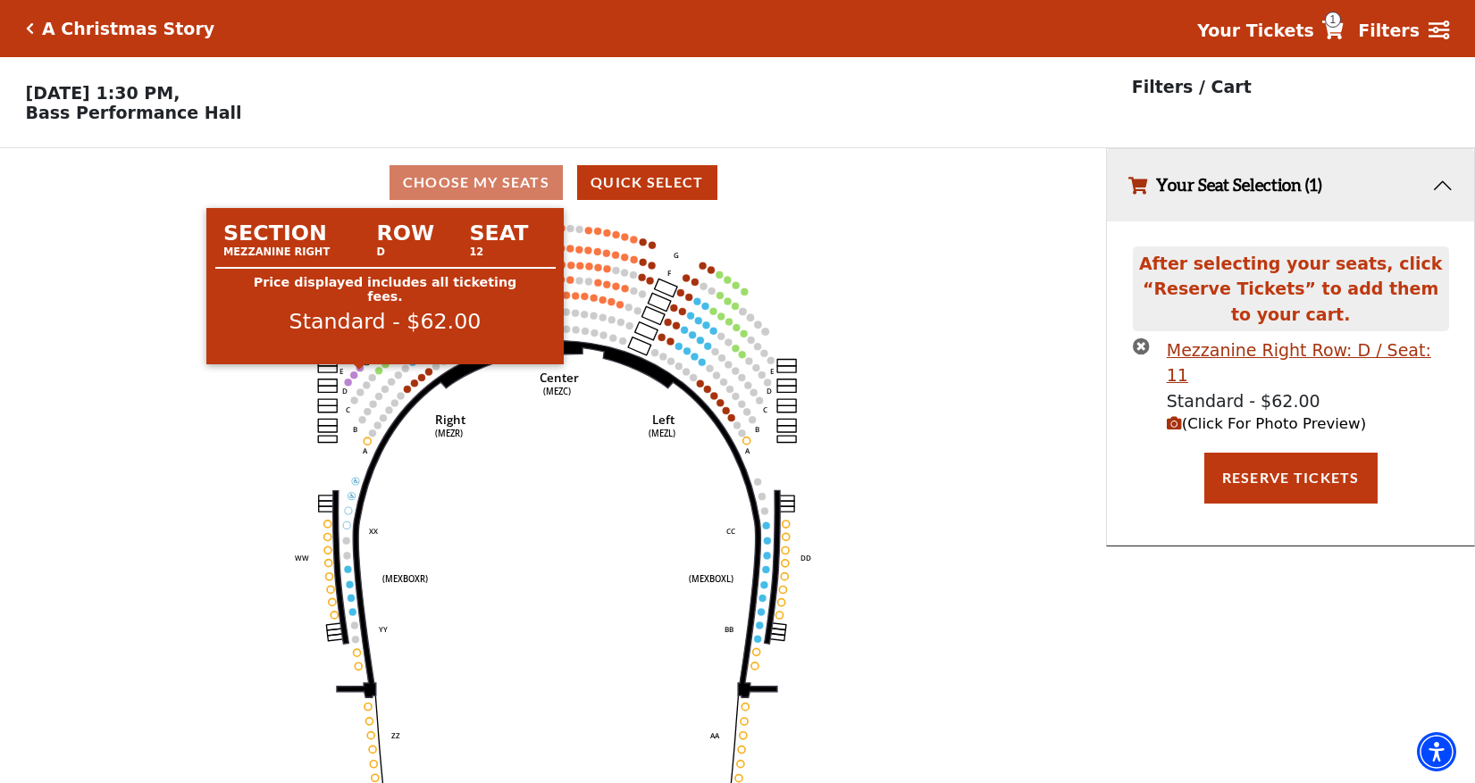
click at [359, 372] on circle at bounding box center [359, 367] width 7 height 7
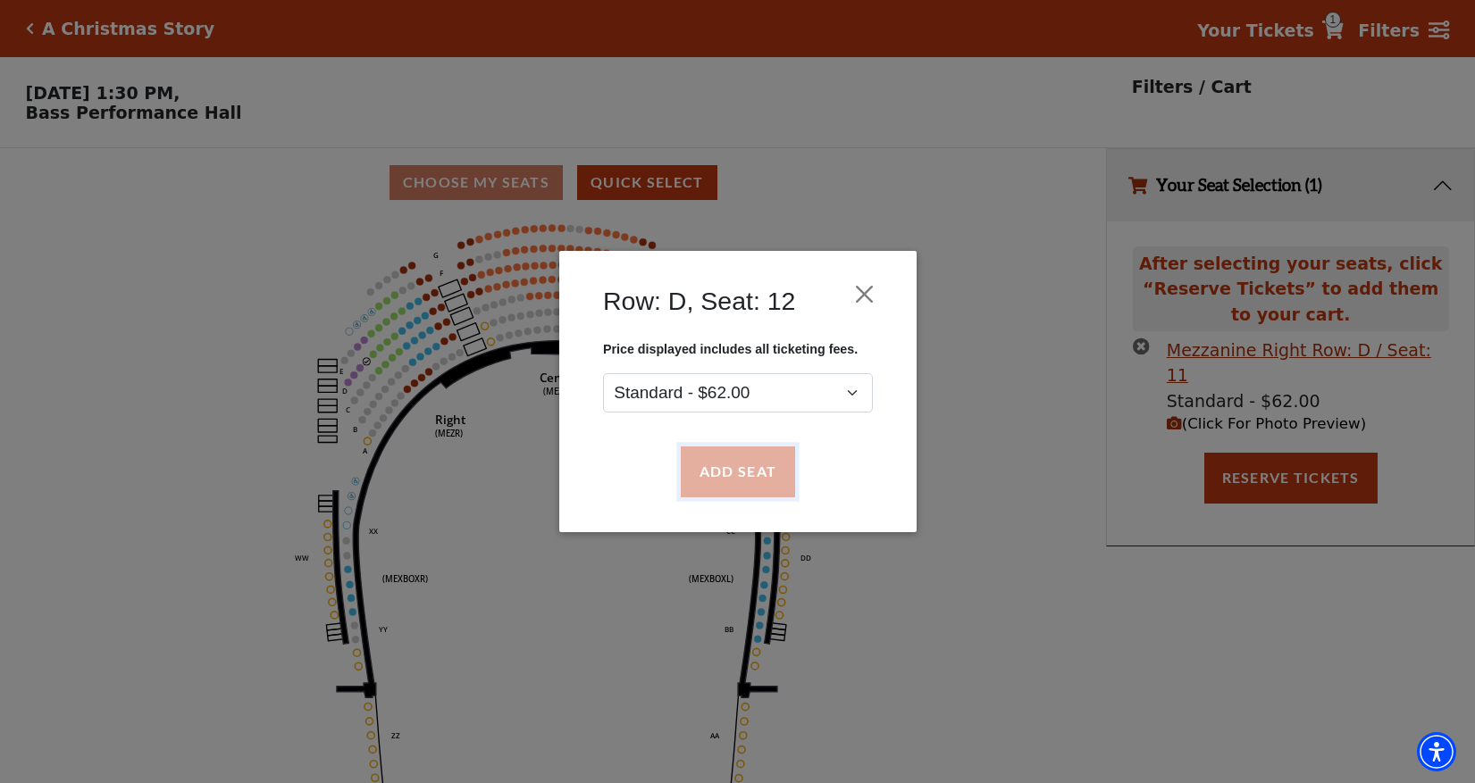
drag, startPoint x: 750, startPoint y: 471, endPoint x: 606, endPoint y: 447, distance: 146.7
click at [748, 470] on button "Add Seat" at bounding box center [737, 472] width 114 height 50
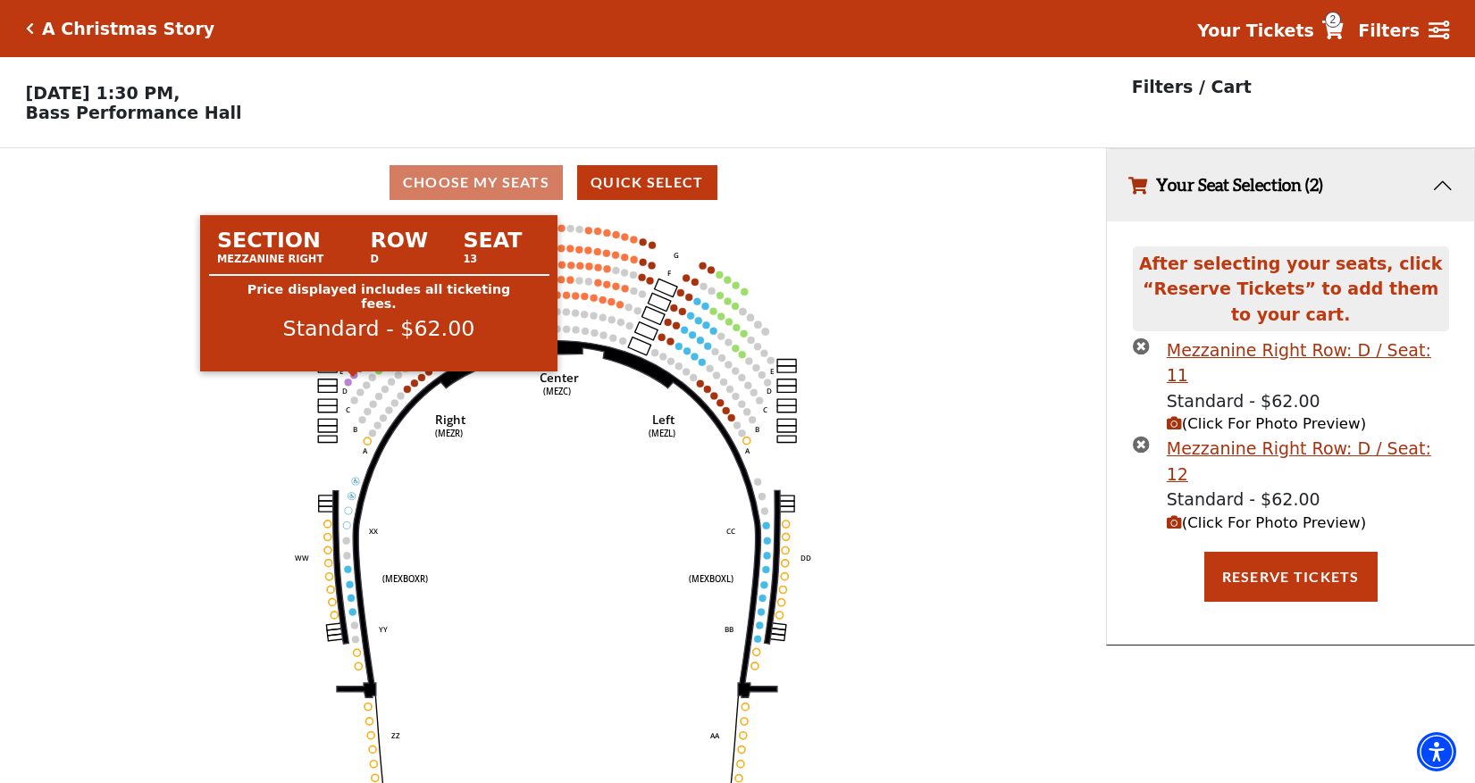
click at [352, 379] on circle at bounding box center [353, 375] width 7 height 7
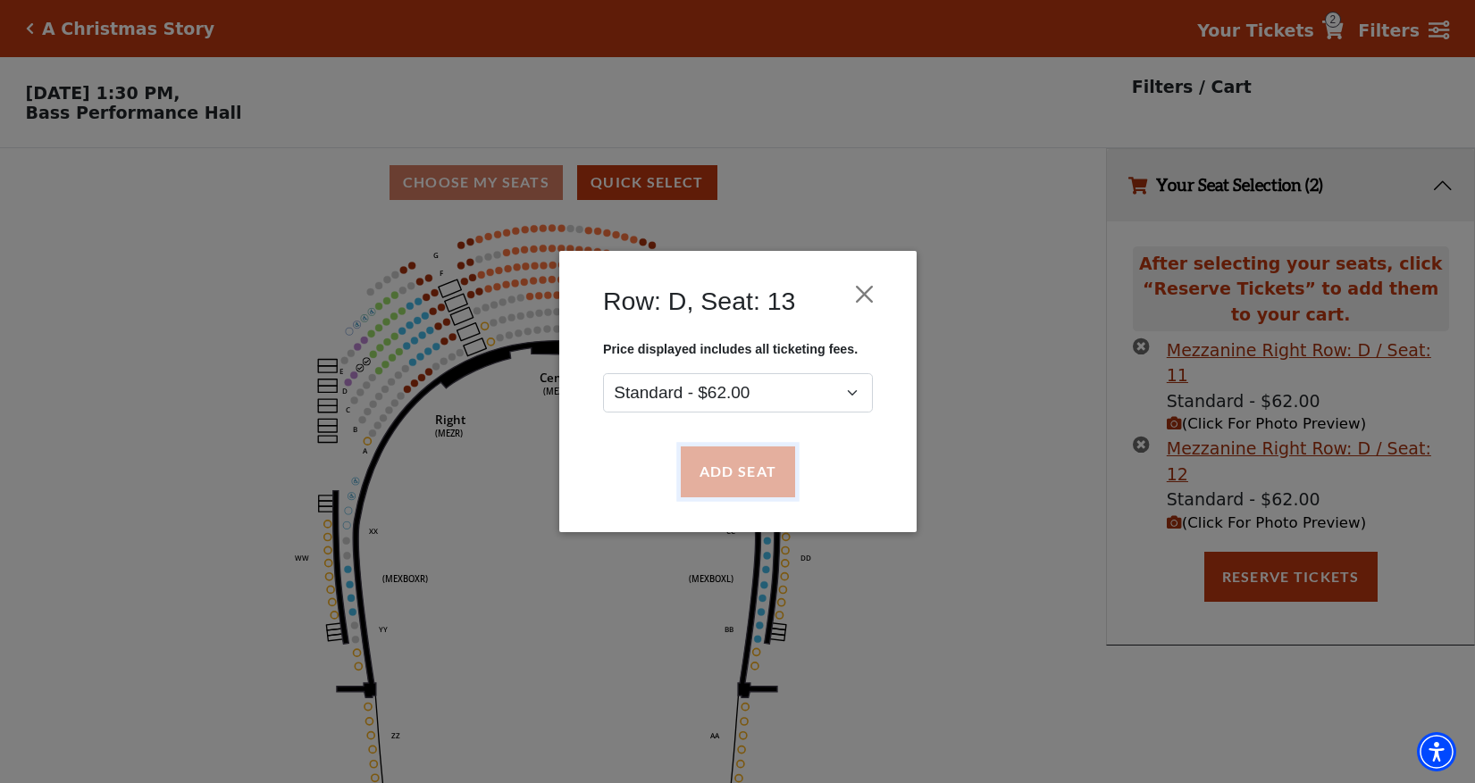
click at [715, 472] on button "Add Seat" at bounding box center [737, 472] width 114 height 50
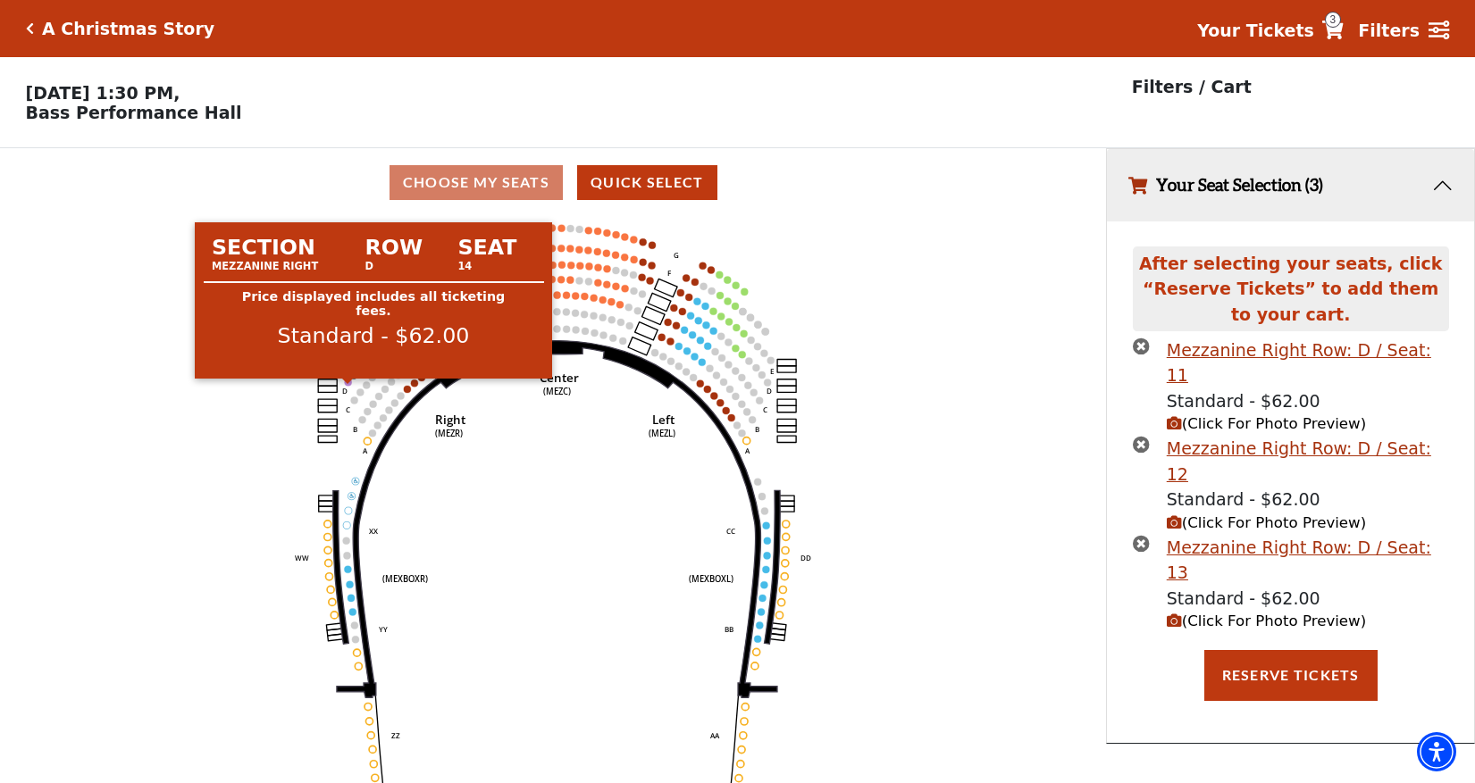
click at [349, 386] on circle at bounding box center [348, 382] width 7 height 7
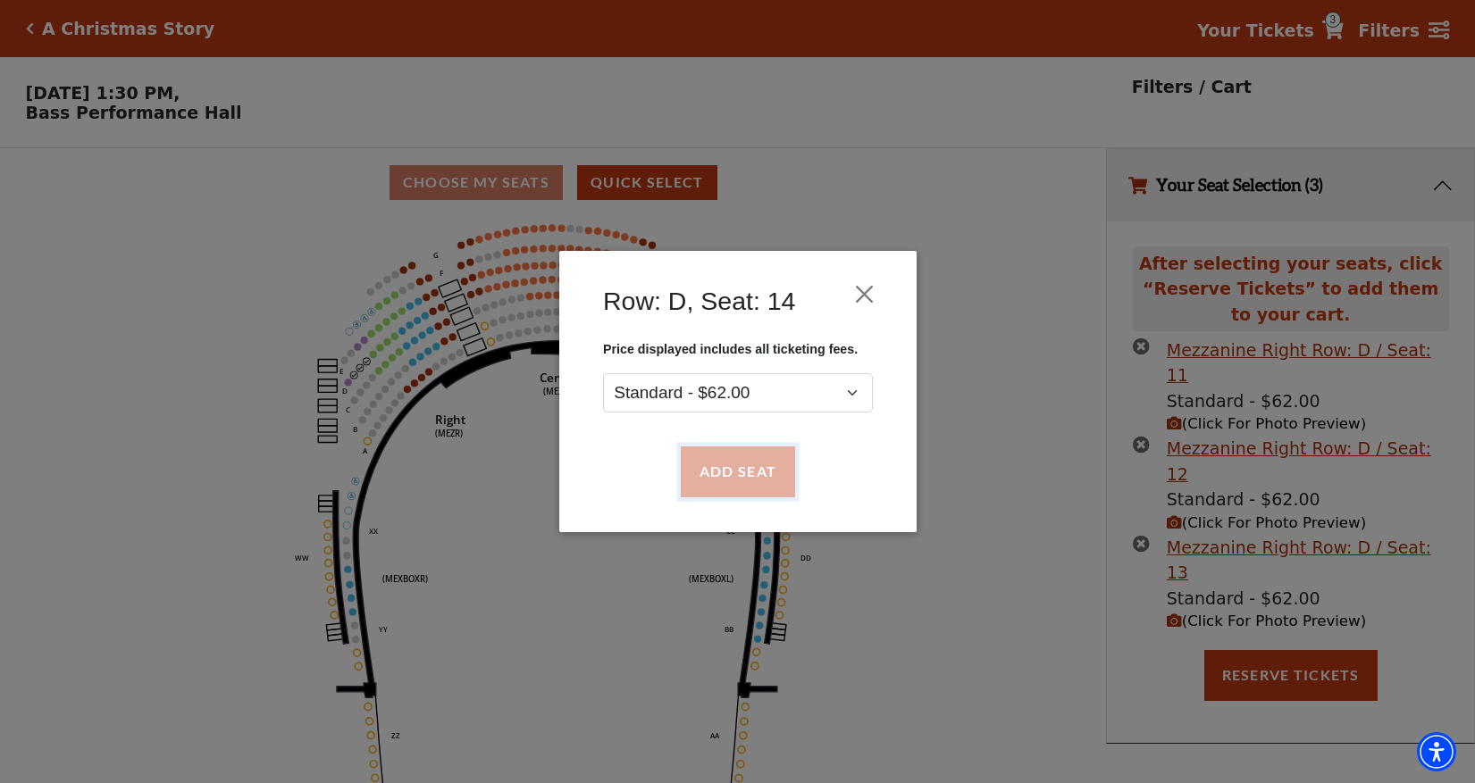
click at [737, 471] on button "Add Seat" at bounding box center [737, 472] width 114 height 50
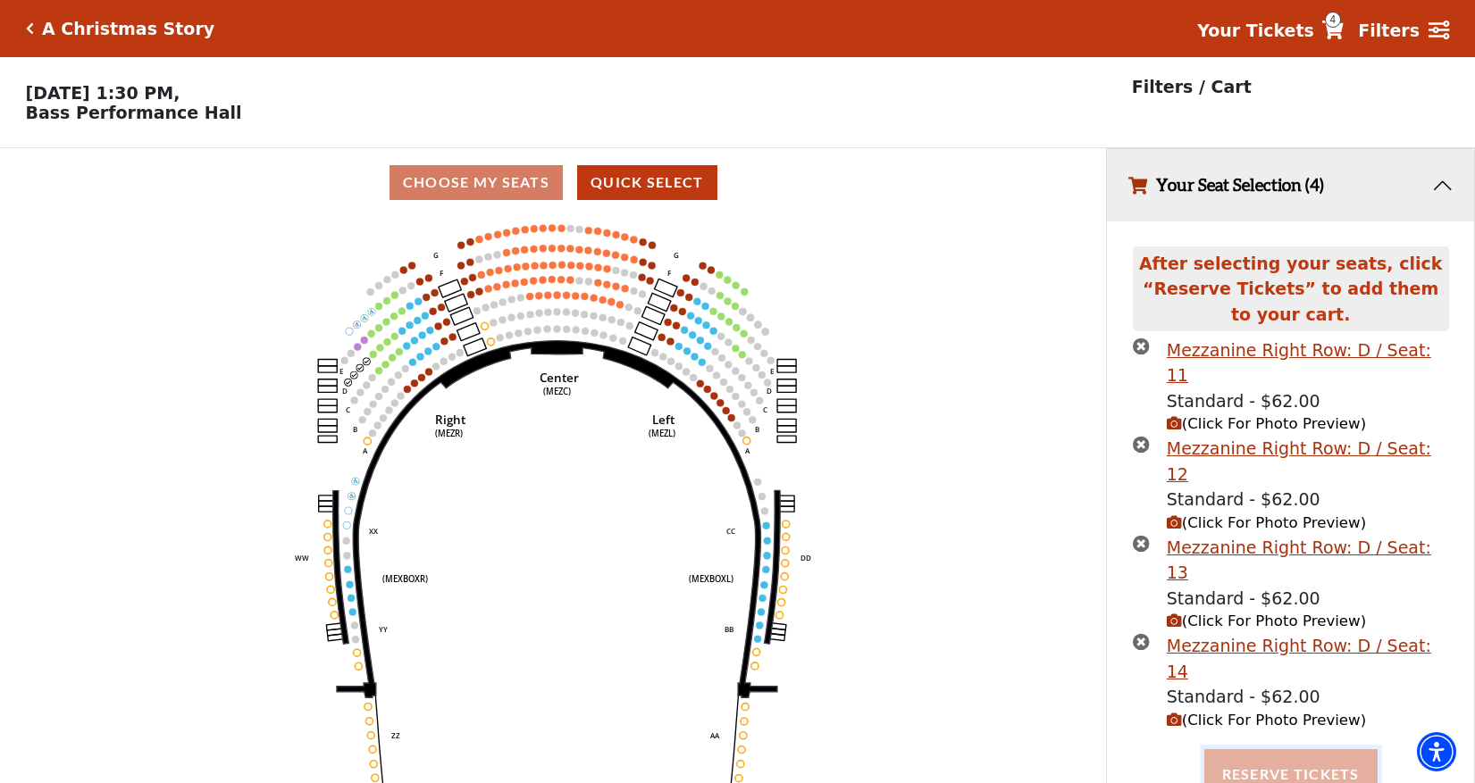
click at [1295, 749] on button "Reserve Tickets" at bounding box center [1290, 774] width 173 height 50
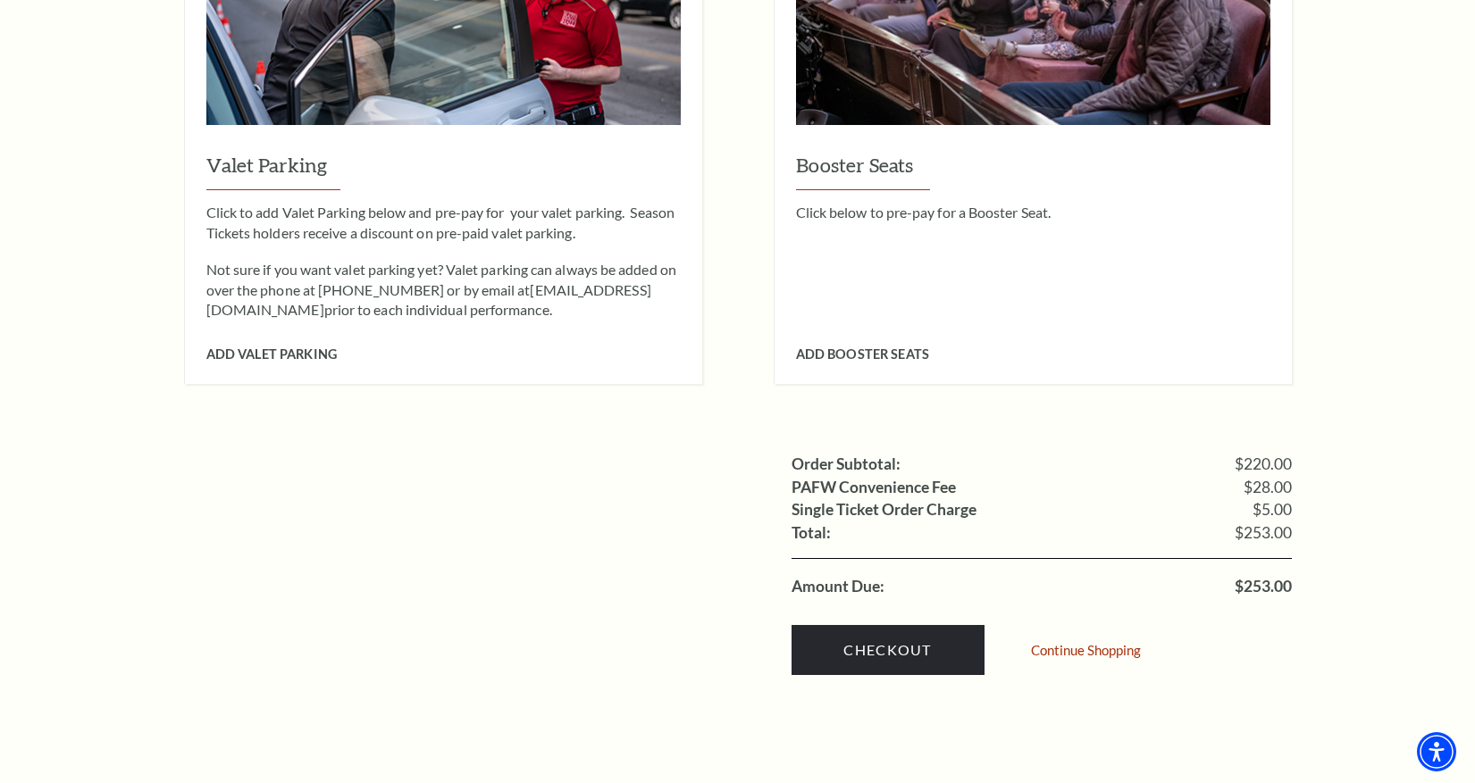
scroll to position [1608, 0]
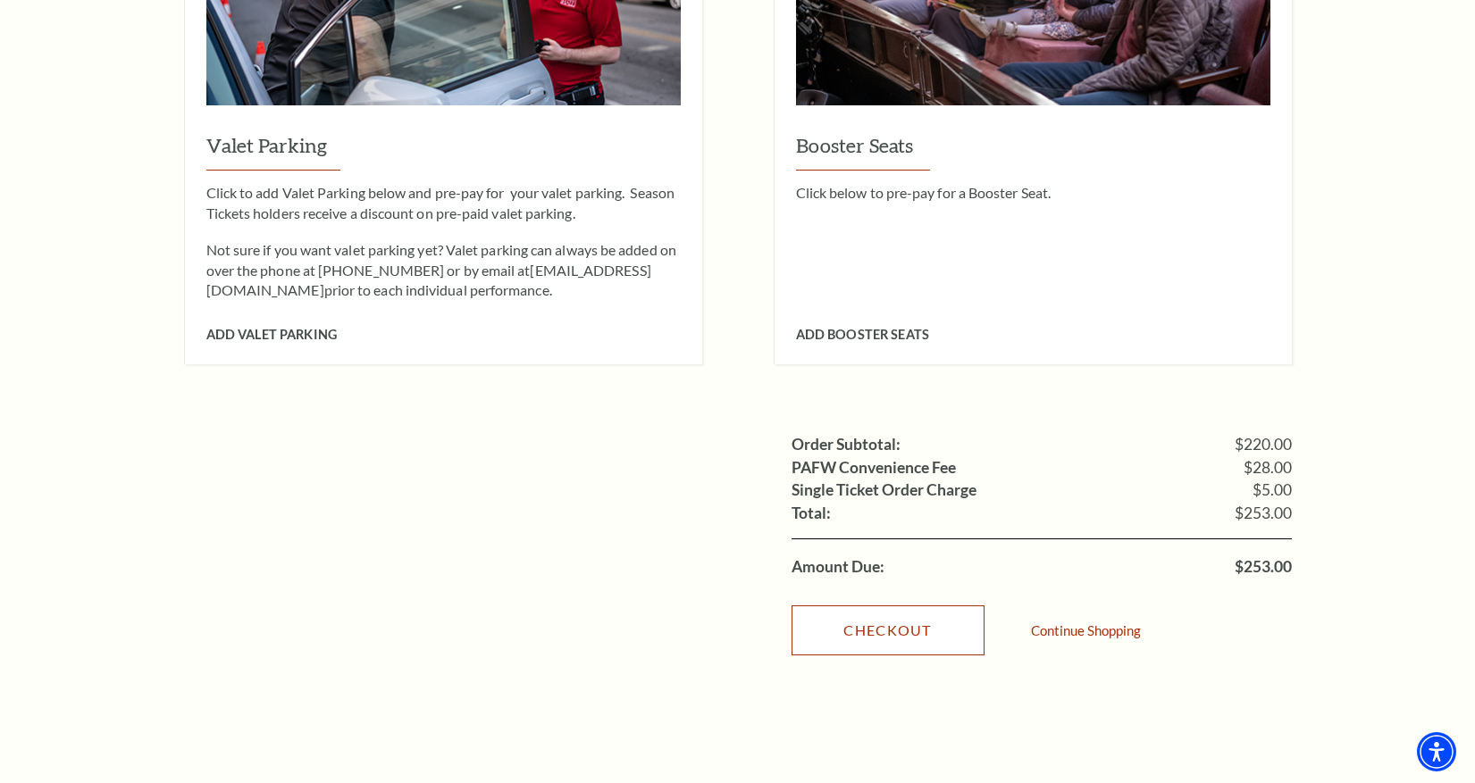
click at [877, 606] on link "Checkout" at bounding box center [887, 631] width 193 height 50
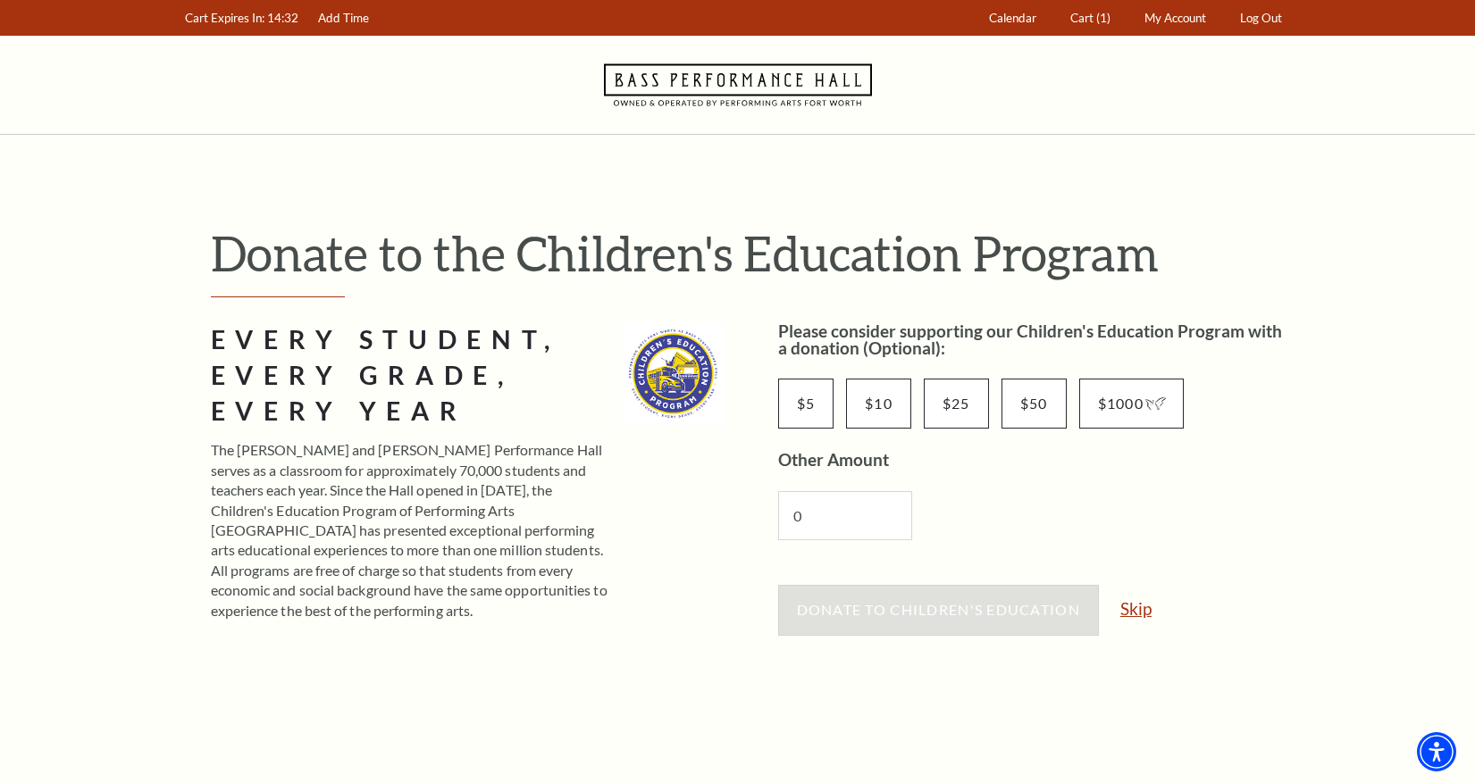
click at [1133, 616] on link "Skip" at bounding box center [1135, 608] width 31 height 17
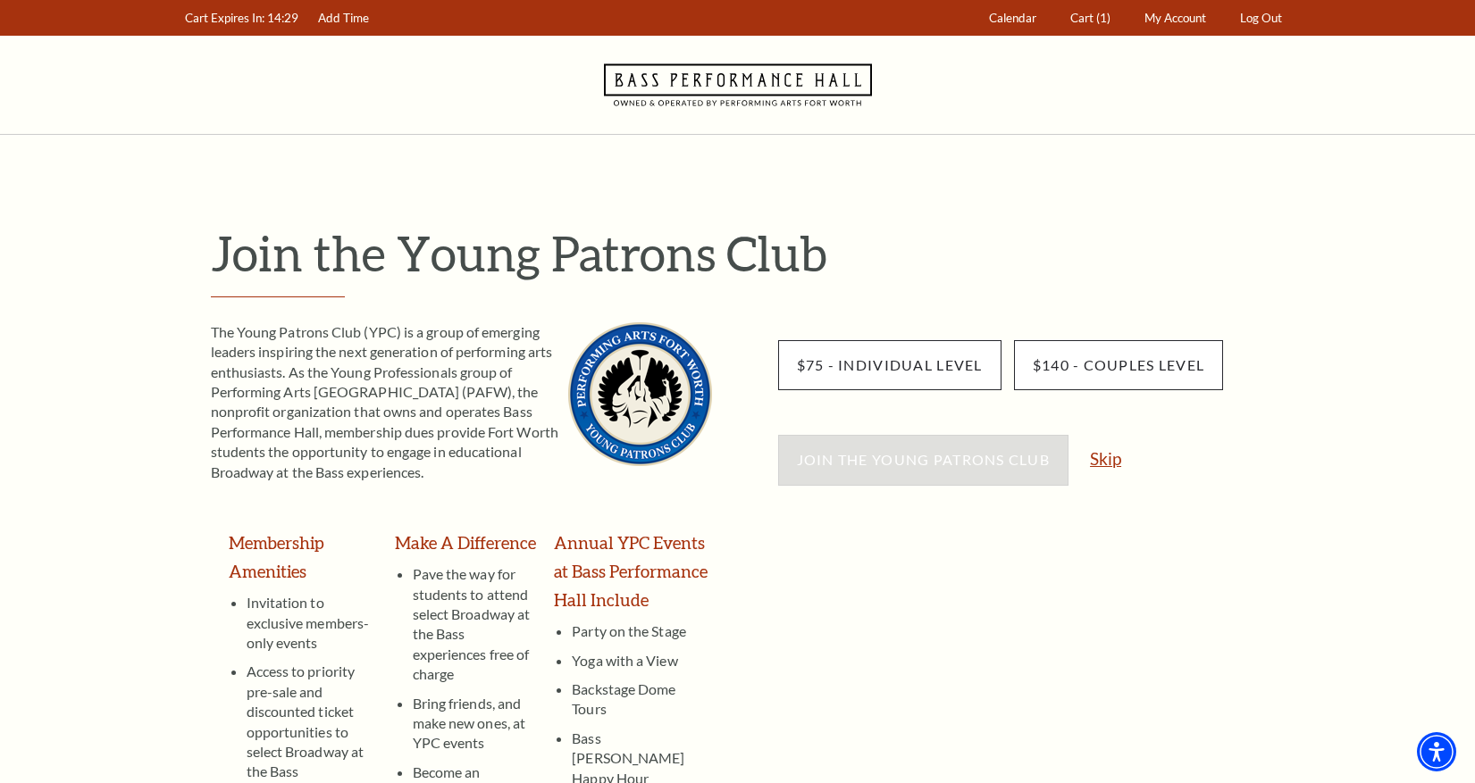
click at [1108, 462] on link "Skip" at bounding box center [1105, 458] width 31 height 17
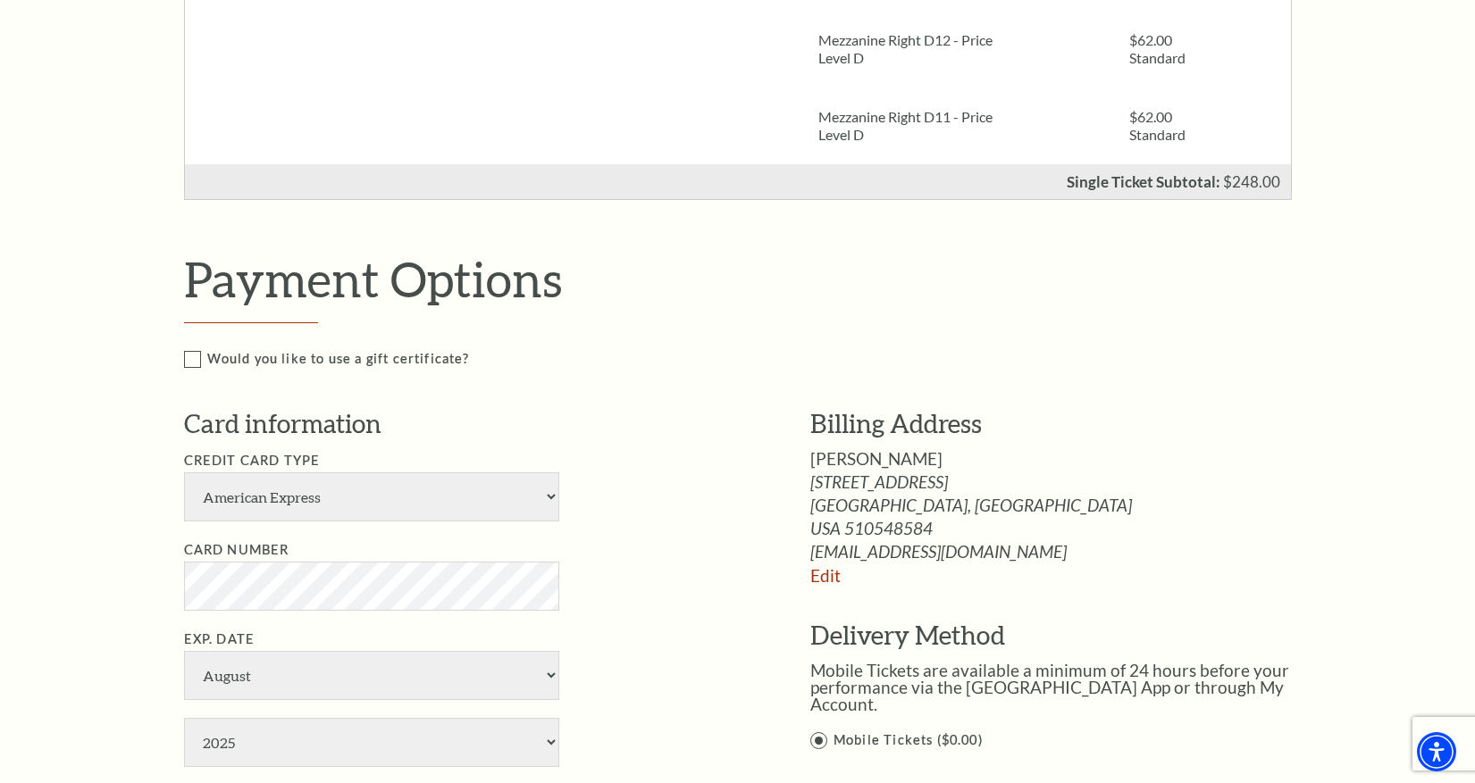
scroll to position [804, 0]
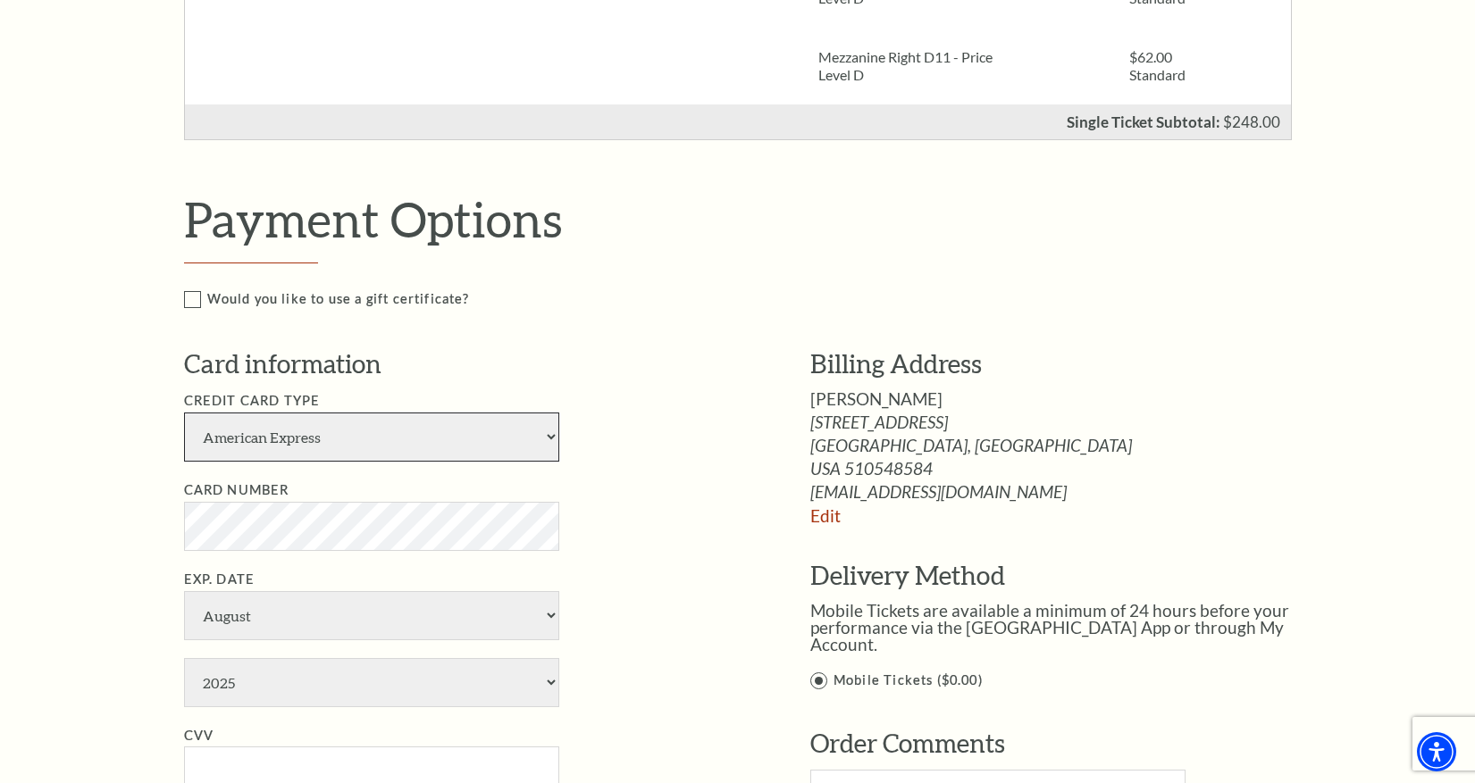
click at [362, 449] on select "American Express Visa Master Card Discover" at bounding box center [371, 437] width 375 height 49
select select "24"
click at [184, 413] on select "American Express Visa Master Card Discover" at bounding box center [371, 437] width 375 height 49
select select "1"
select select "2028"
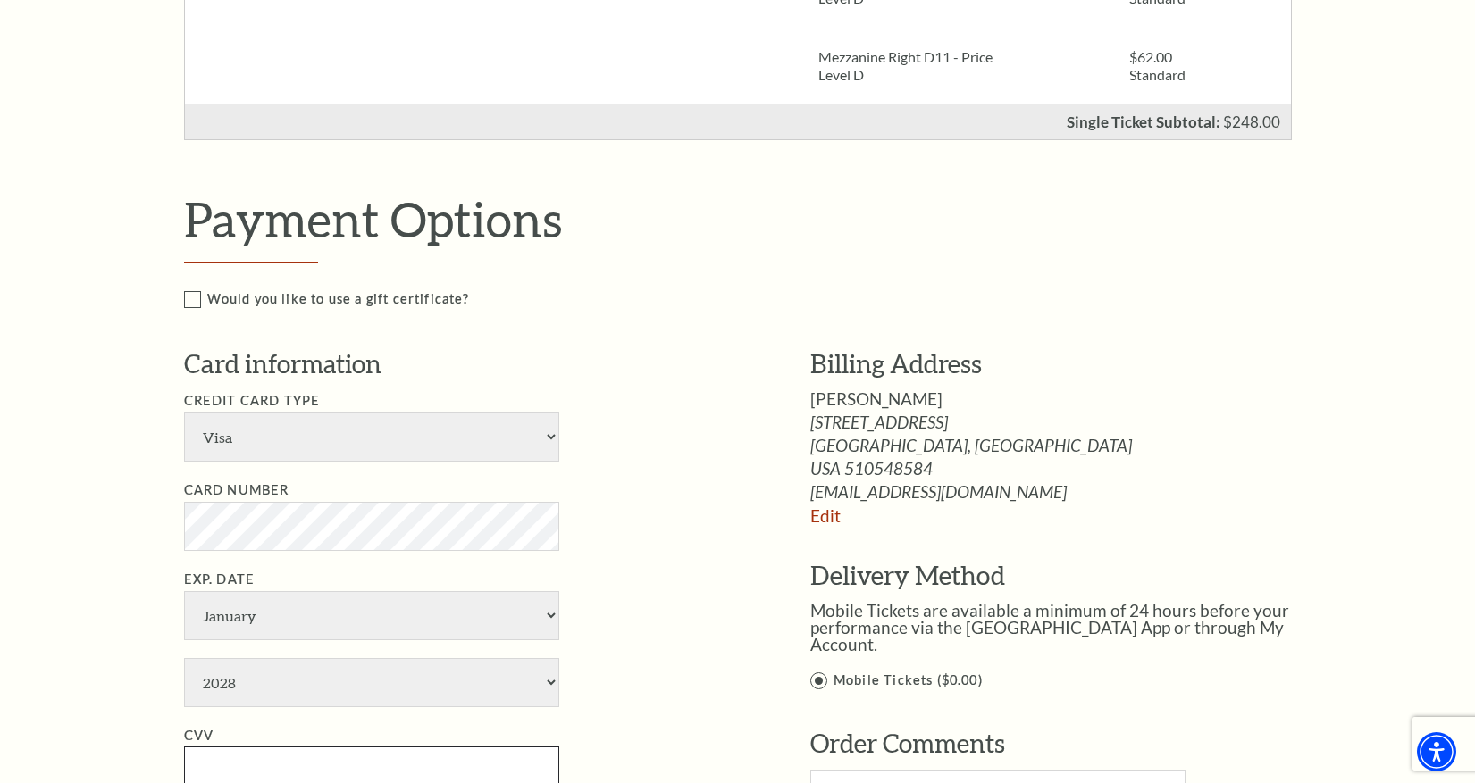
type input "162"
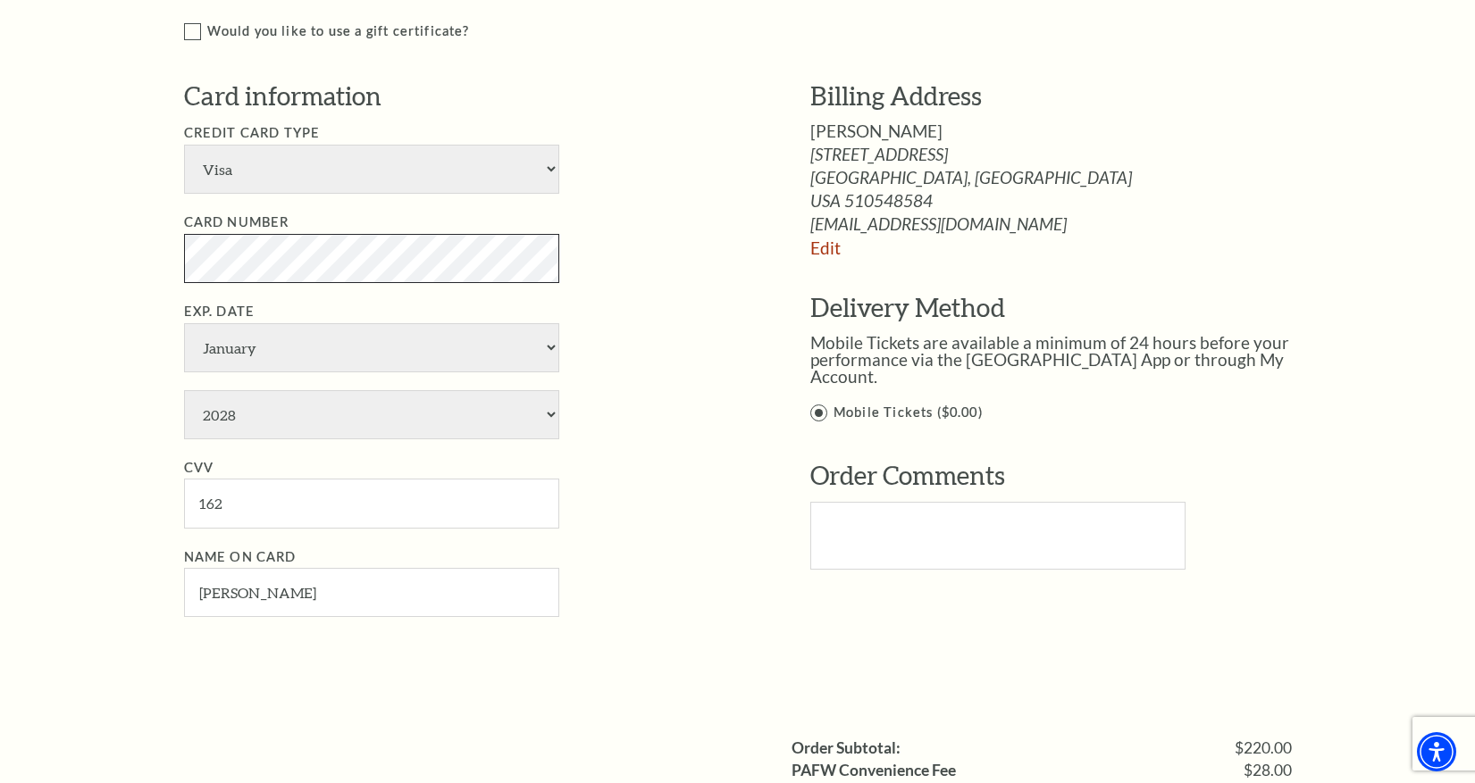
scroll to position [1161, 0]
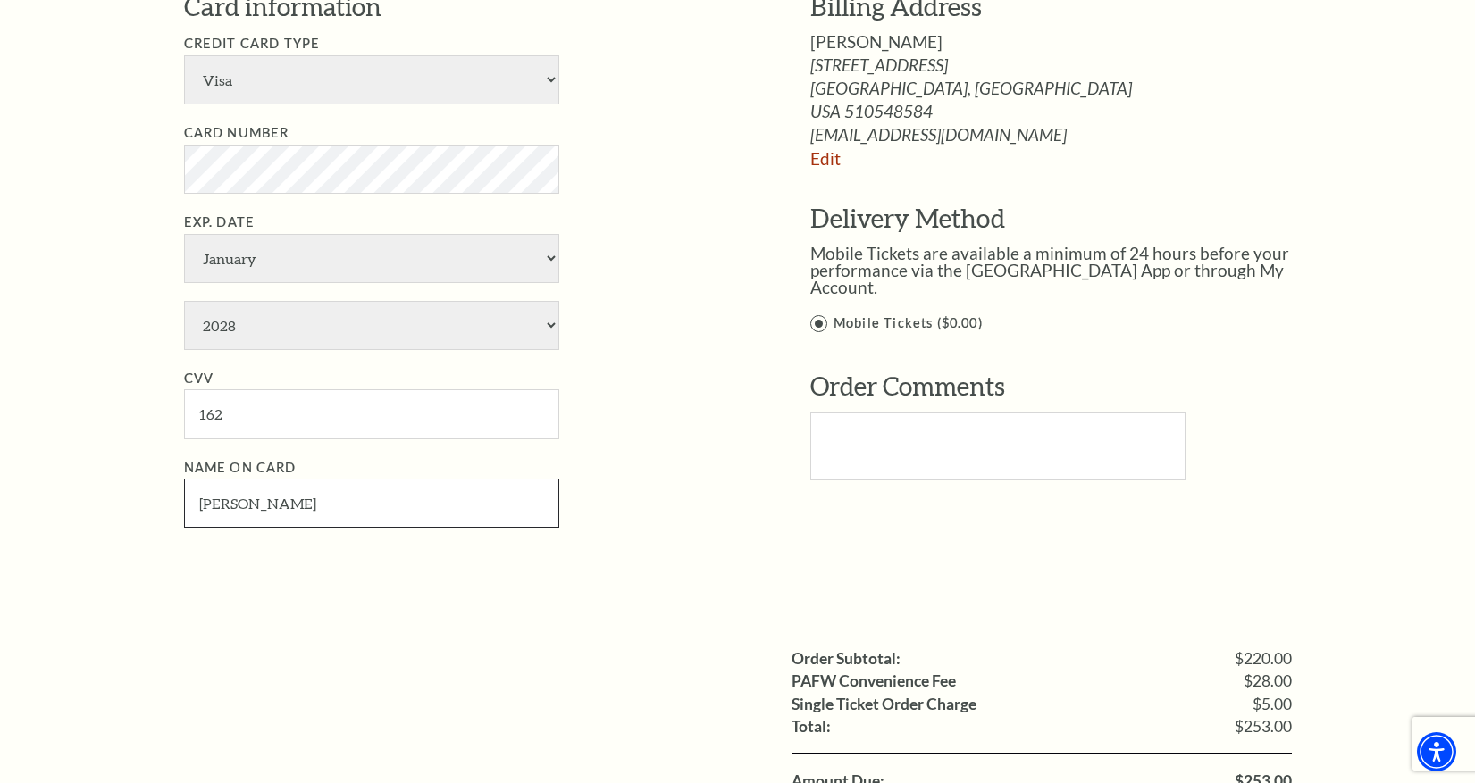
click at [219, 504] on input "[PERSON_NAME]" at bounding box center [371, 503] width 375 height 49
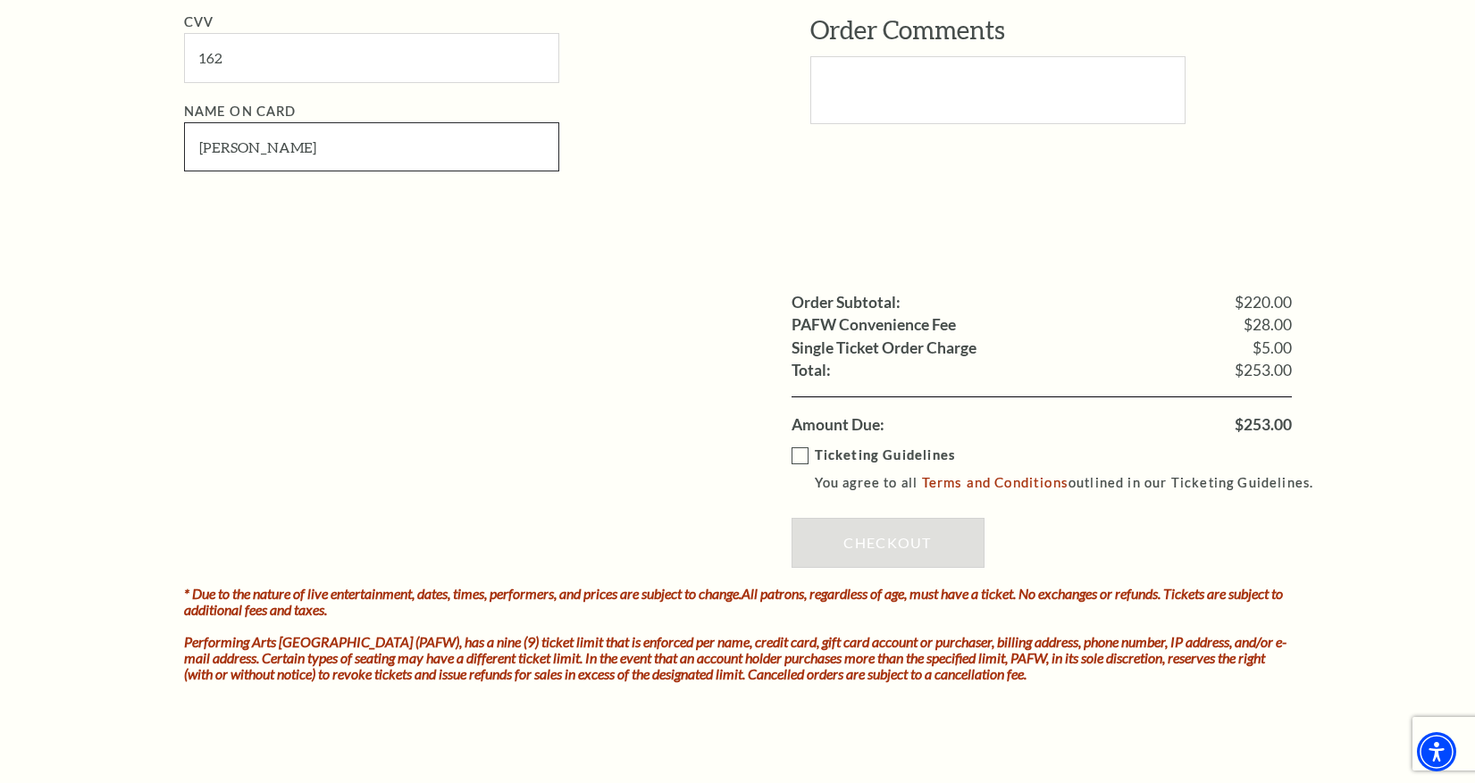
scroll to position [1518, 0]
type input "[PERSON_NAME]"
click at [801, 452] on label "Ticketing Guidelines You agree to all Terms and Conditions outlined in our Tick…" at bounding box center [1060, 468] width 539 height 49
click at [0, 0] on input "Ticketing Guidelines You agree to all Terms and Conditions outlined in our Tick…" at bounding box center [0, 0] width 0 height 0
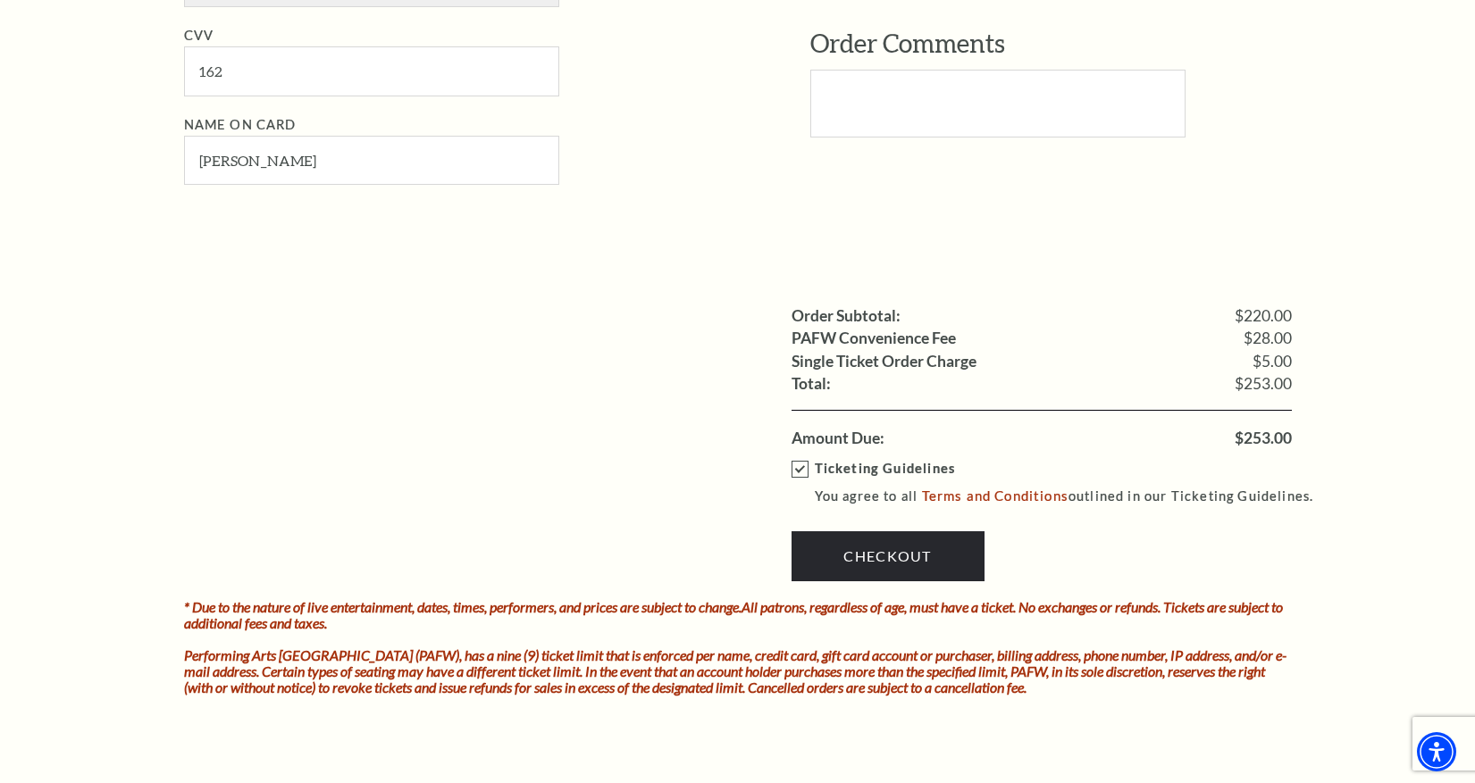
scroll to position [1608, 0]
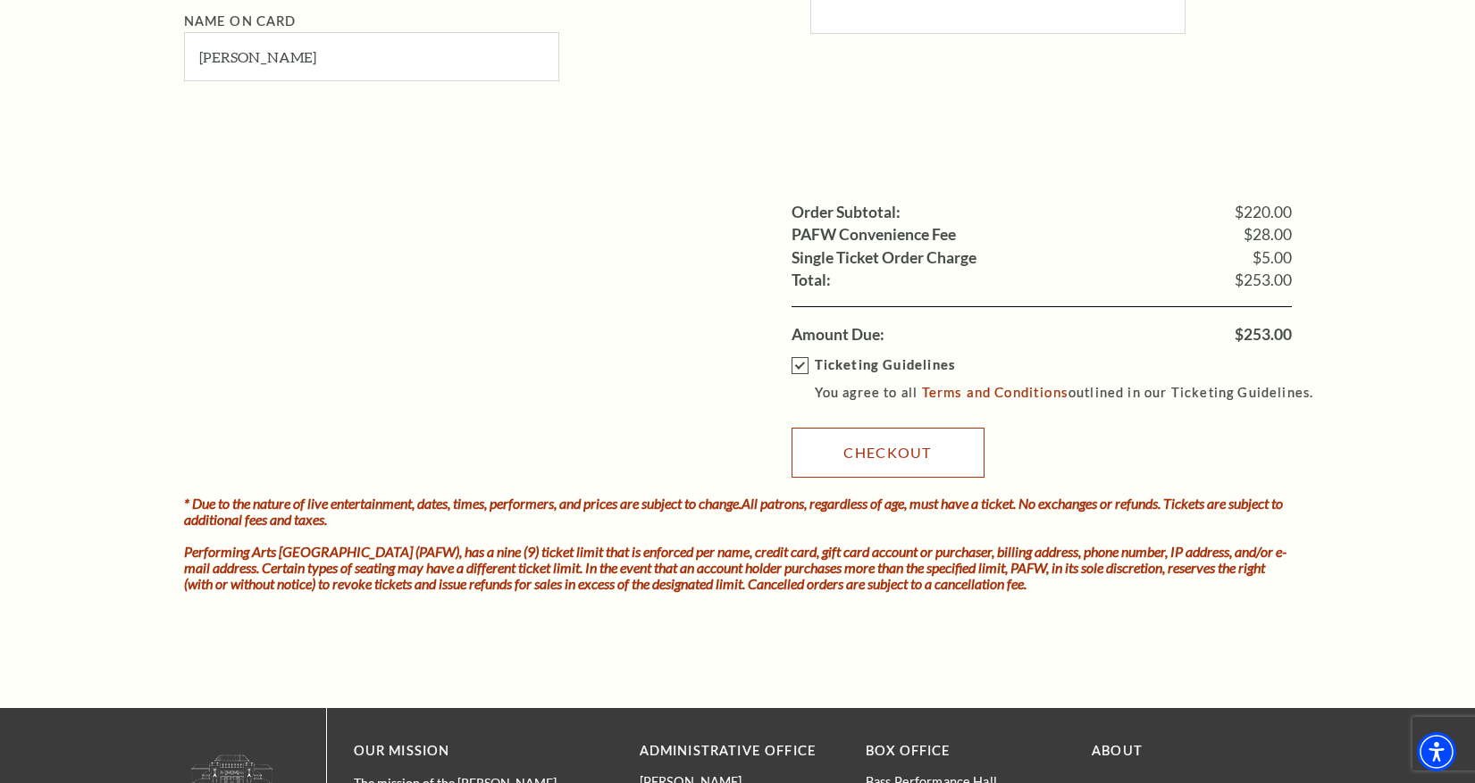
click at [893, 454] on link "Checkout" at bounding box center [887, 453] width 193 height 50
